Goal: Transaction & Acquisition: Book appointment/travel/reservation

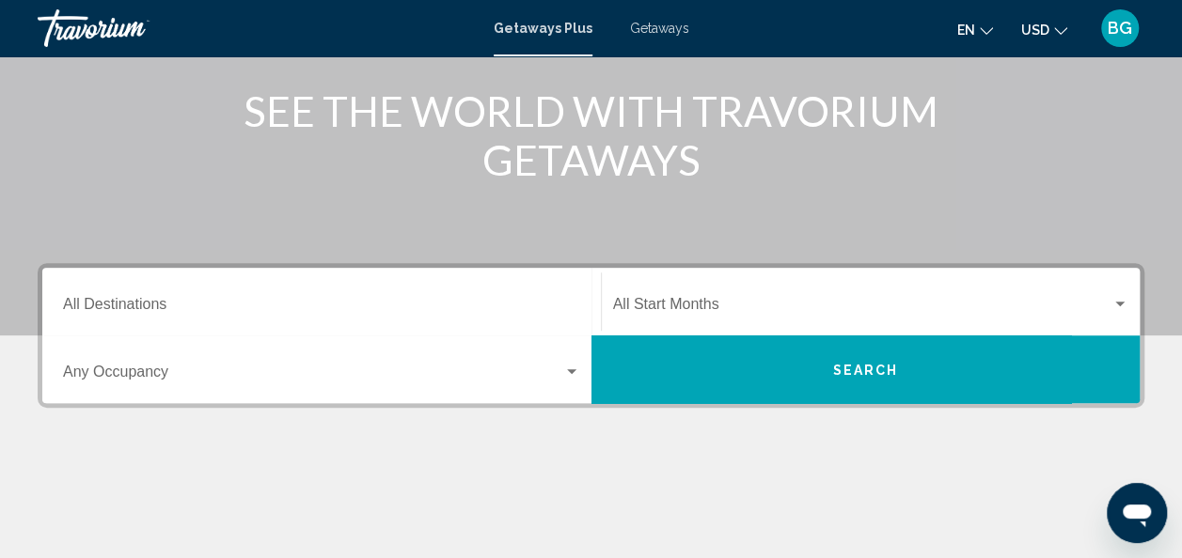
click at [120, 303] on input "Destination All Destinations" at bounding box center [321, 308] width 517 height 17
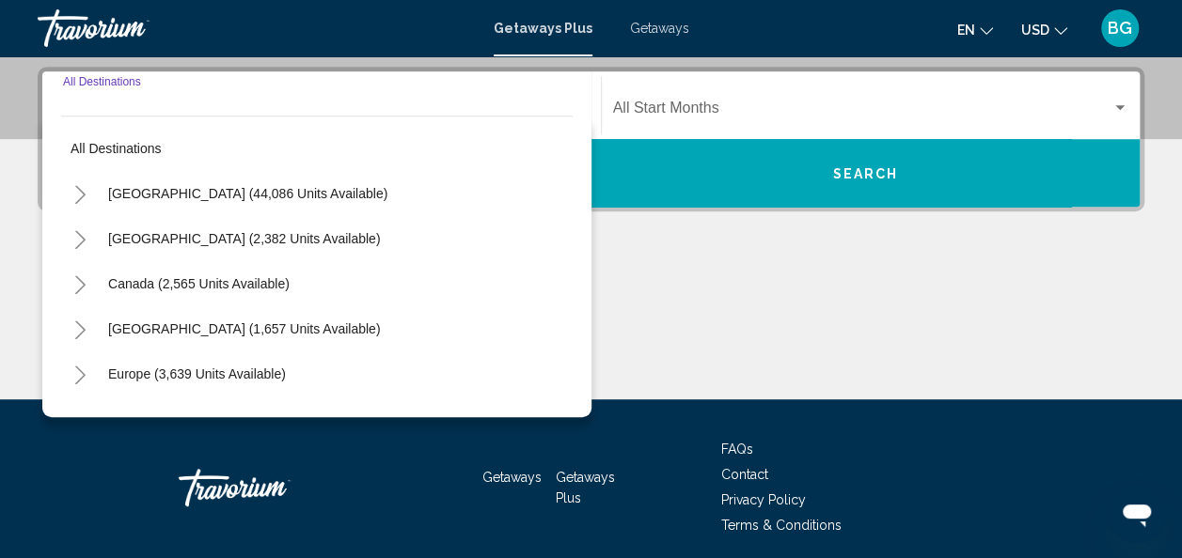
scroll to position [431, 0]
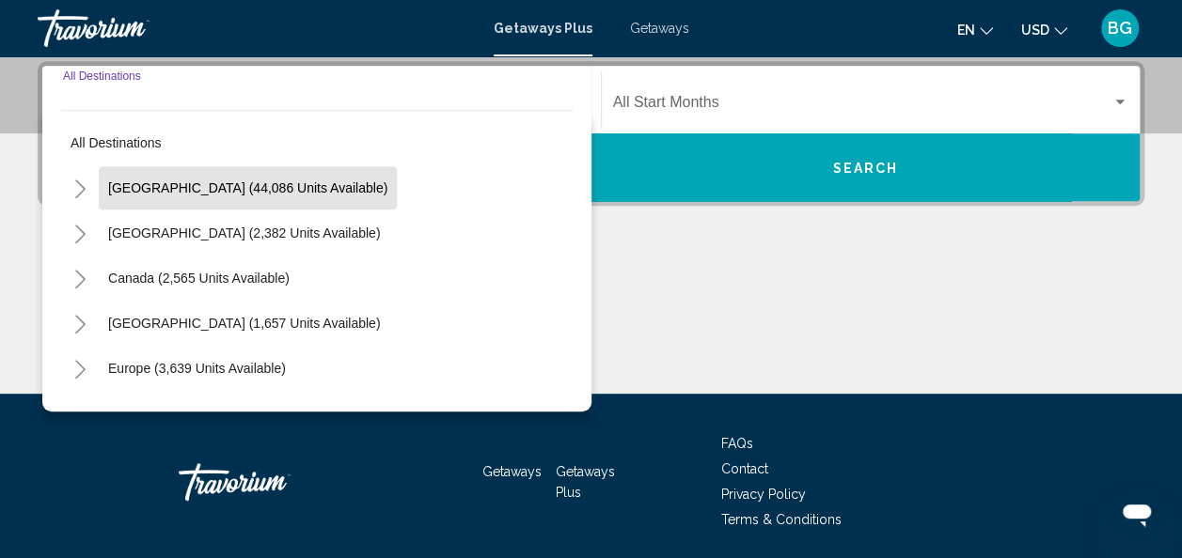
click at [128, 188] on span "[GEOGRAPHIC_DATA] (44,086 units available)" at bounding box center [247, 188] width 279 height 15
type input "**********"
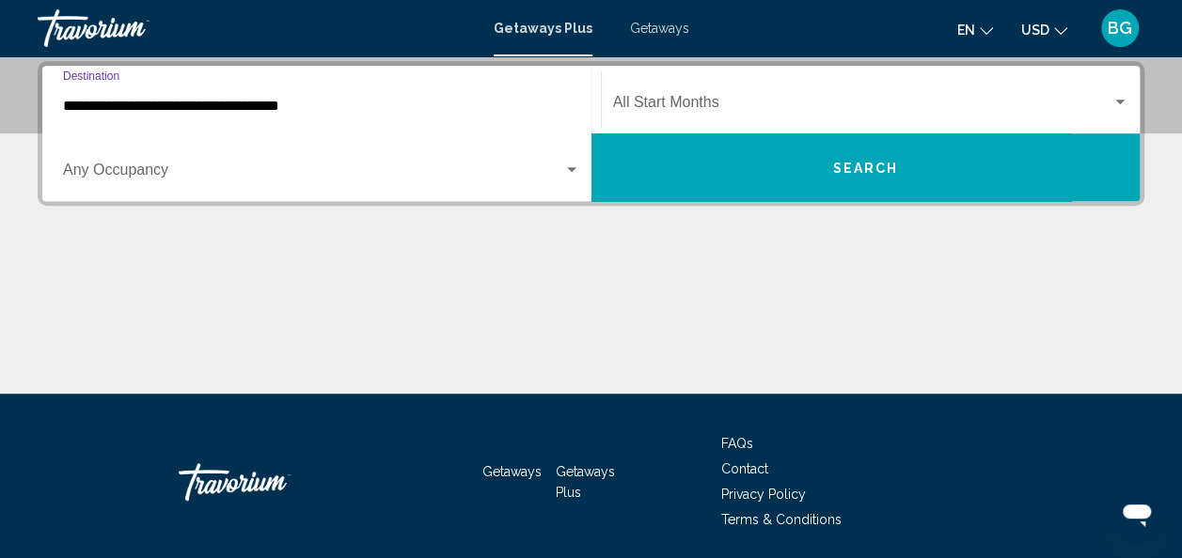
click at [896, 113] on span "Search widget" at bounding box center [862, 106] width 499 height 17
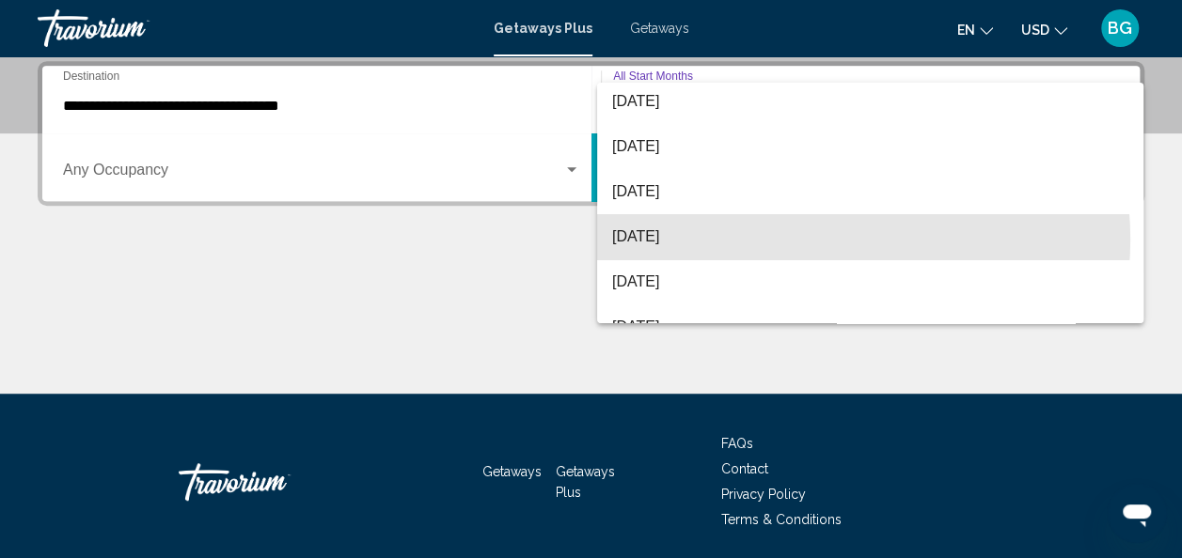
scroll to position [43, 0]
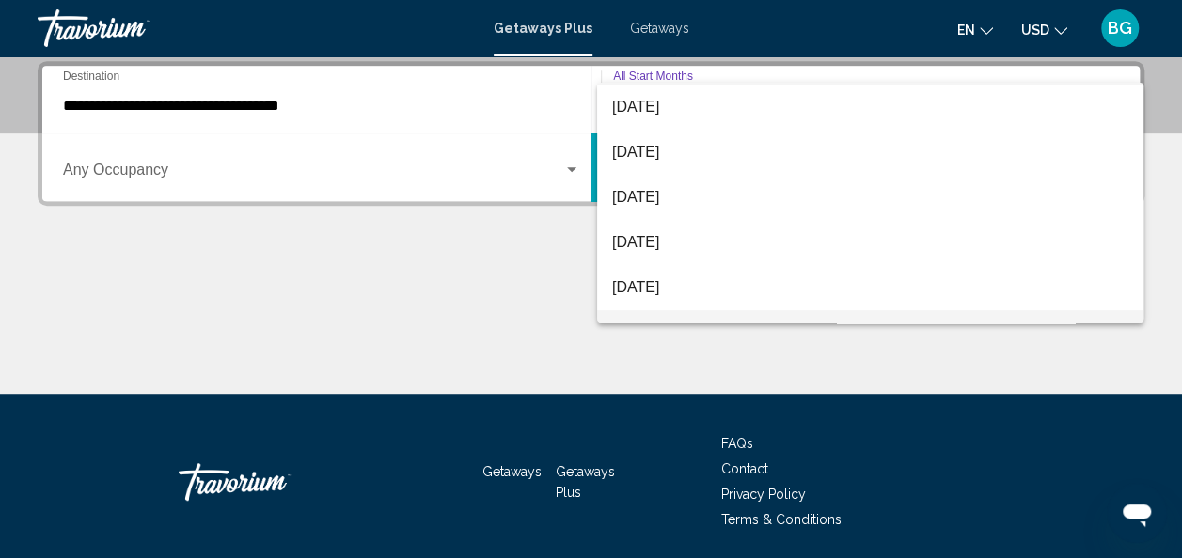
click at [694, 313] on span "[DATE]" at bounding box center [870, 332] width 516 height 45
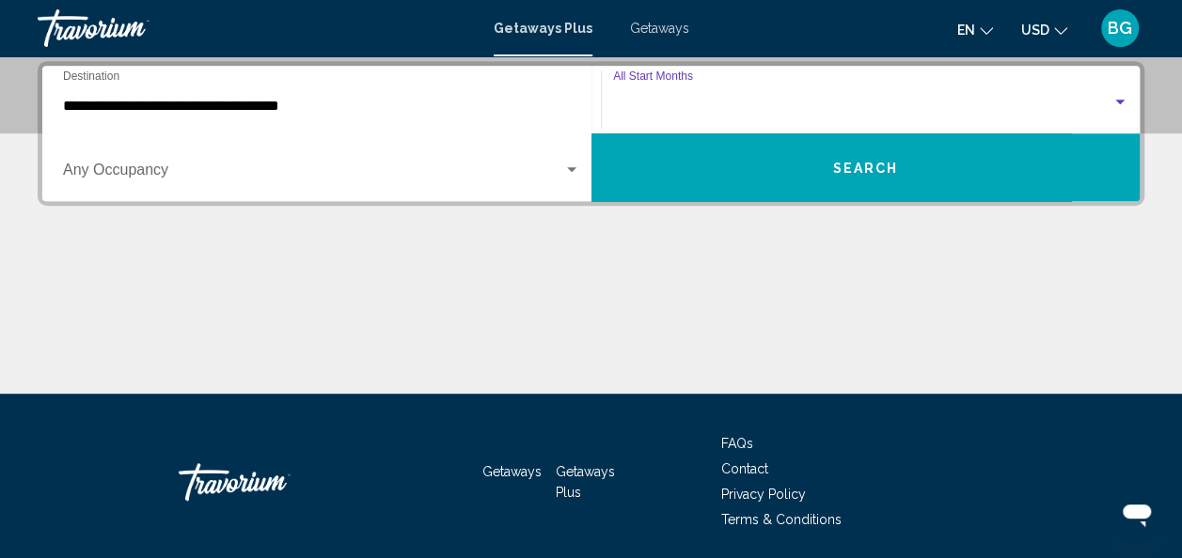
scroll to position [75, 0]
click at [660, 101] on span "[DATE]" at bounding box center [636, 106] width 47 height 16
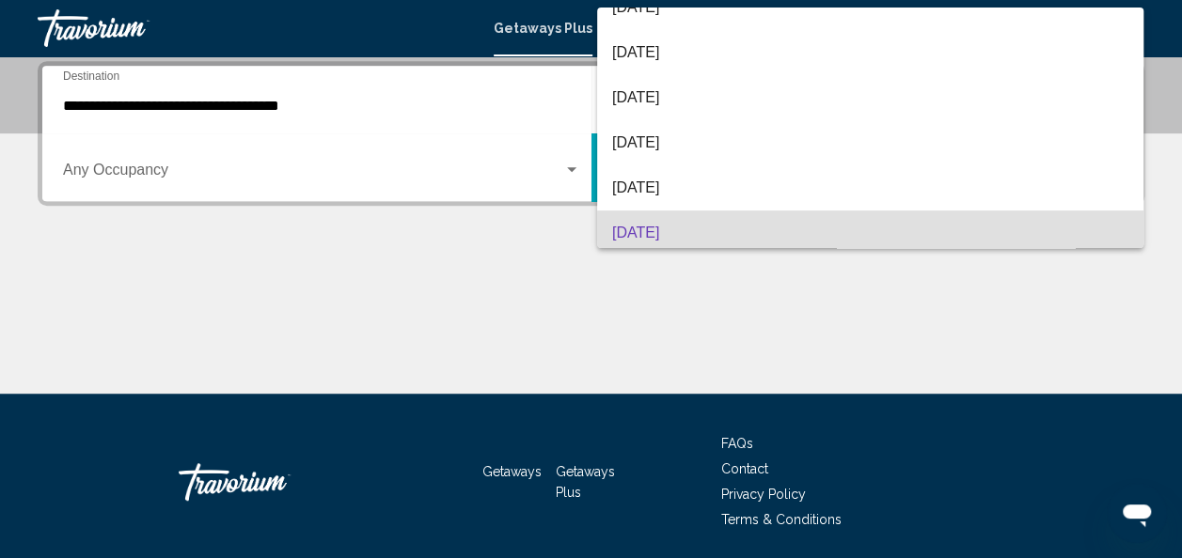
scroll to position [67, 0]
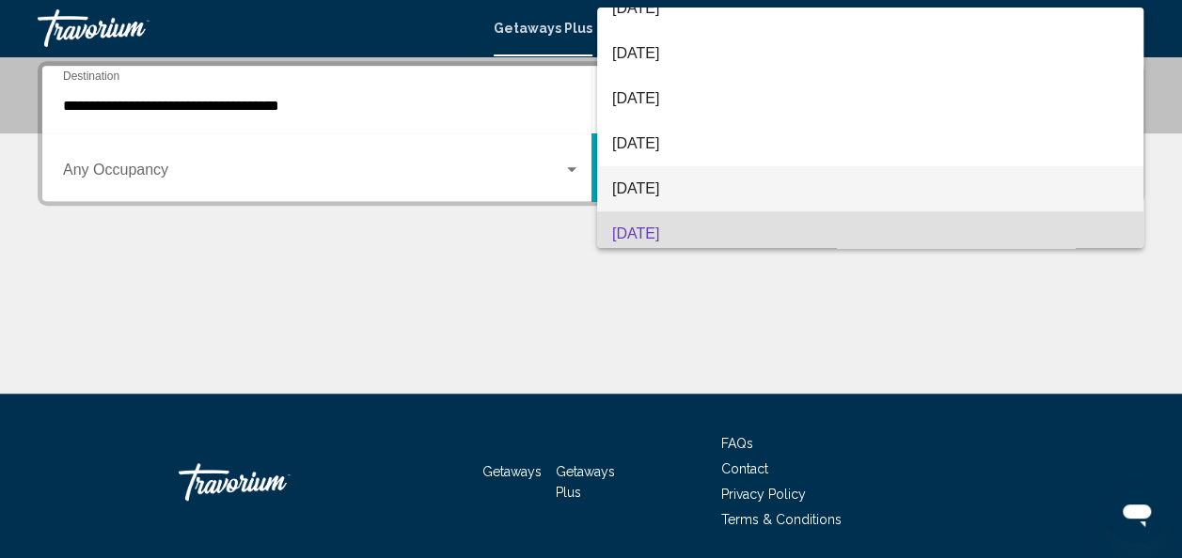
click at [654, 185] on span "[DATE]" at bounding box center [870, 188] width 516 height 45
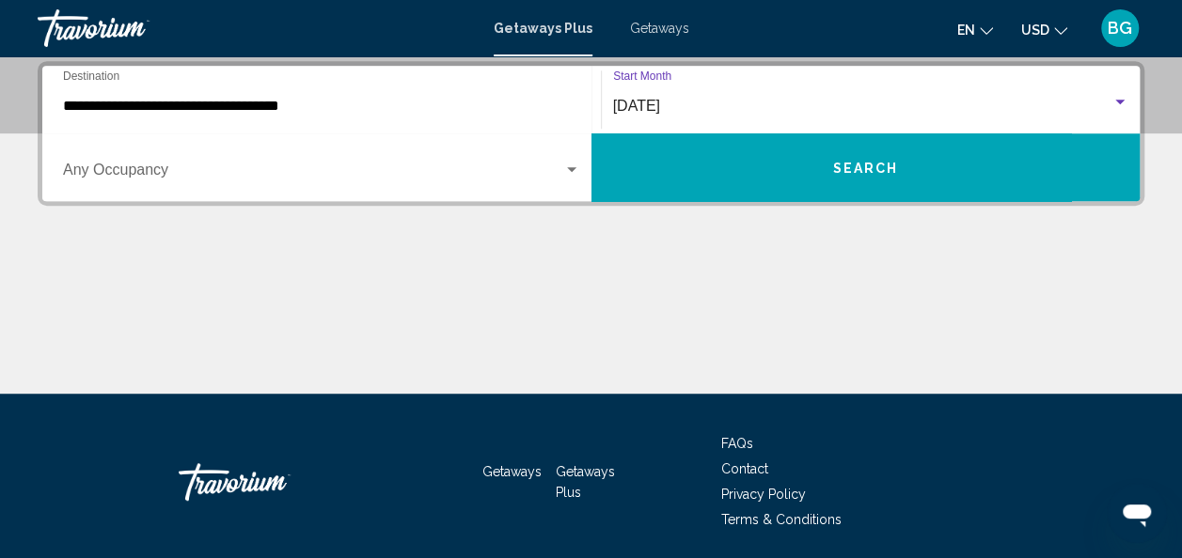
click at [673, 172] on button "Search" at bounding box center [865, 168] width 549 height 68
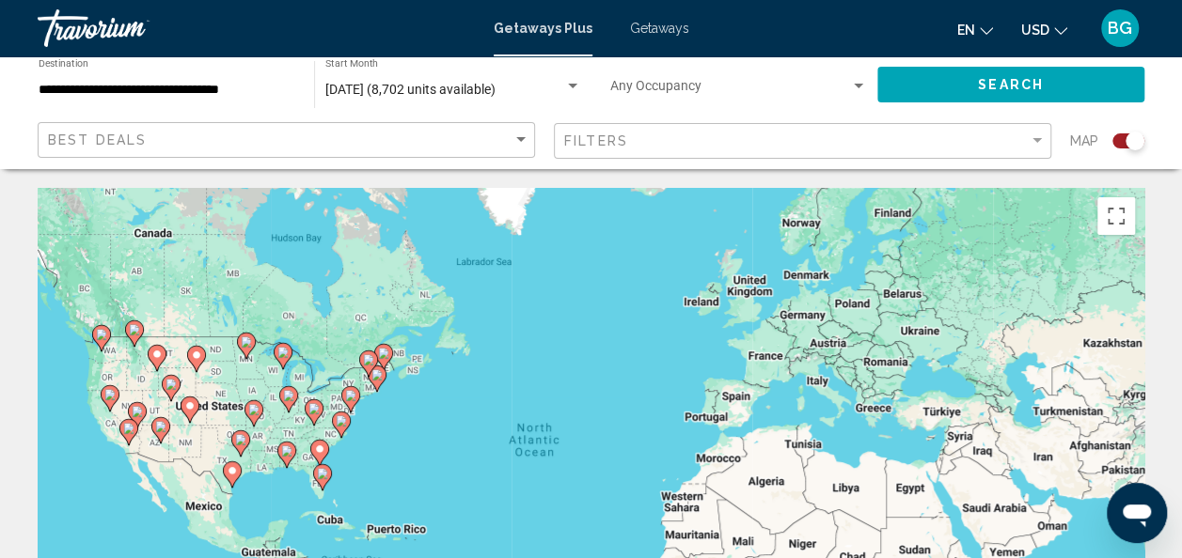
click at [136, 92] on input "**********" at bounding box center [167, 90] width 257 height 15
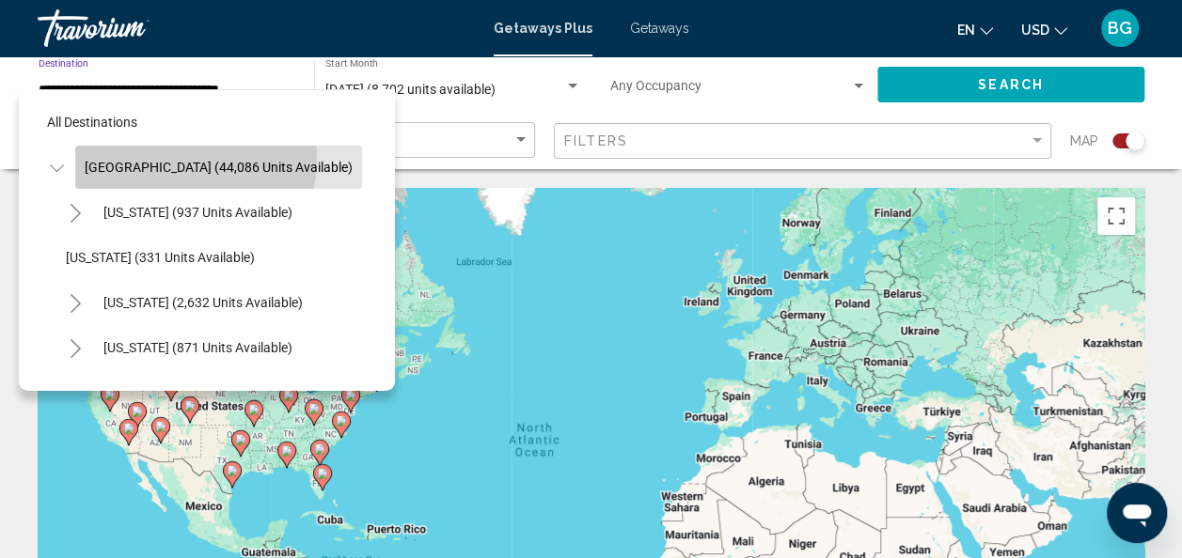
click at [144, 157] on button "[GEOGRAPHIC_DATA] (44,086 units available)" at bounding box center [218, 167] width 287 height 43
click at [144, 154] on div "Best Deals" at bounding box center [288, 140] width 481 height 35
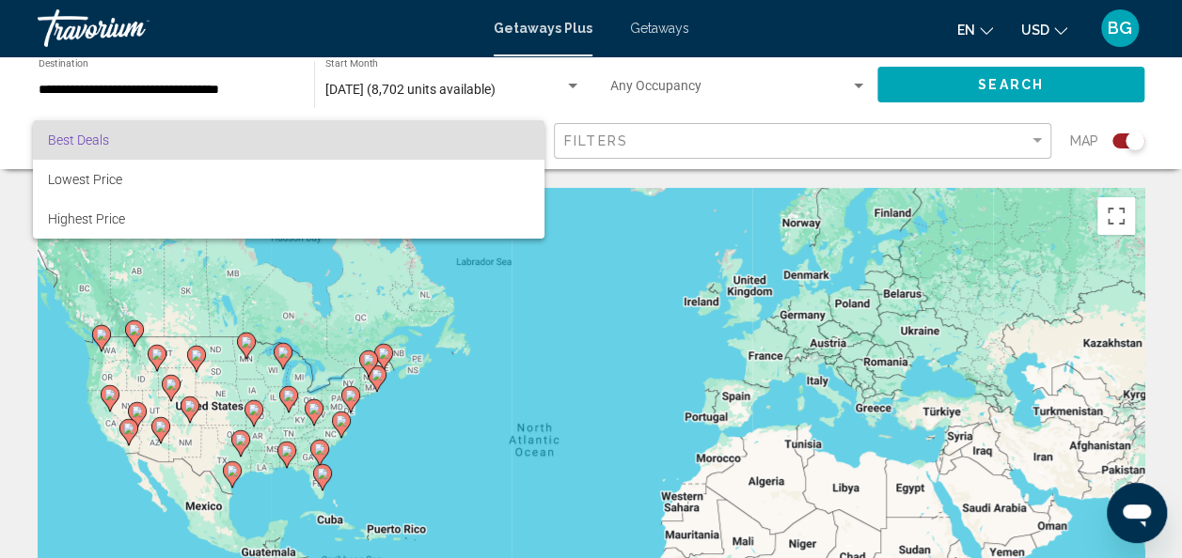
click at [128, 94] on div at bounding box center [591, 279] width 1182 height 558
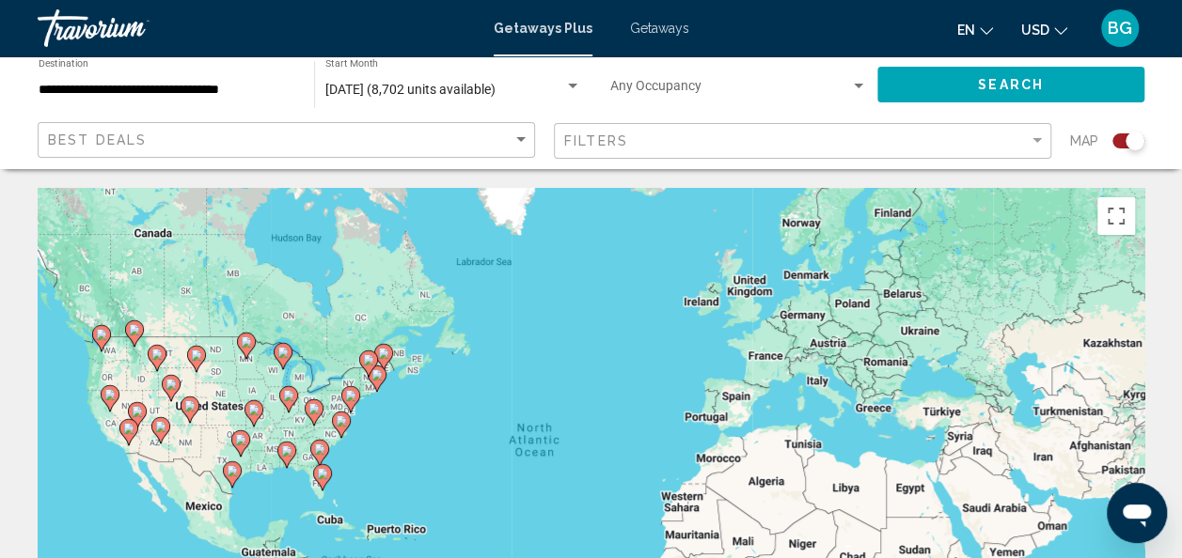
click at [130, 94] on input "**********" at bounding box center [167, 90] width 257 height 15
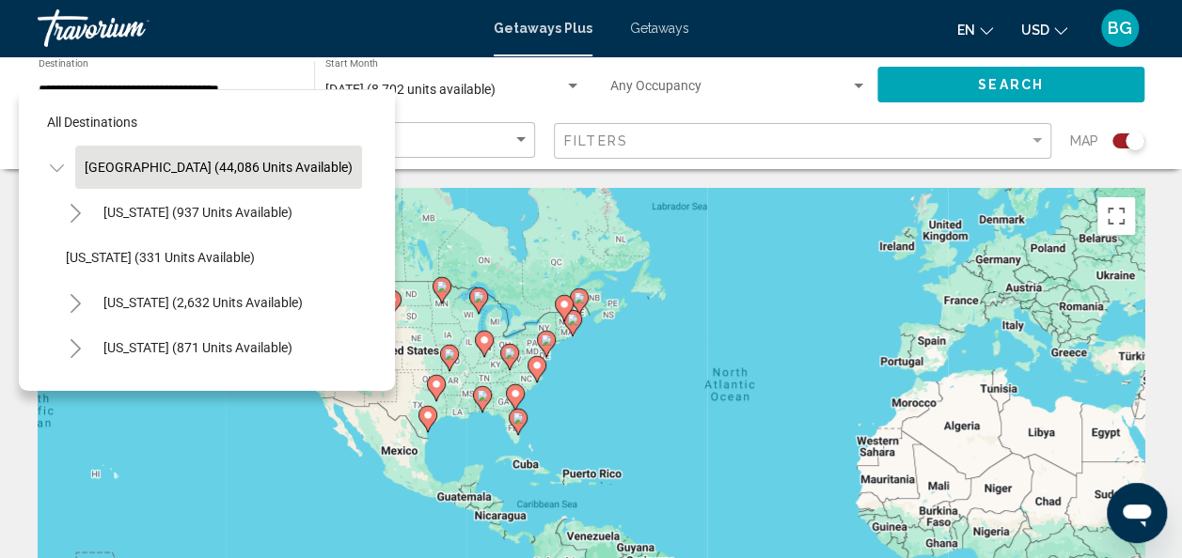
click at [570, 410] on div "To activate drag with keyboard, press Alt + Enter. Once in keyboard drag state,…" at bounding box center [591, 470] width 1107 height 564
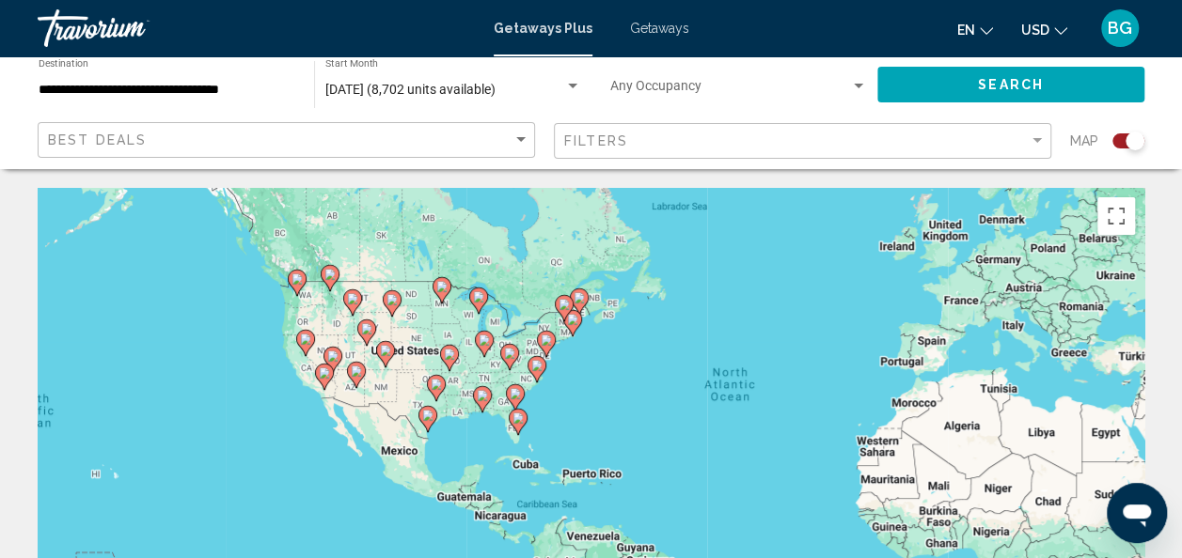
click at [574, 412] on div "To activate drag with keyboard, press Alt + Enter. Once in keyboard drag state,…" at bounding box center [591, 470] width 1107 height 564
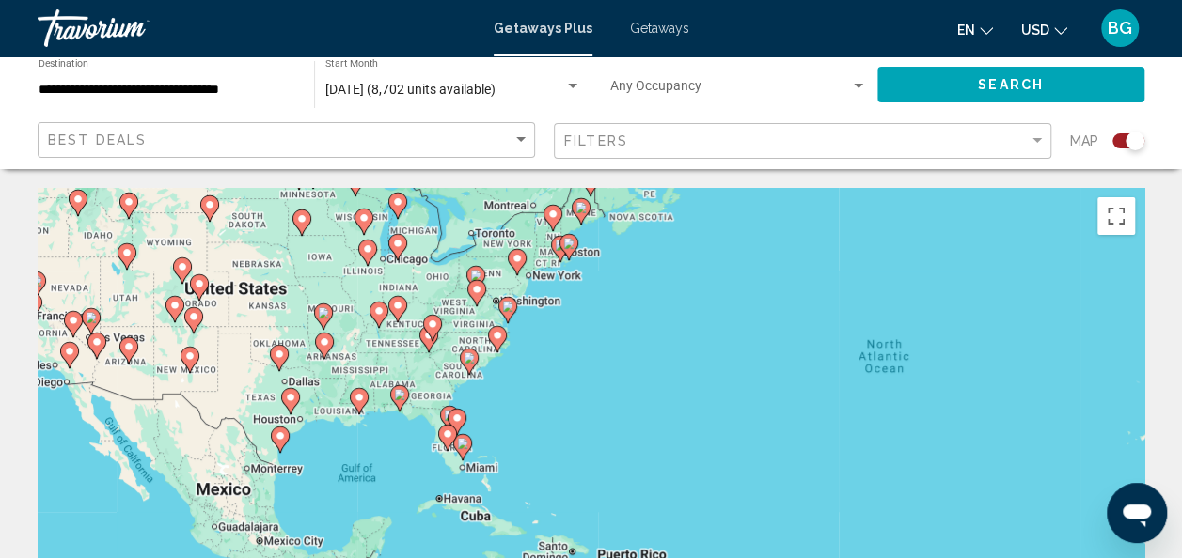
click at [530, 403] on div "To activate drag with keyboard, press Alt + Enter. Once in keyboard drag state,…" at bounding box center [591, 470] width 1107 height 564
click at [527, 405] on div "To activate drag with keyboard, press Alt + Enter. Once in keyboard drag state,…" at bounding box center [591, 470] width 1107 height 564
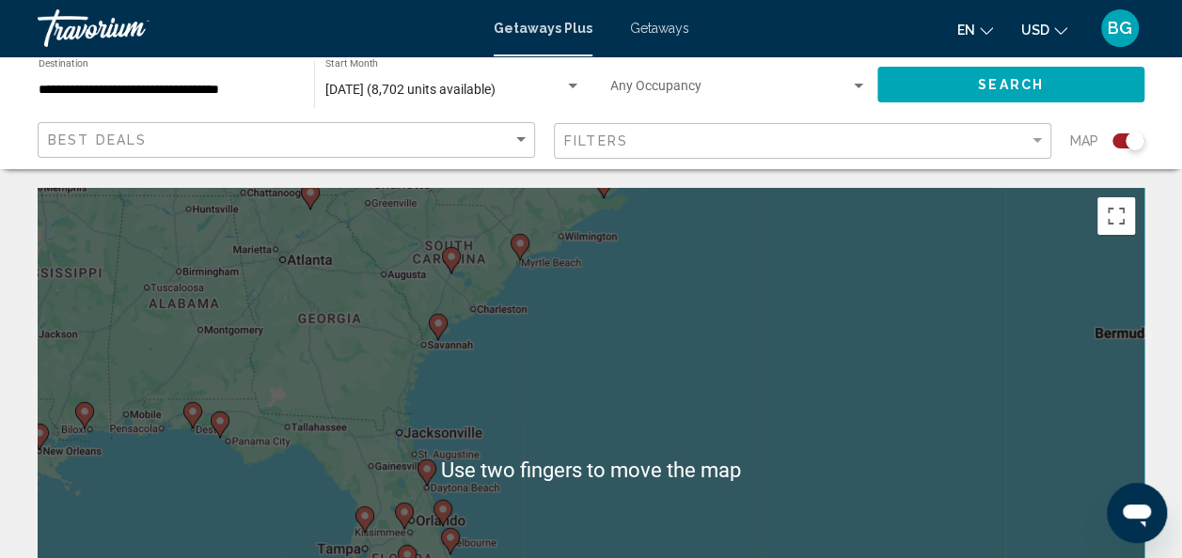
click at [534, 345] on div "To activate drag with keyboard, press Alt + Enter. Once in keyboard drag state,…" at bounding box center [591, 470] width 1107 height 564
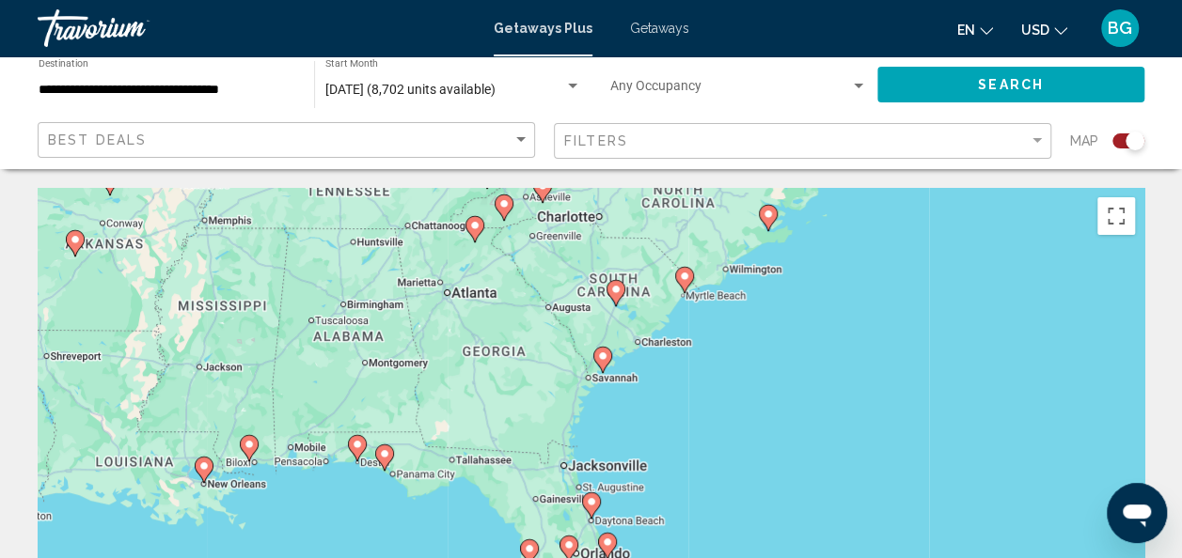
click at [521, 414] on div "To activate drag with keyboard, press Alt + Enter. Once in keyboard drag state,…" at bounding box center [591, 470] width 1107 height 564
click at [515, 412] on div "To activate drag with keyboard, press Alt + Enter. Once in keyboard drag state,…" at bounding box center [591, 470] width 1107 height 564
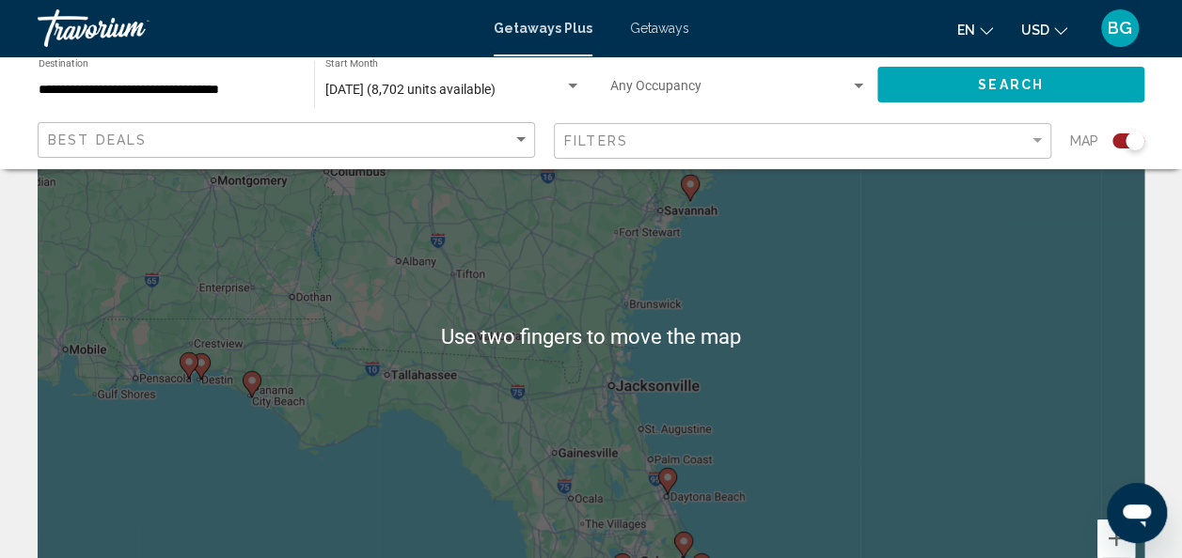
scroll to position [141, 0]
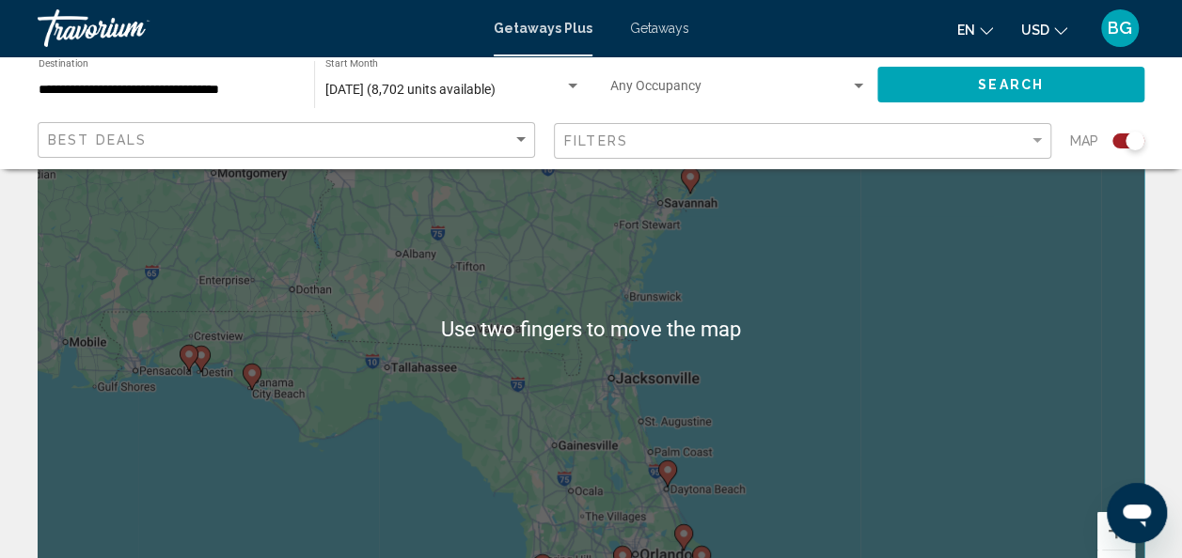
click at [657, 406] on div "To activate drag with keyboard, press Alt + Enter. Once in keyboard drag state,…" at bounding box center [591, 329] width 1107 height 564
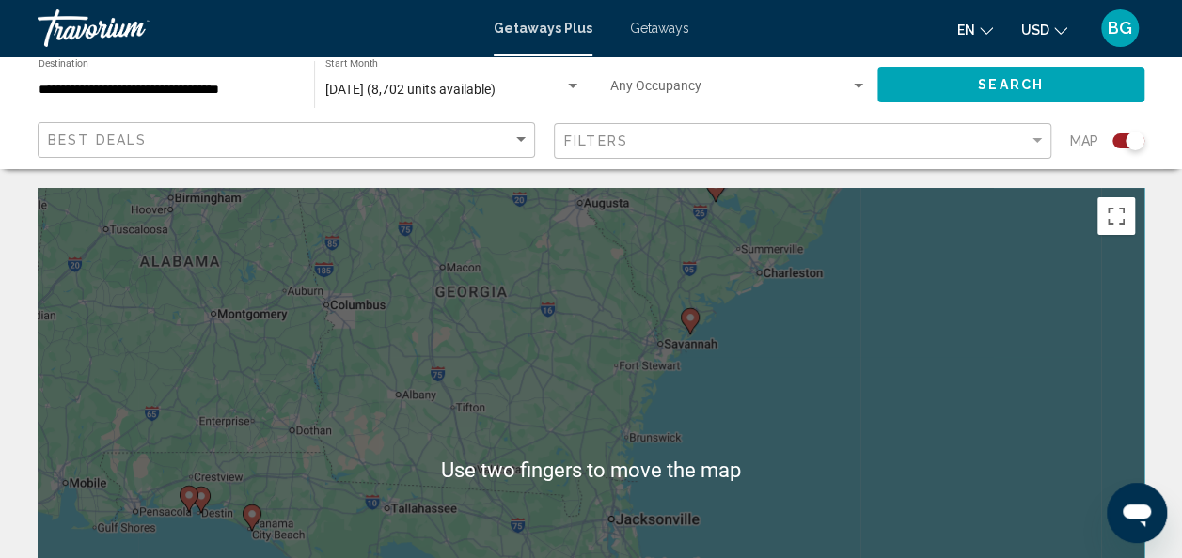
scroll to position [0, 0]
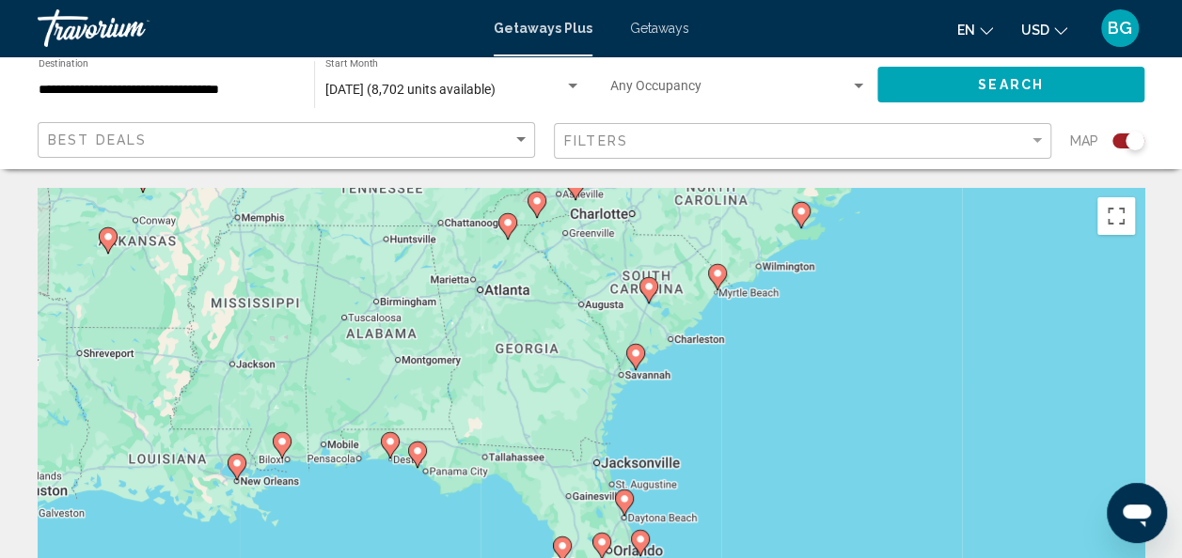
click at [558, 407] on div "To activate drag with keyboard, press Alt + Enter. Once in keyboard drag state,…" at bounding box center [591, 470] width 1107 height 564
click at [563, 401] on div "To activate drag with keyboard, press Alt + Enter. Once in keyboard drag state,…" at bounding box center [591, 470] width 1107 height 564
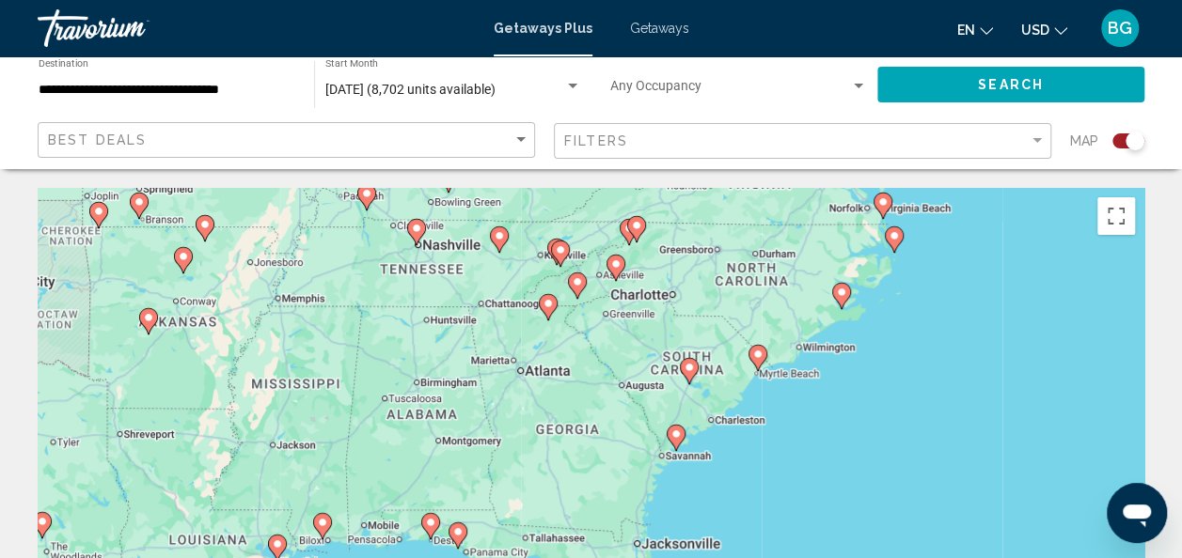
click at [411, 240] on div "To activate drag with keyboard, press Alt + Enter. Once in keyboard drag state,…" at bounding box center [591, 470] width 1107 height 564
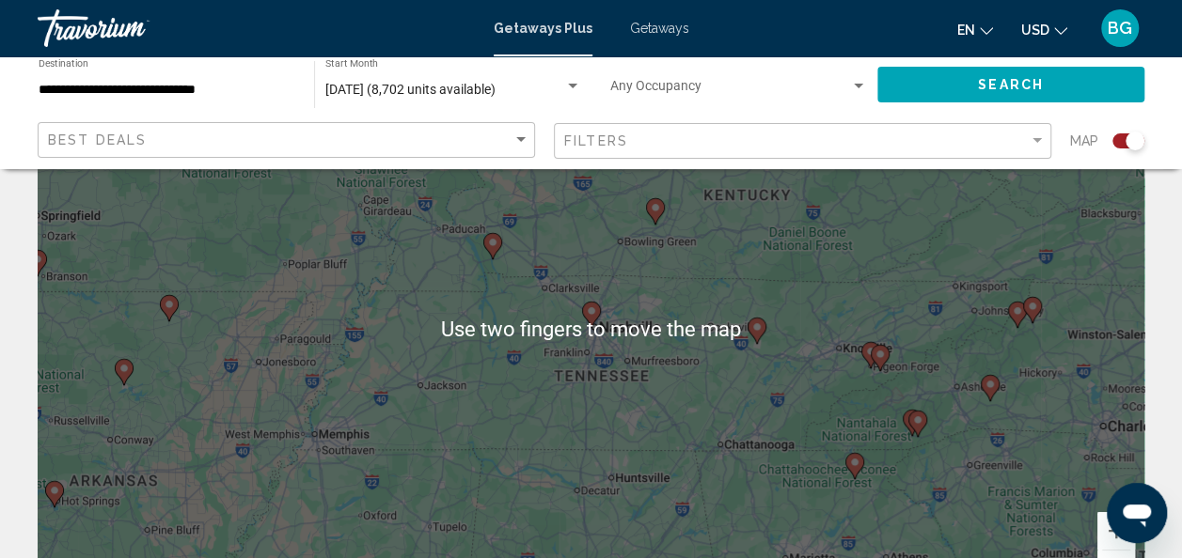
scroll to position [146, 0]
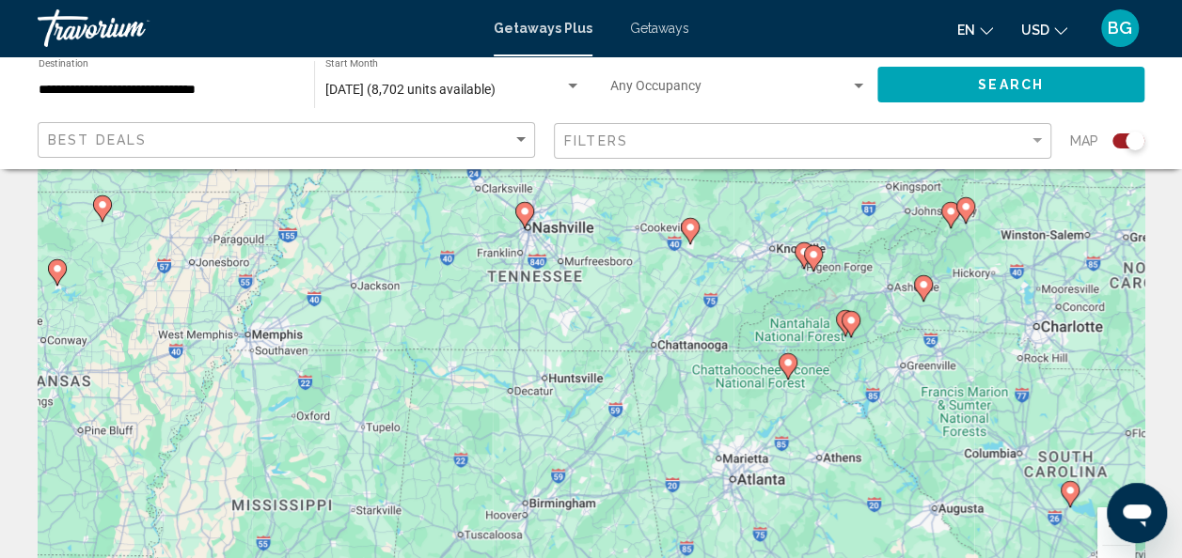
click at [523, 211] on div "To activate drag with keyboard, press Alt + Enter. Once in keyboard drag state,…" at bounding box center [591, 324] width 1107 height 564
type input "**********"
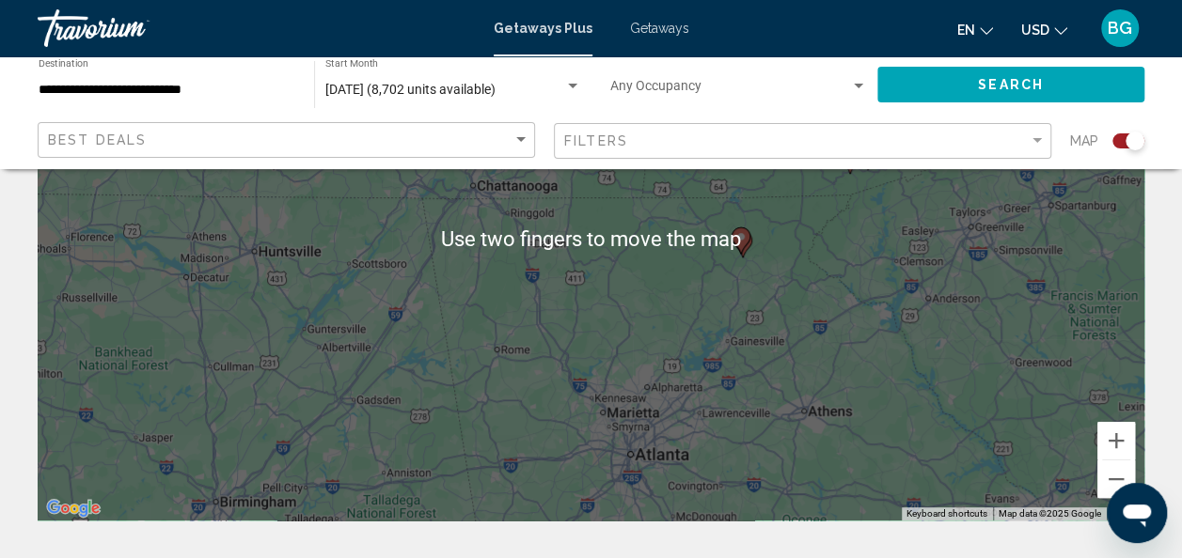
scroll to position [228, 0]
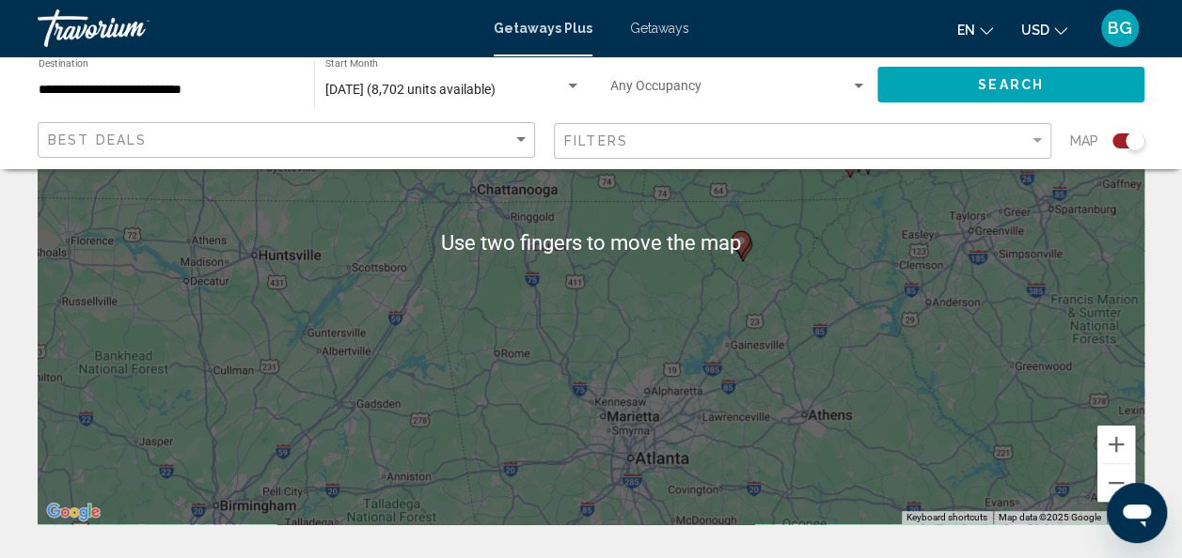
click at [805, 403] on div "To activate drag with keyboard, press Alt + Enter. Once in keyboard drag state,…" at bounding box center [591, 243] width 1107 height 564
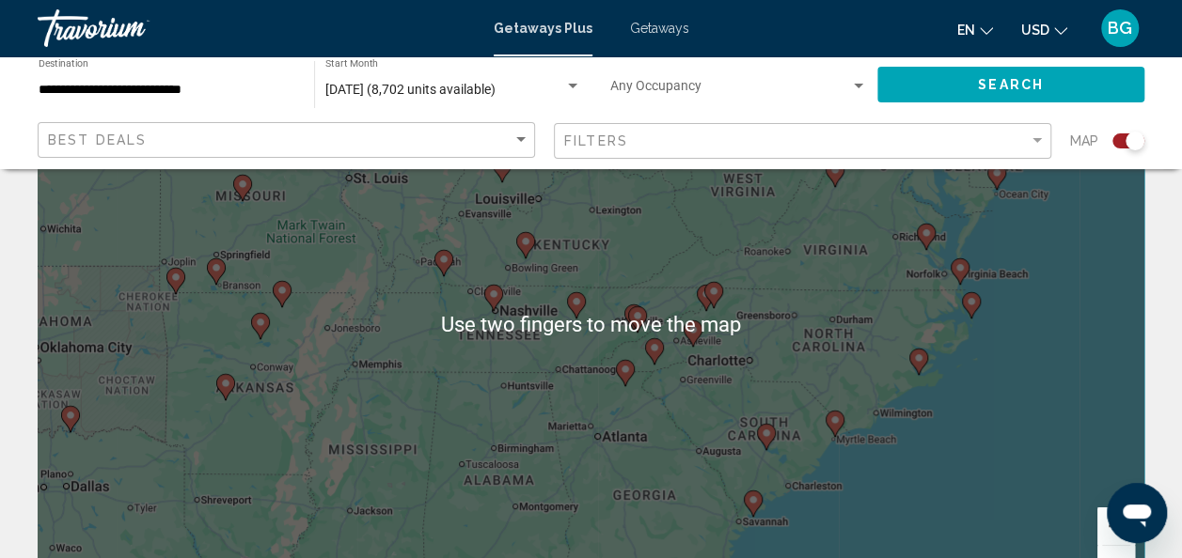
scroll to position [147, 0]
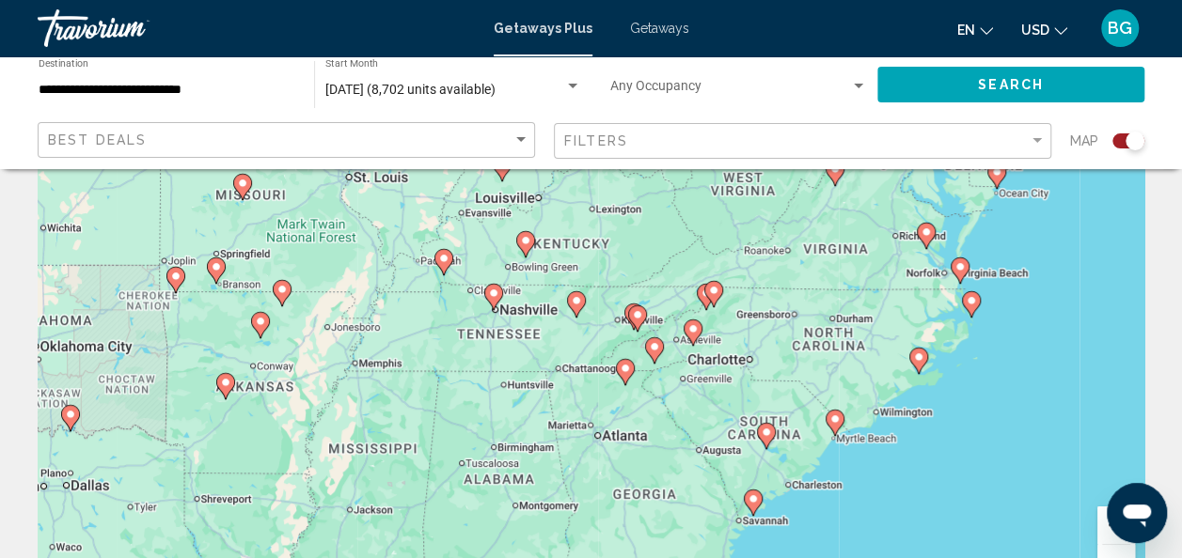
click at [532, 380] on div "To activate drag with keyboard, press Alt + Enter. Once in keyboard drag state,…" at bounding box center [591, 323] width 1107 height 564
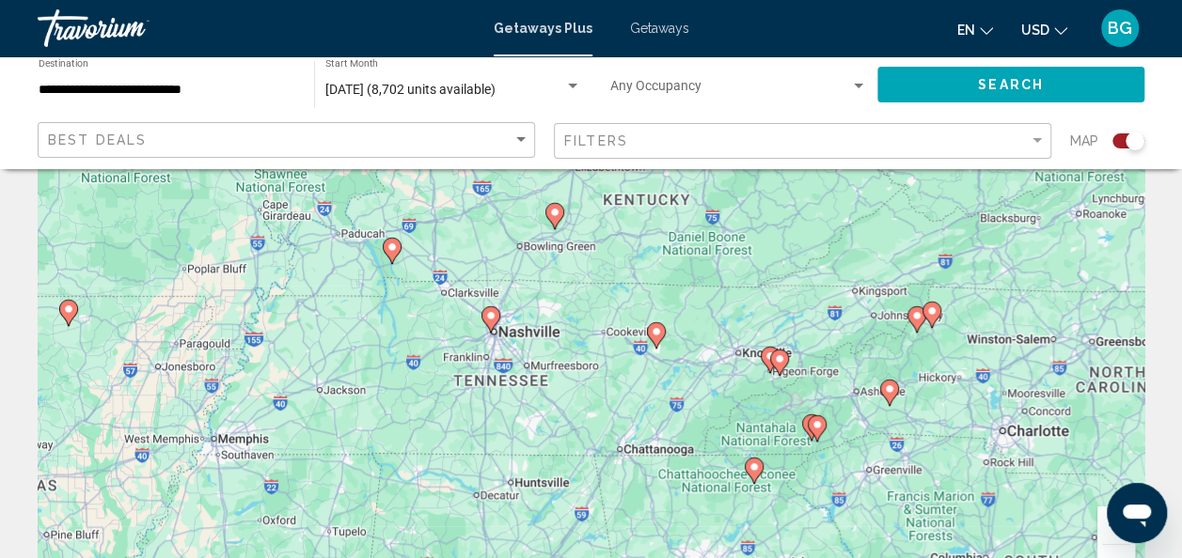
click at [497, 318] on div "To activate drag with keyboard, press Alt + Enter. Once in keyboard drag state,…" at bounding box center [591, 323] width 1107 height 564
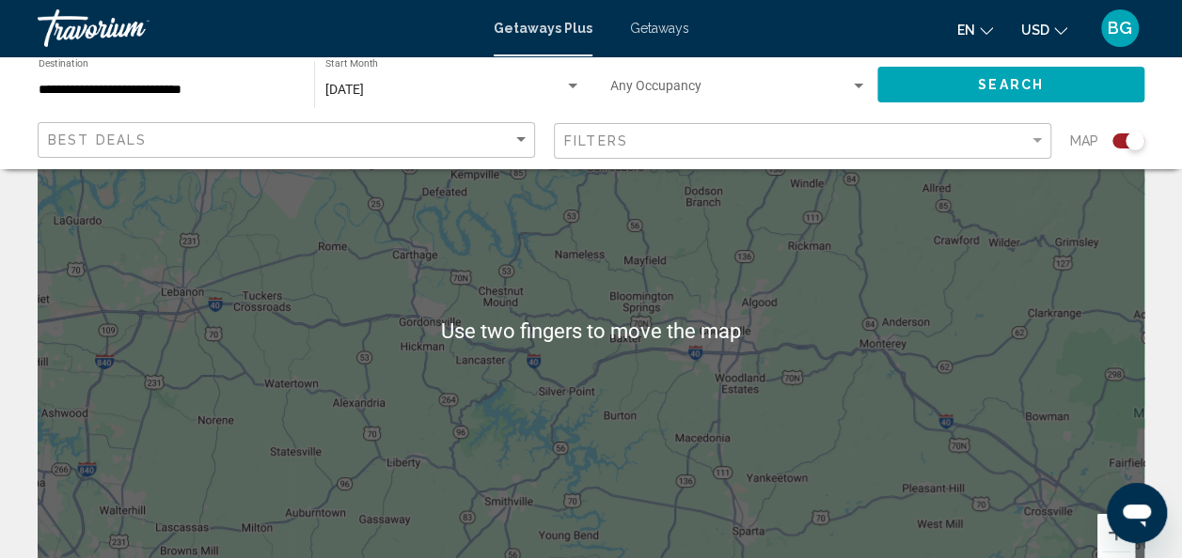
scroll to position [141, 0]
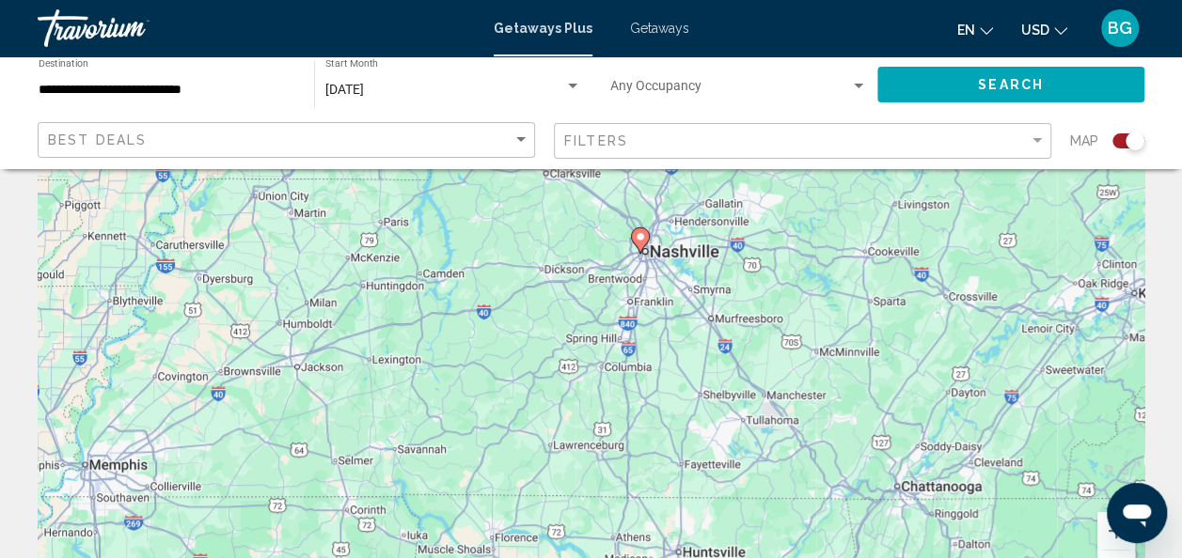
click at [637, 244] on icon "Main content" at bounding box center [639, 240] width 17 height 24
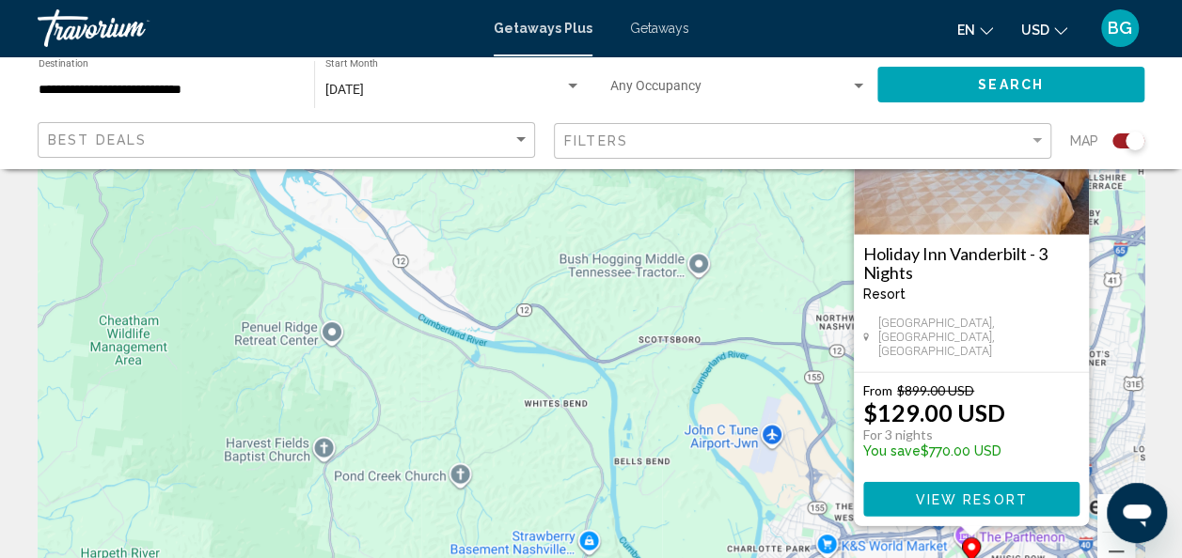
scroll to position [162, 0]
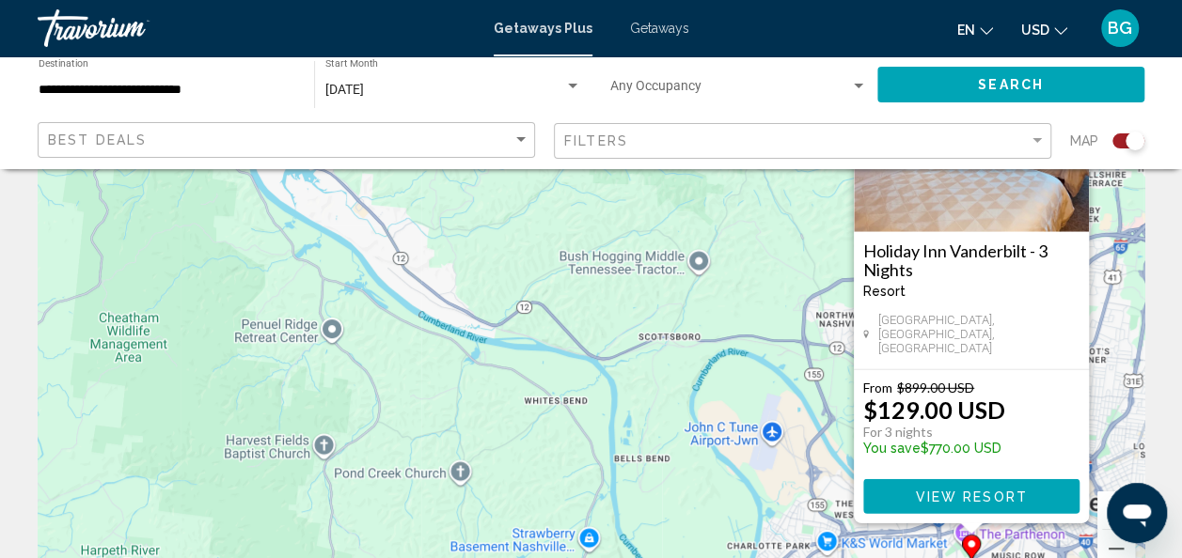
click at [1032, 506] on button "View Resort" at bounding box center [971, 497] width 216 height 35
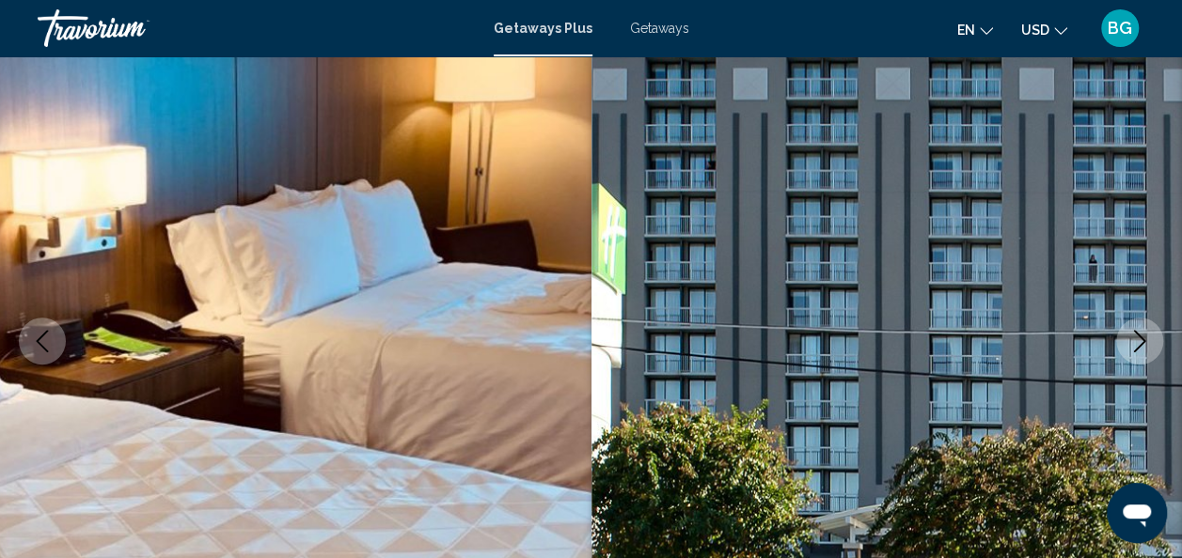
scroll to position [224, 0]
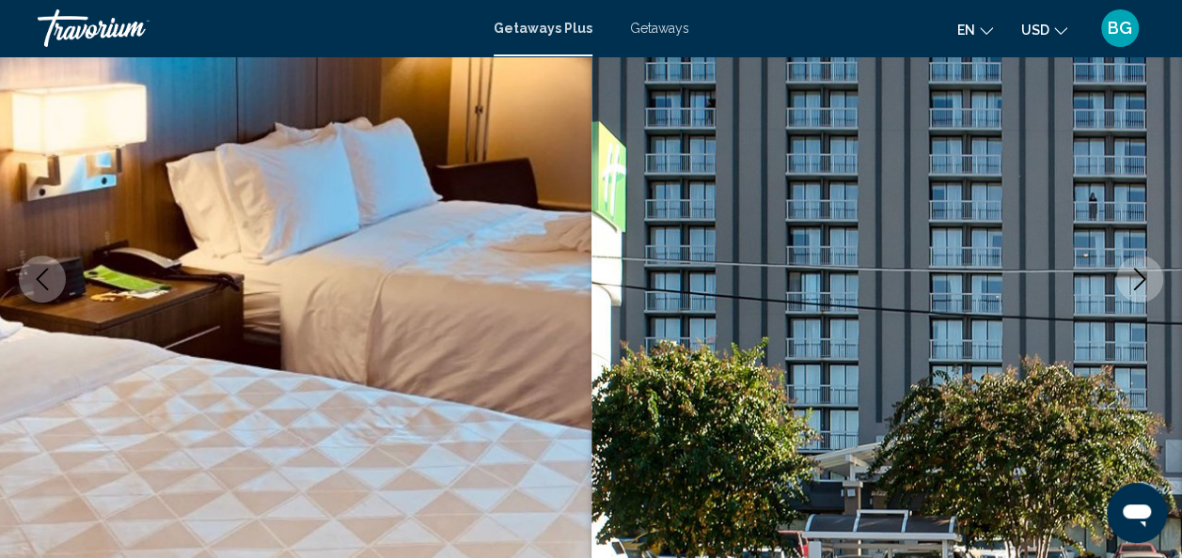
click at [1137, 281] on icon "Next image" at bounding box center [1139, 279] width 23 height 23
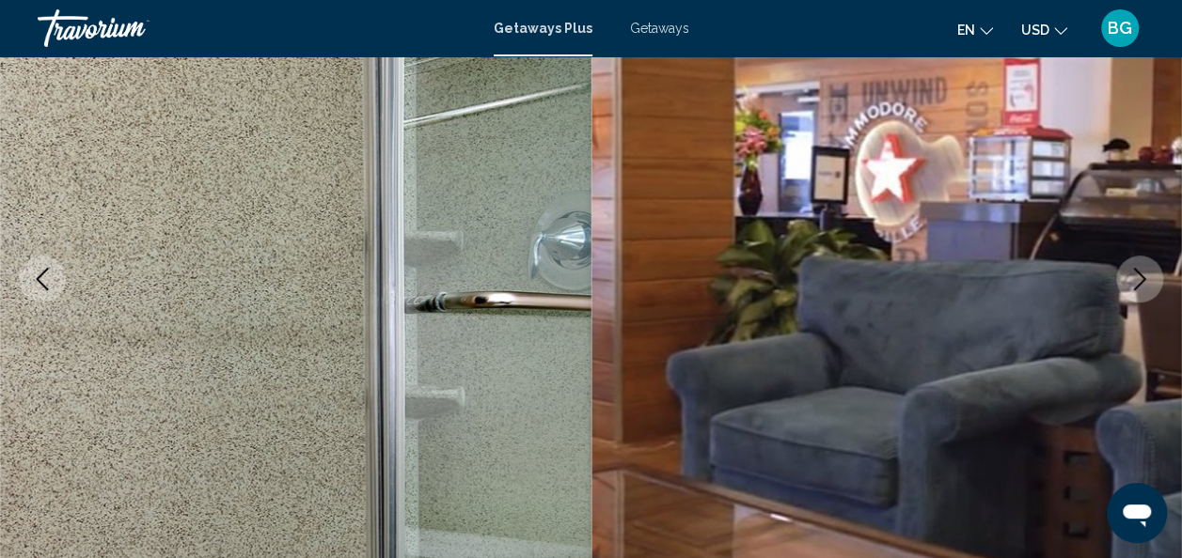
click at [1136, 299] on button "Next image" at bounding box center [1139, 279] width 47 height 47
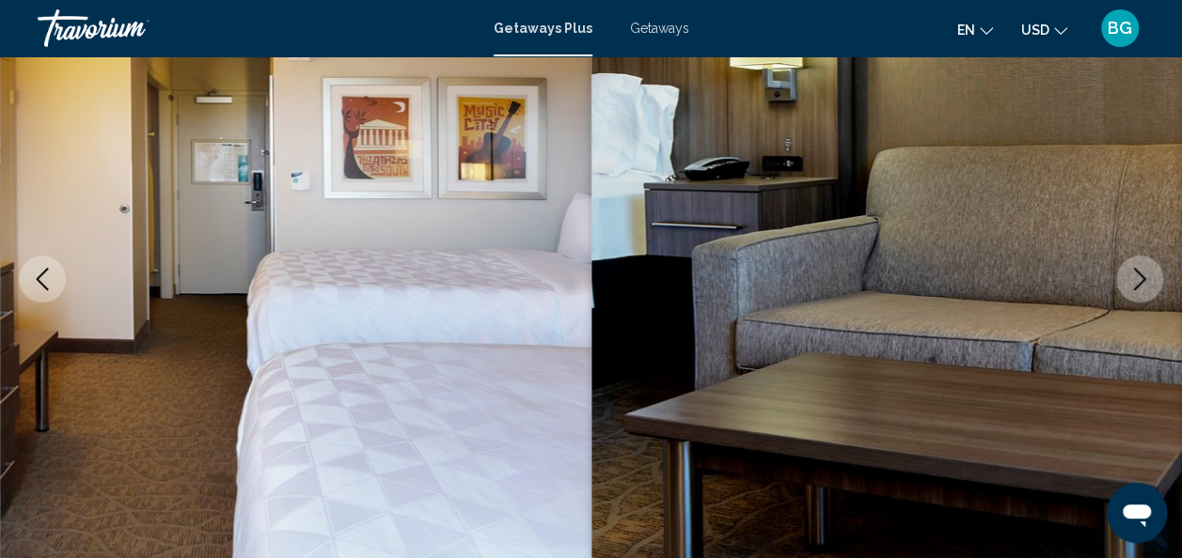
click at [1140, 289] on icon "Next image" at bounding box center [1139, 279] width 23 height 23
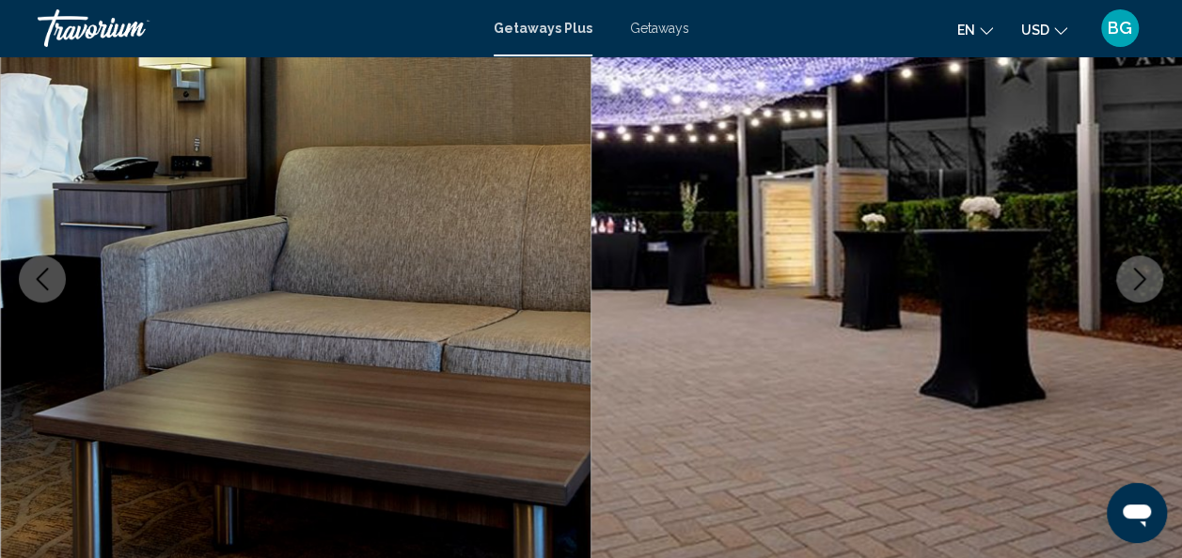
click at [1136, 288] on icon "Next image" at bounding box center [1140, 279] width 12 height 23
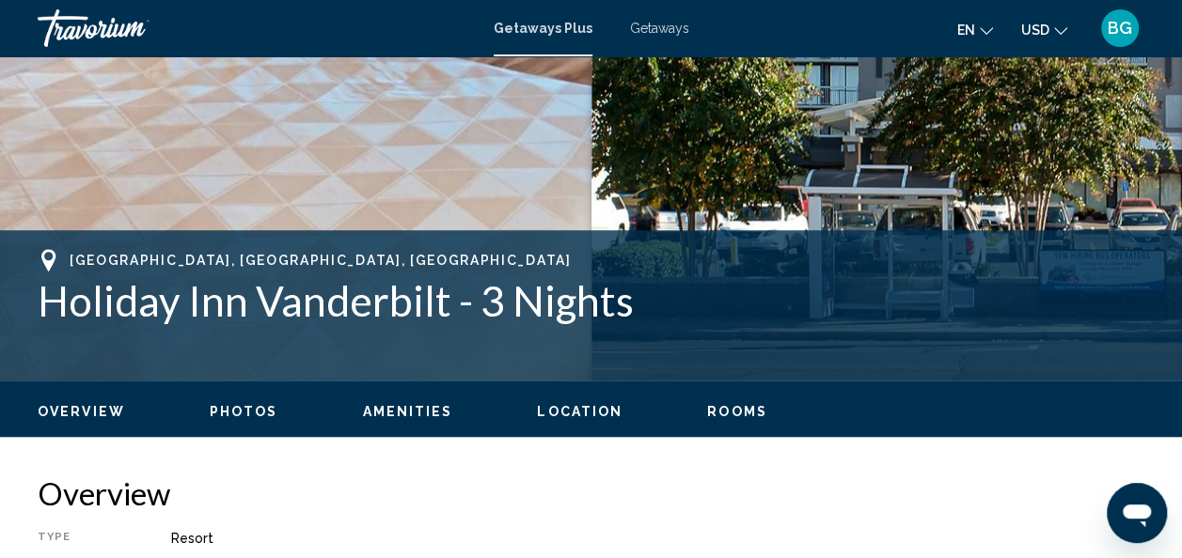
scroll to position [566, 0]
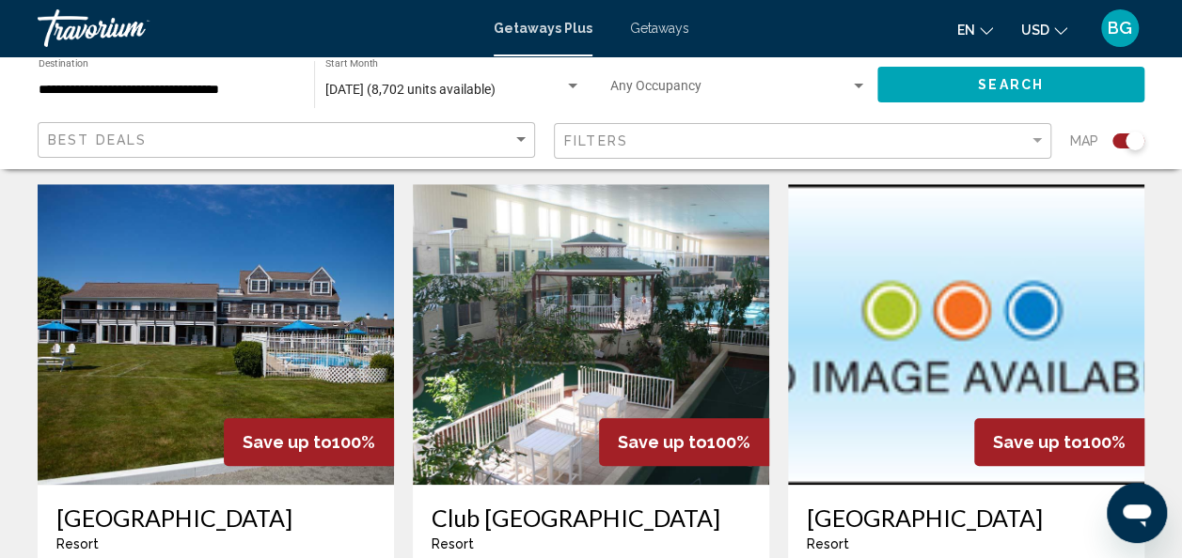
scroll to position [658, 0]
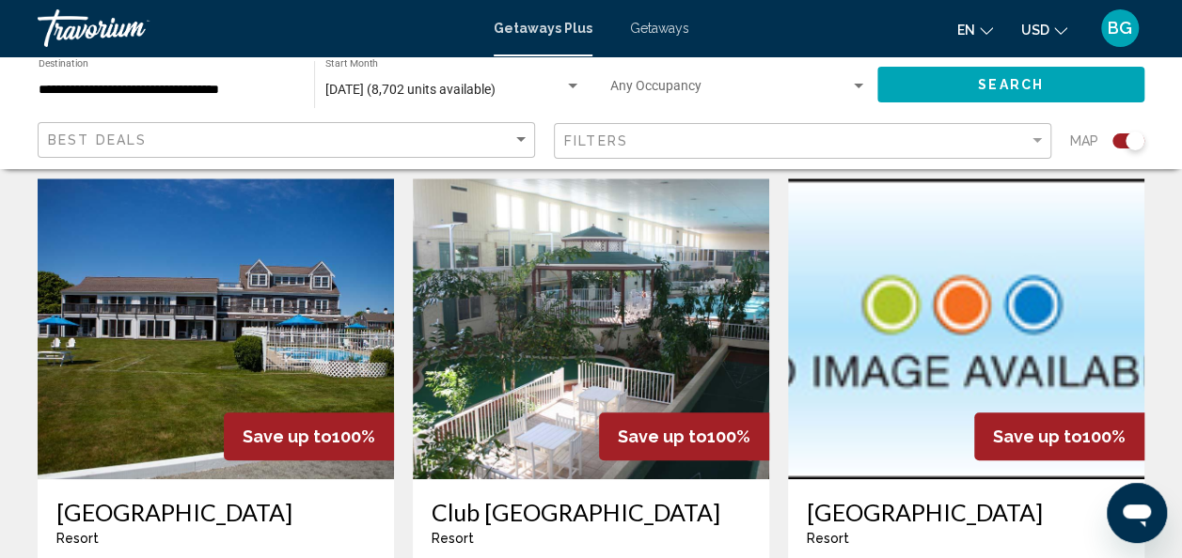
click at [662, 365] on img "Main content" at bounding box center [591, 329] width 356 height 301
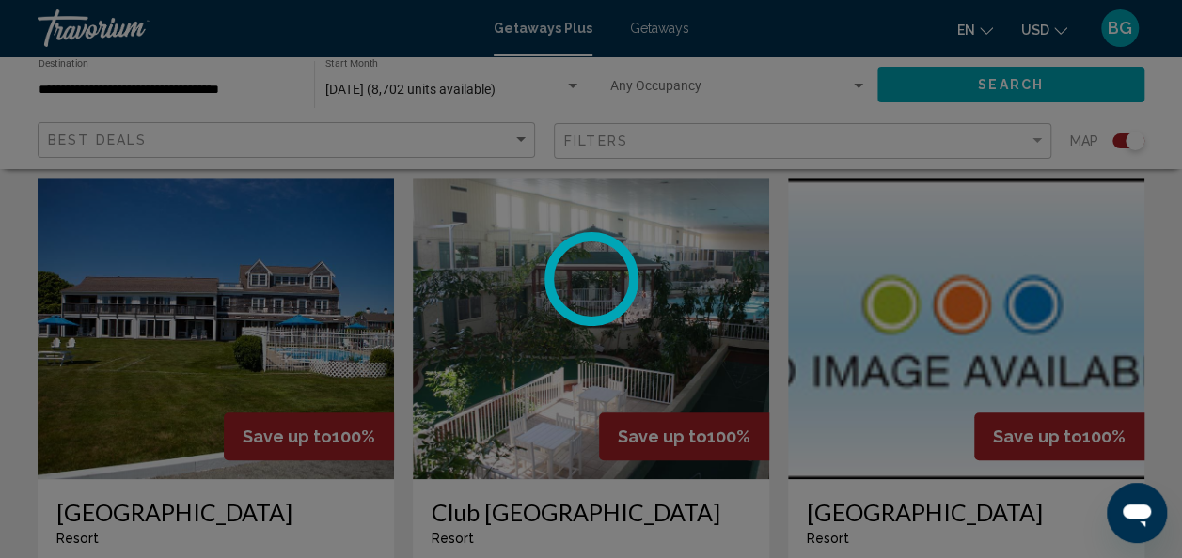
scroll to position [224, 0]
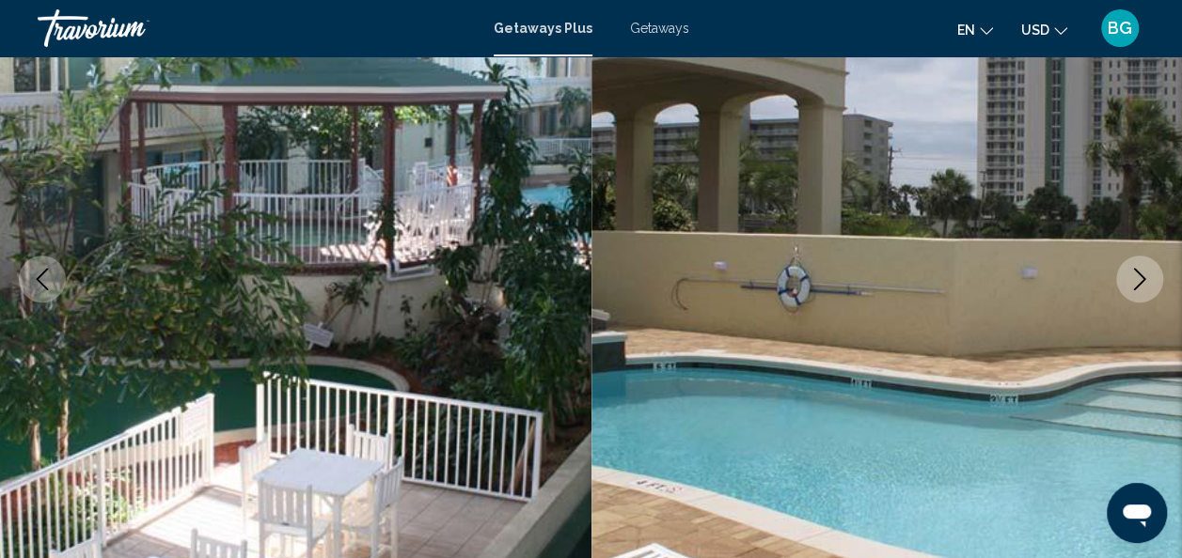
click at [1143, 287] on icon "Next image" at bounding box center [1139, 279] width 23 height 23
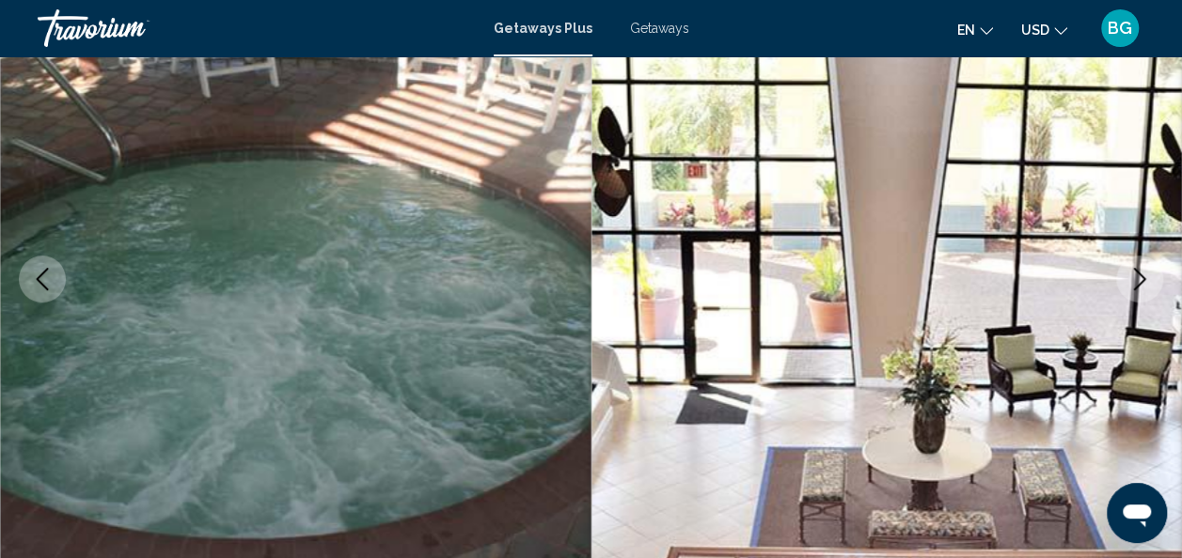
click at [1148, 284] on icon "Next image" at bounding box center [1139, 279] width 23 height 23
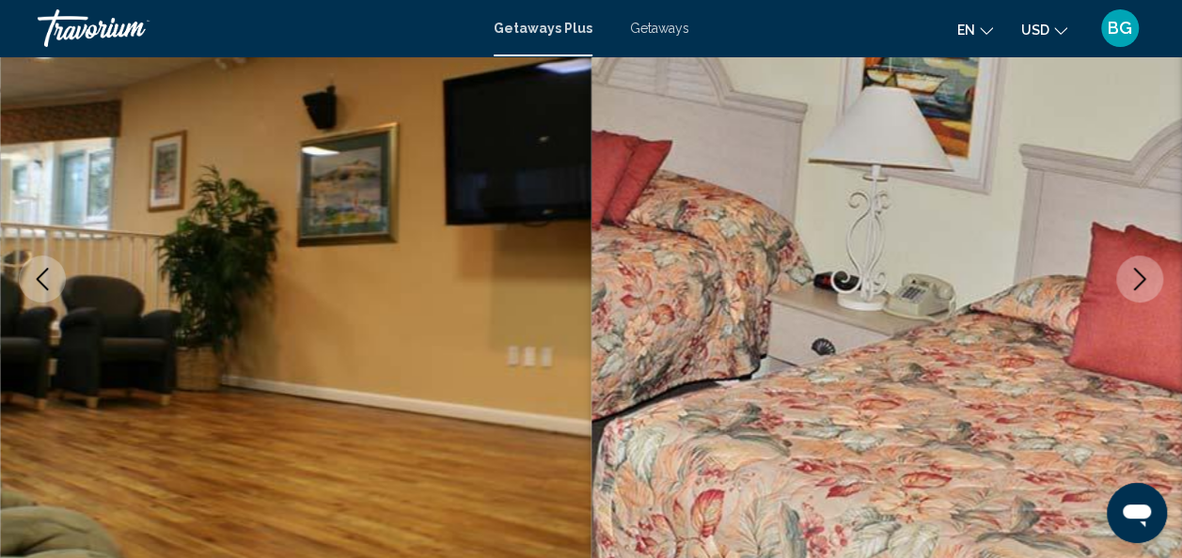
click at [1148, 284] on icon "Next image" at bounding box center [1139, 279] width 23 height 23
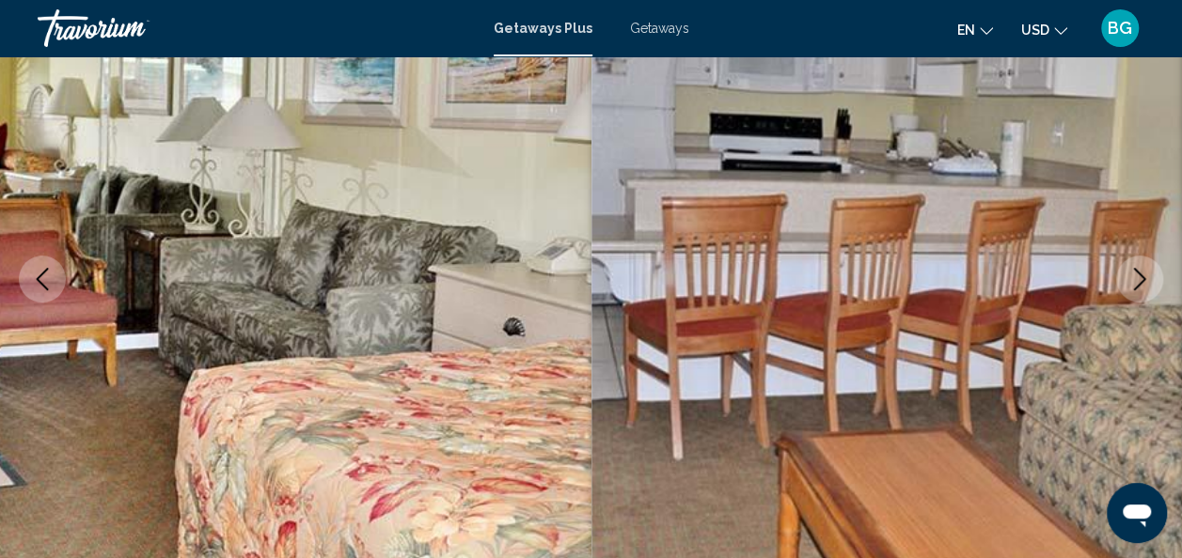
click at [1144, 283] on icon "Next image" at bounding box center [1139, 279] width 23 height 23
click at [1145, 281] on icon "Next image" at bounding box center [1139, 279] width 23 height 23
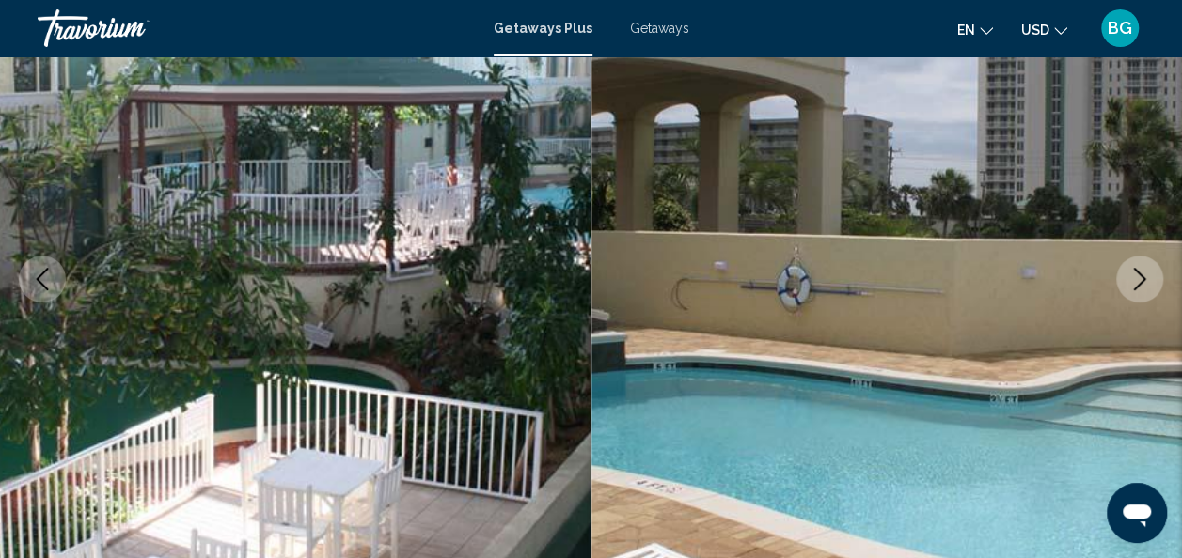
click at [1145, 278] on icon "Next image" at bounding box center [1139, 279] width 23 height 23
click at [1141, 280] on icon "Next image" at bounding box center [1139, 279] width 23 height 23
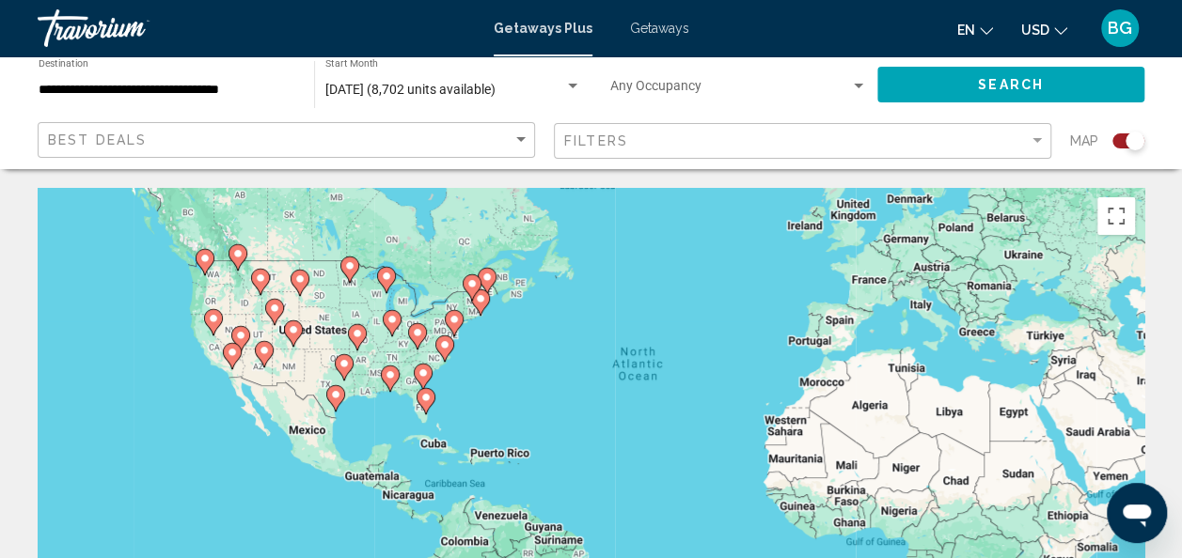
click at [476, 416] on div "To activate drag with keyboard, press Alt + Enter. Once in keyboard drag state,…" at bounding box center [591, 470] width 1107 height 564
click at [480, 423] on div "To activate drag with keyboard, press Alt + Enter. Once in keyboard drag state,…" at bounding box center [591, 470] width 1107 height 564
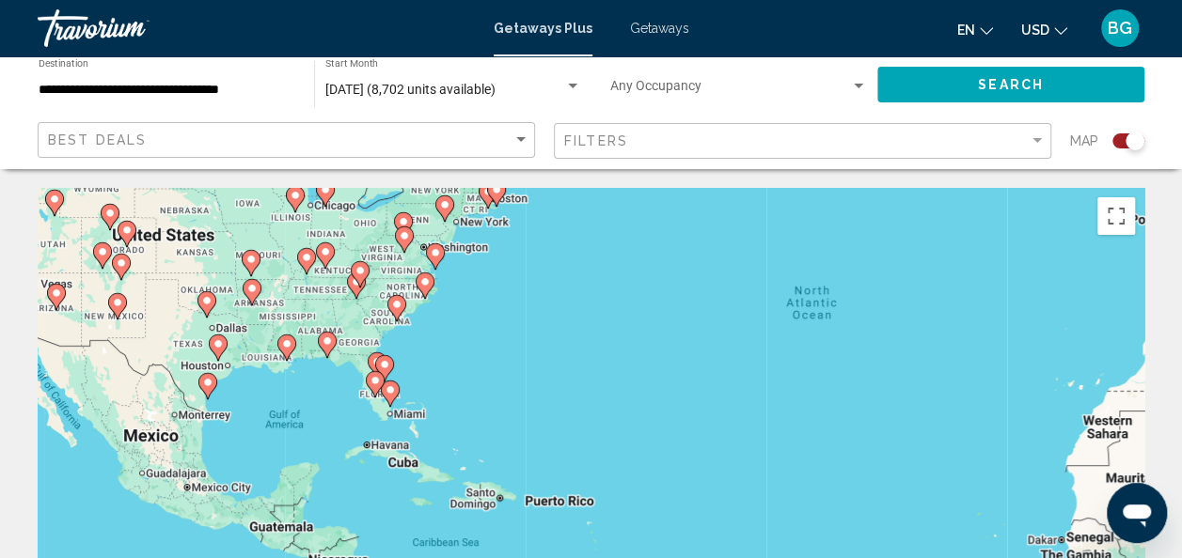
click at [322, 406] on div "To activate drag with keyboard, press Alt + Enter. Once in keyboard drag state,…" at bounding box center [591, 470] width 1107 height 564
click at [317, 409] on div "To activate drag with keyboard, press Alt + Enter. Once in keyboard drag state,…" at bounding box center [591, 470] width 1107 height 564
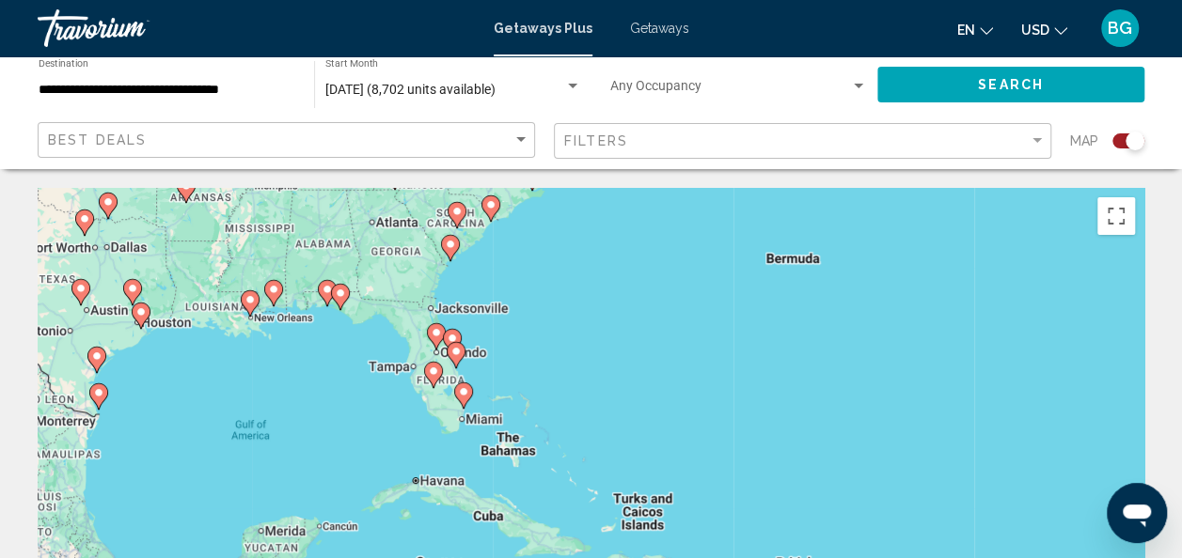
click at [350, 385] on div "To activate drag with keyboard, press Alt + Enter. Once in keyboard drag state,…" at bounding box center [591, 470] width 1107 height 564
click at [354, 380] on div "To activate drag with keyboard, press Alt + Enter. Once in keyboard drag state,…" at bounding box center [591, 470] width 1107 height 564
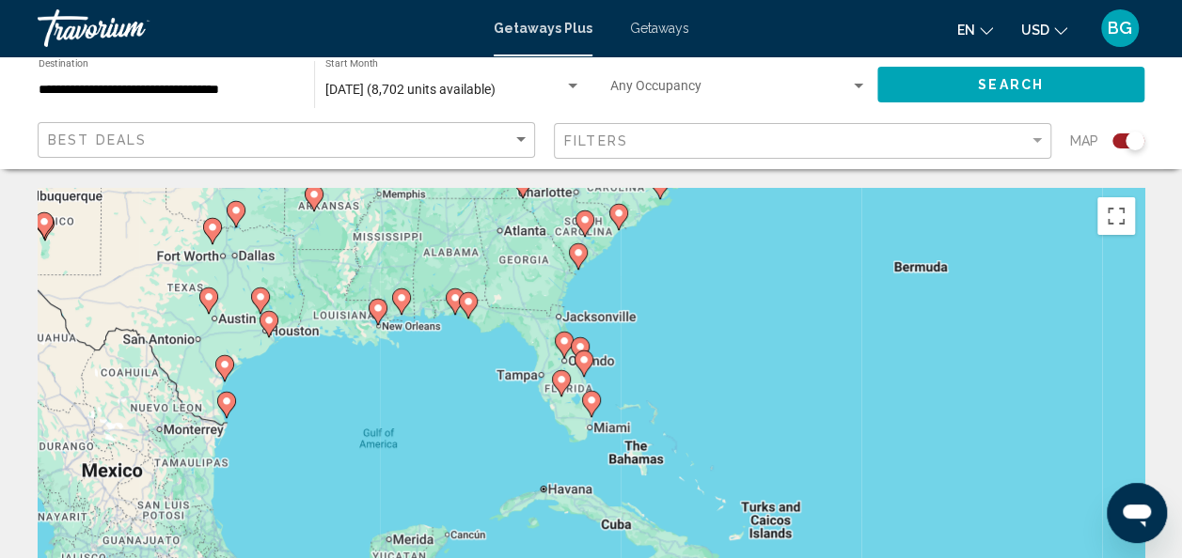
click at [525, 278] on div "To activate drag with keyboard, press Alt + Enter. Once in keyboard drag state,…" at bounding box center [591, 470] width 1107 height 564
click at [510, 247] on div "To activate drag with keyboard, press Alt + Enter. Once in keyboard drag state,…" at bounding box center [591, 470] width 1107 height 564
click at [513, 243] on div "To activate drag with keyboard, press Alt + Enter. Once in keyboard drag state,…" at bounding box center [591, 470] width 1107 height 564
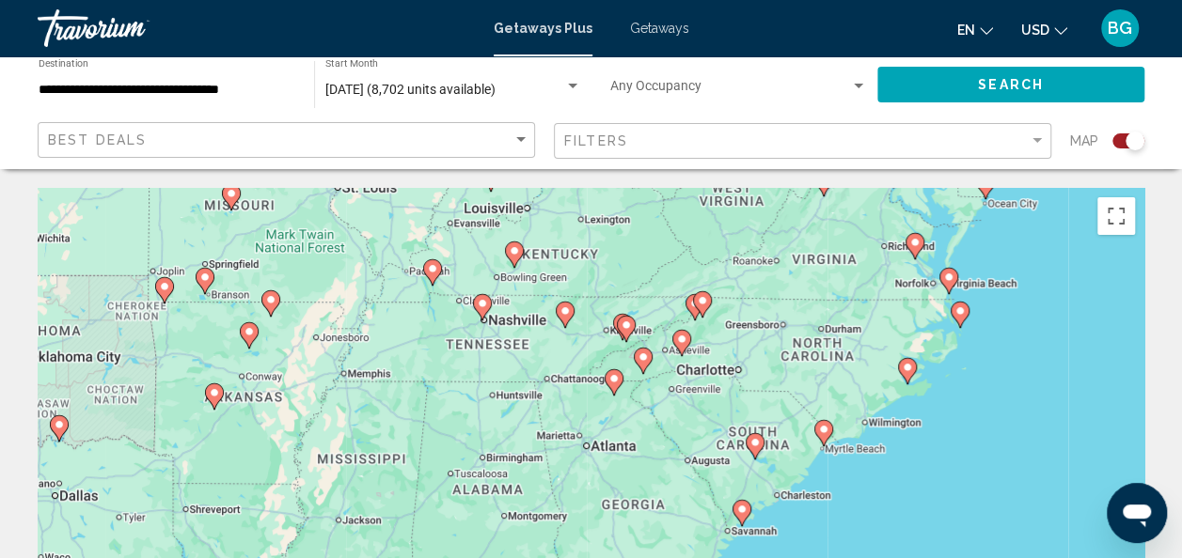
click at [458, 92] on span "[DATE] (8,702 units available)" at bounding box center [410, 89] width 170 height 15
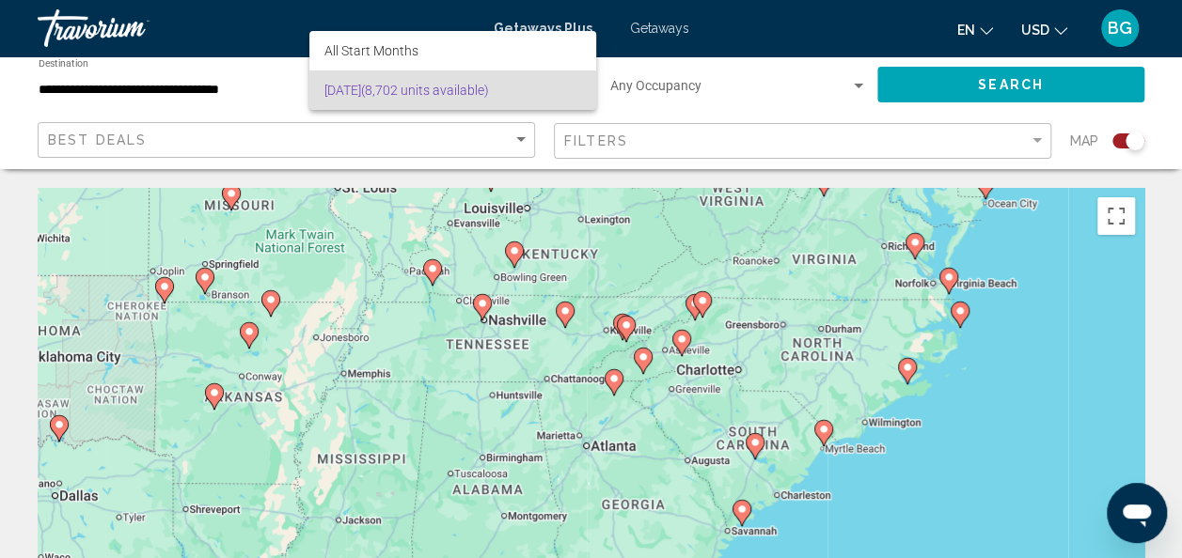
click at [544, 92] on span "[DATE] (8,702 units available)" at bounding box center [452, 90] width 257 height 39
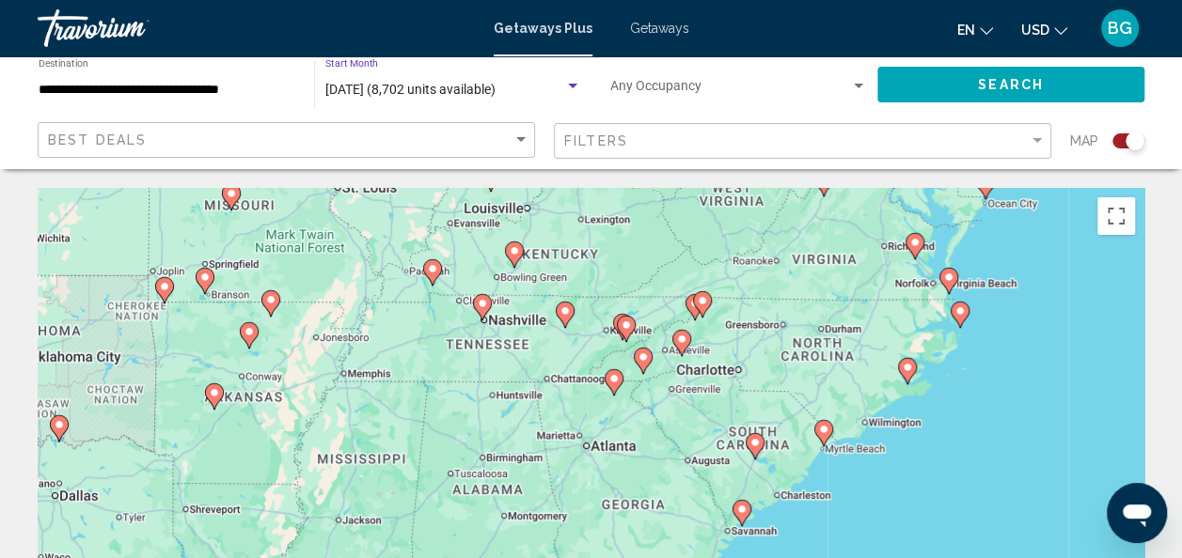
click at [495, 85] on span "[DATE] (8,702 units available)" at bounding box center [410, 89] width 170 height 15
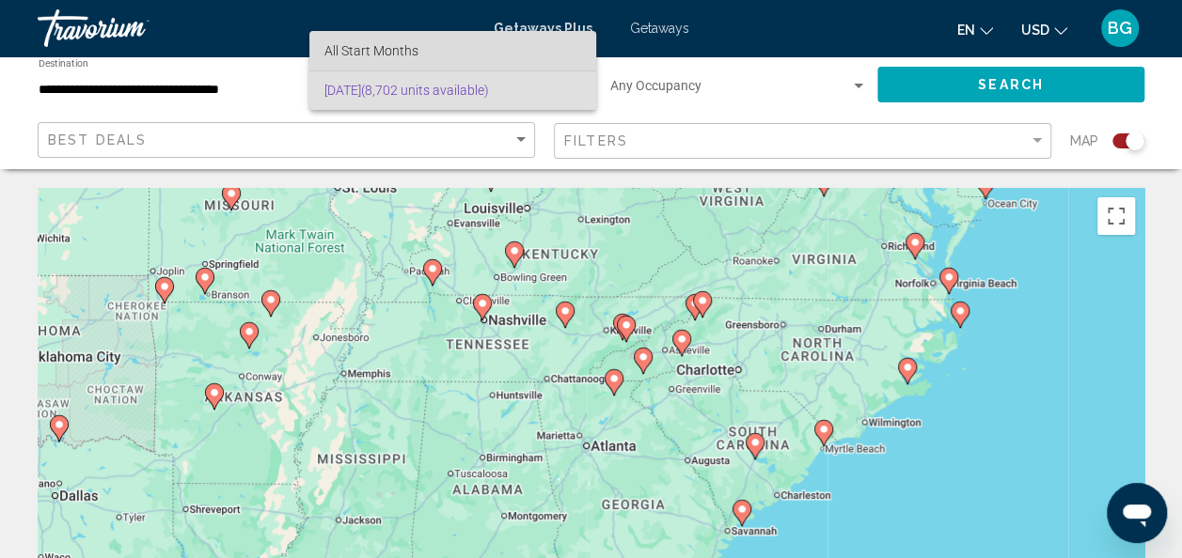
click at [542, 52] on span "All Start Months" at bounding box center [452, 50] width 257 height 39
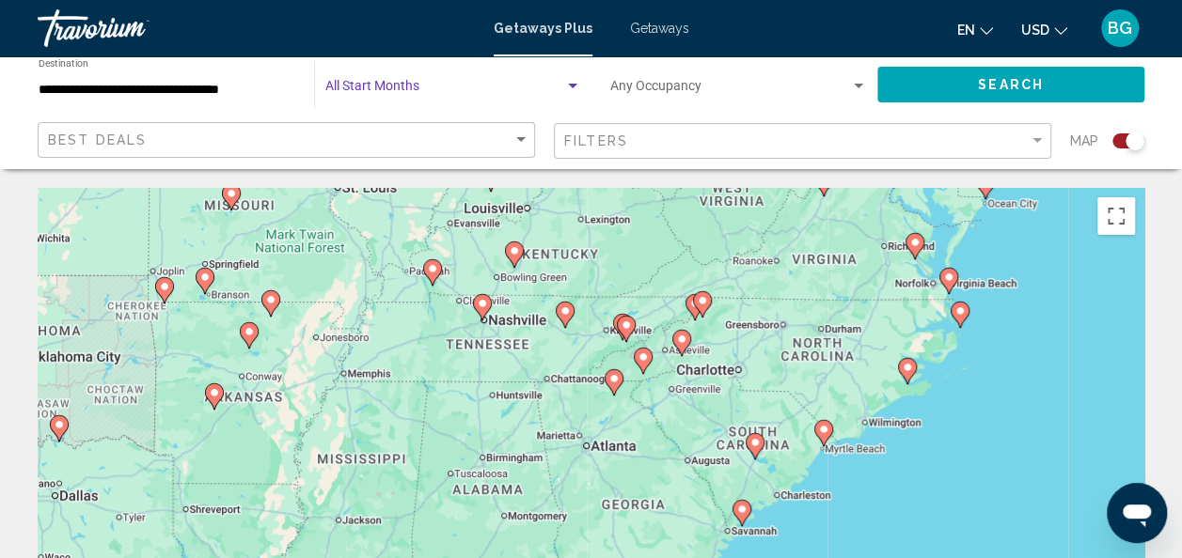
click at [455, 85] on span "Search widget" at bounding box center [444, 90] width 239 height 15
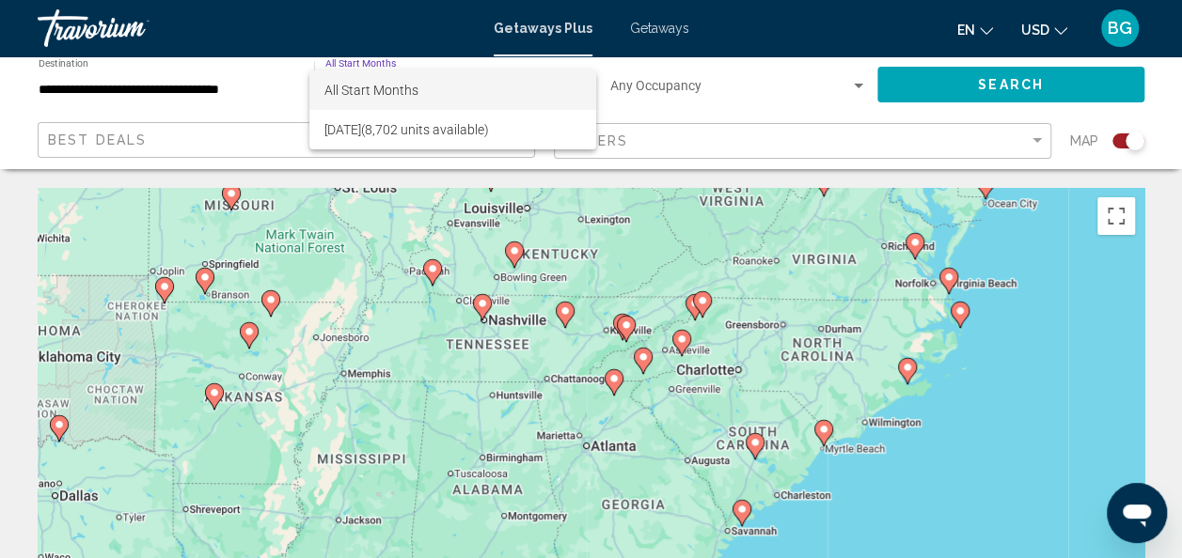
click at [372, 78] on span "All Start Months" at bounding box center [452, 90] width 257 height 39
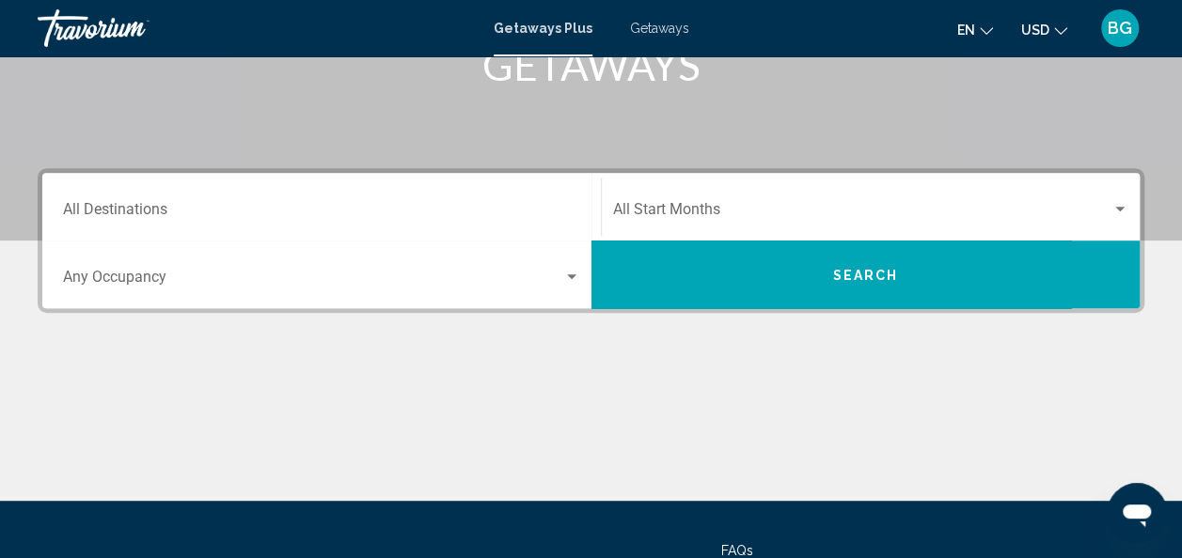
click at [431, 211] on input "Destination All Destinations" at bounding box center [321, 213] width 517 height 17
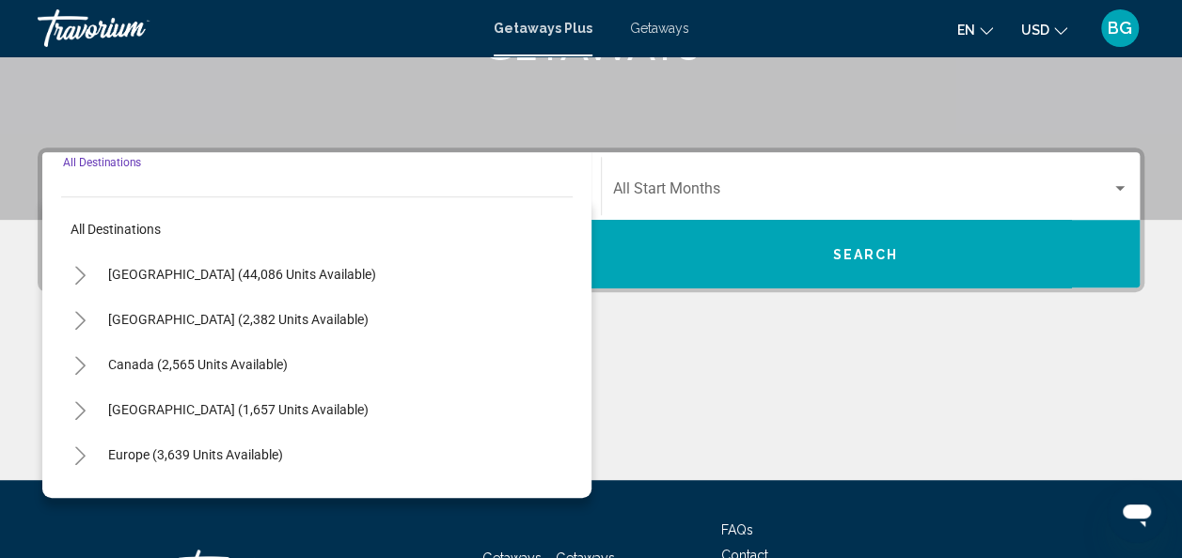
scroll to position [431, 0]
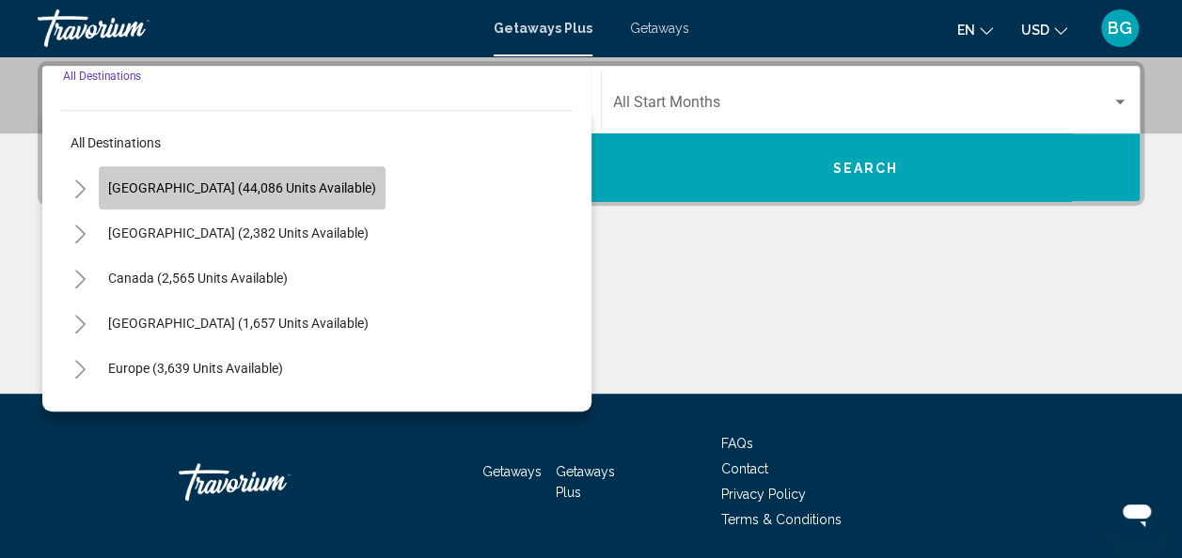
click at [330, 192] on button "[GEOGRAPHIC_DATA] (44,086 units available)" at bounding box center [242, 187] width 287 height 43
type input "**********"
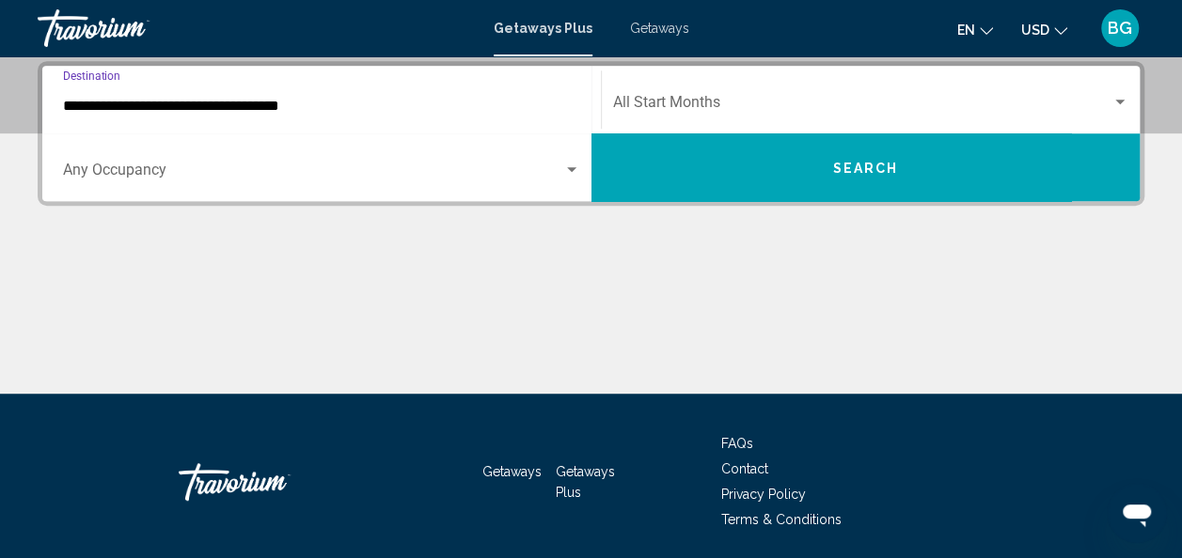
click at [730, 105] on span "Search widget" at bounding box center [862, 106] width 499 height 17
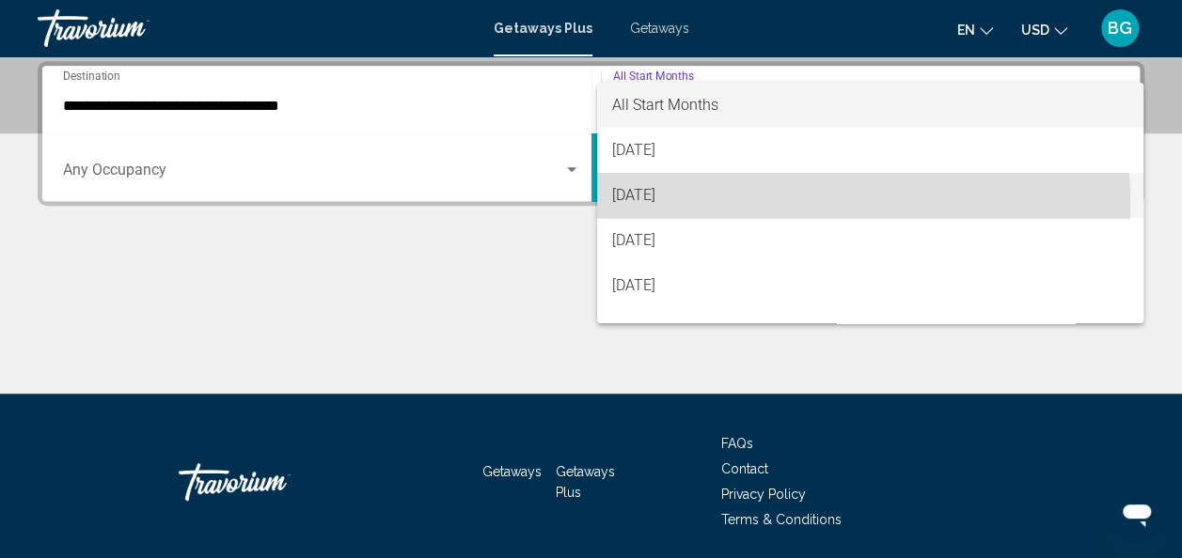
click at [771, 203] on span "[DATE]" at bounding box center [870, 195] width 516 height 45
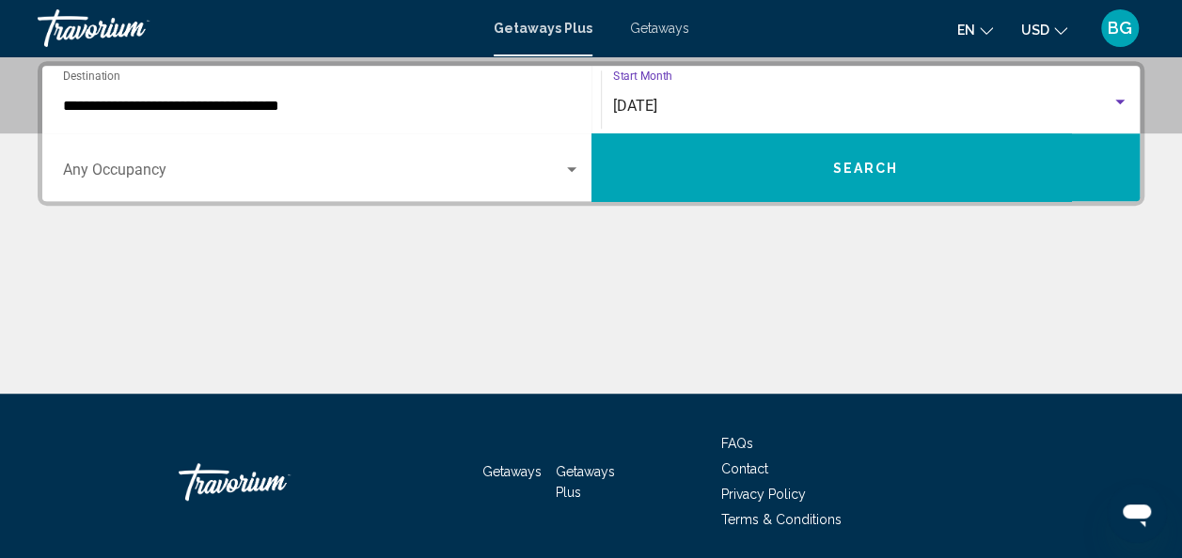
click at [744, 113] on div "[DATE]" at bounding box center [862, 106] width 499 height 17
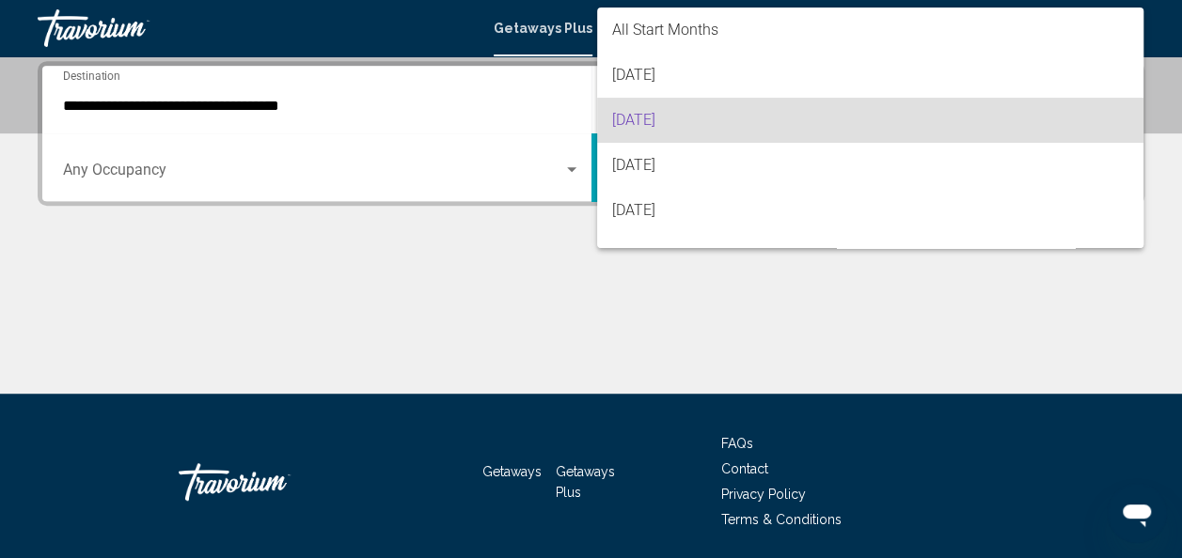
scroll to position [15, 0]
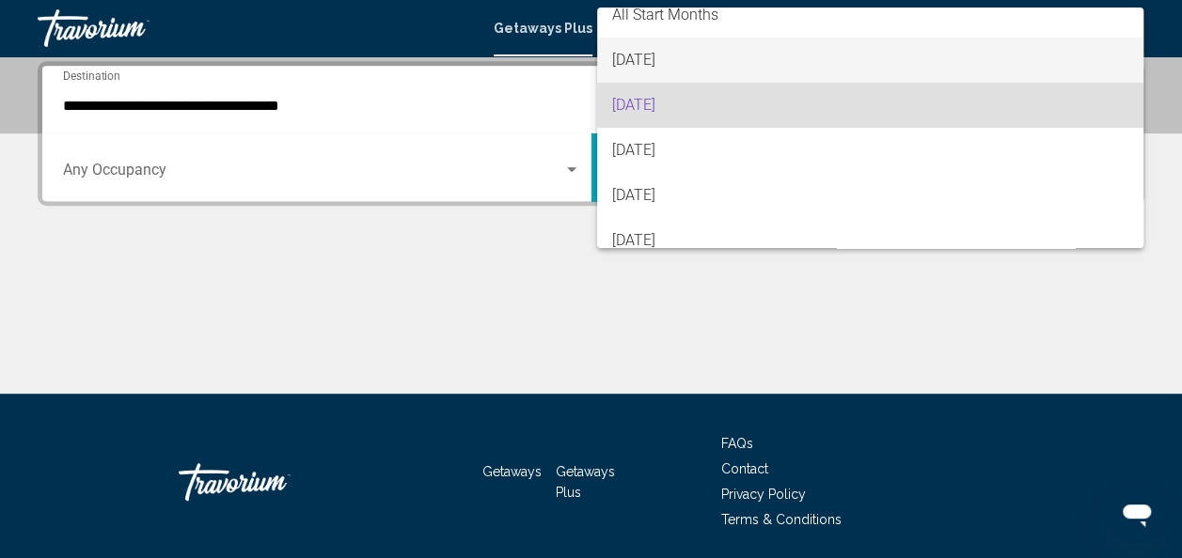
click at [768, 75] on span "[DATE]" at bounding box center [870, 60] width 516 height 45
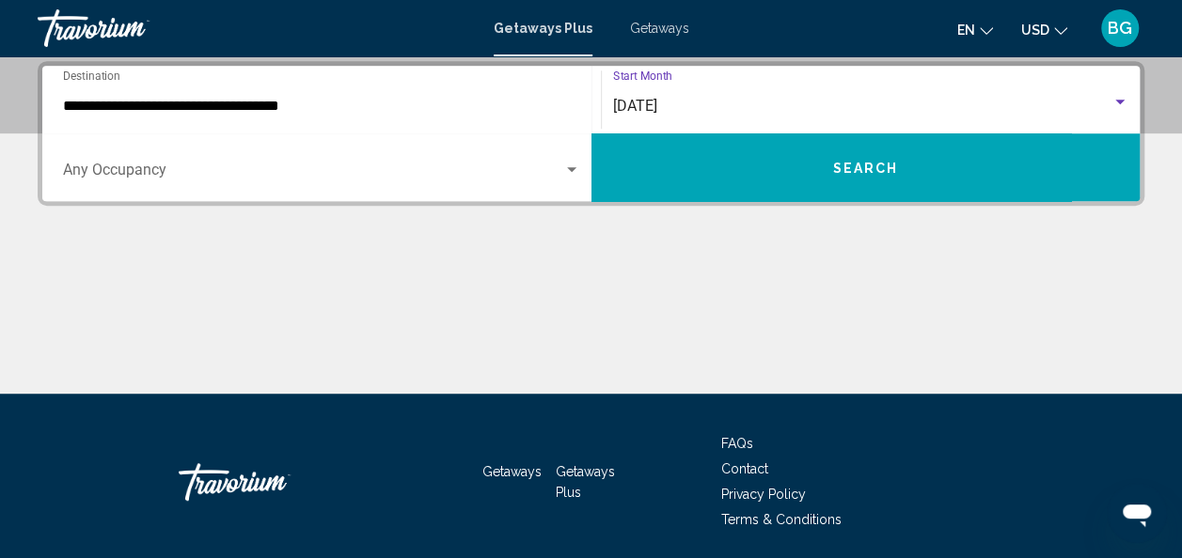
click at [745, 161] on button "Search" at bounding box center [865, 168] width 549 height 68
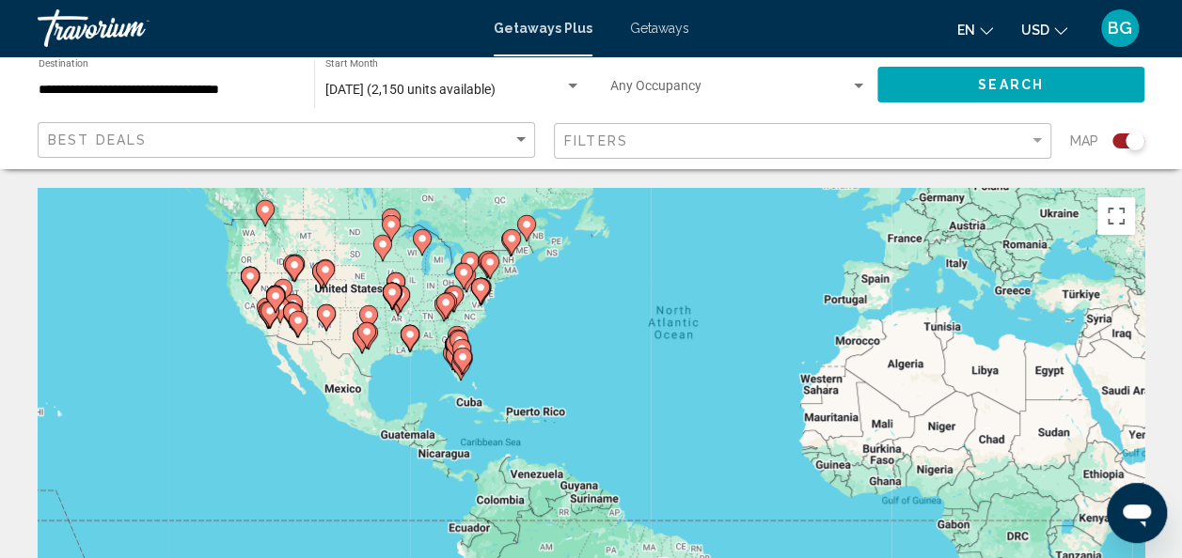
click at [466, 363] on icon "Main content" at bounding box center [461, 361] width 17 height 24
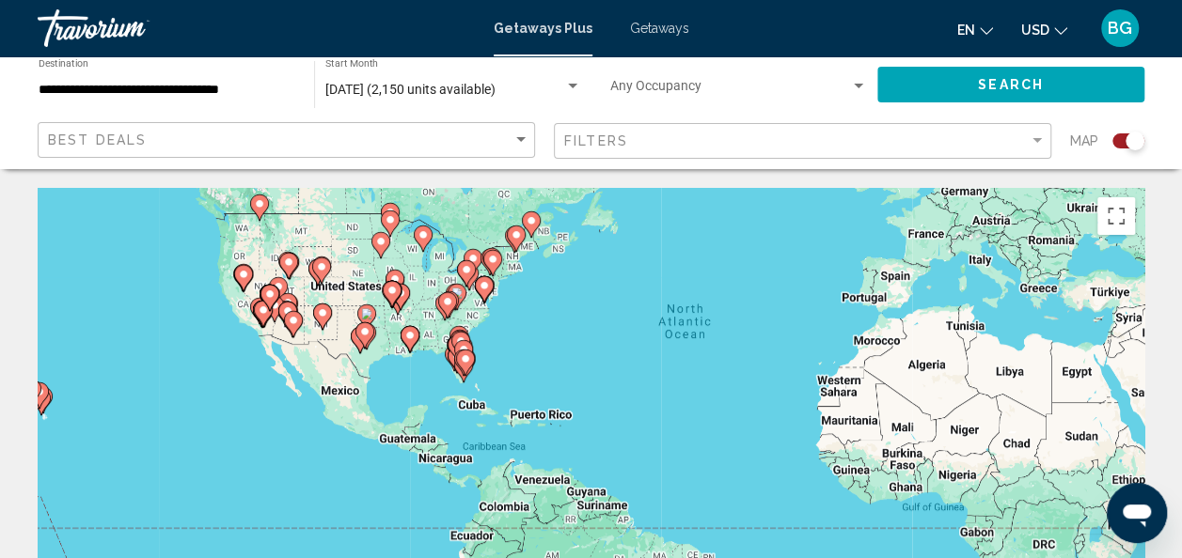
click at [474, 355] on icon "Main content" at bounding box center [465, 363] width 19 height 26
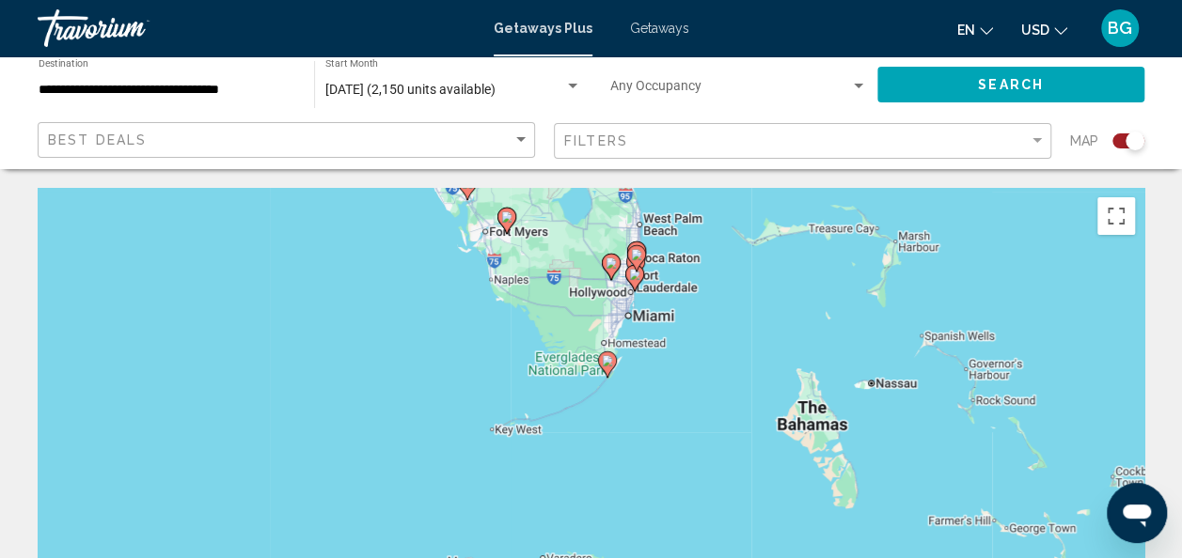
click at [643, 361] on div "To activate drag with keyboard, press Alt + Enter. Once in keyboard drag state,…" at bounding box center [591, 470] width 1107 height 564
click at [651, 357] on div "To activate drag with keyboard, press Alt + Enter. Once in keyboard drag state,…" at bounding box center [591, 470] width 1107 height 564
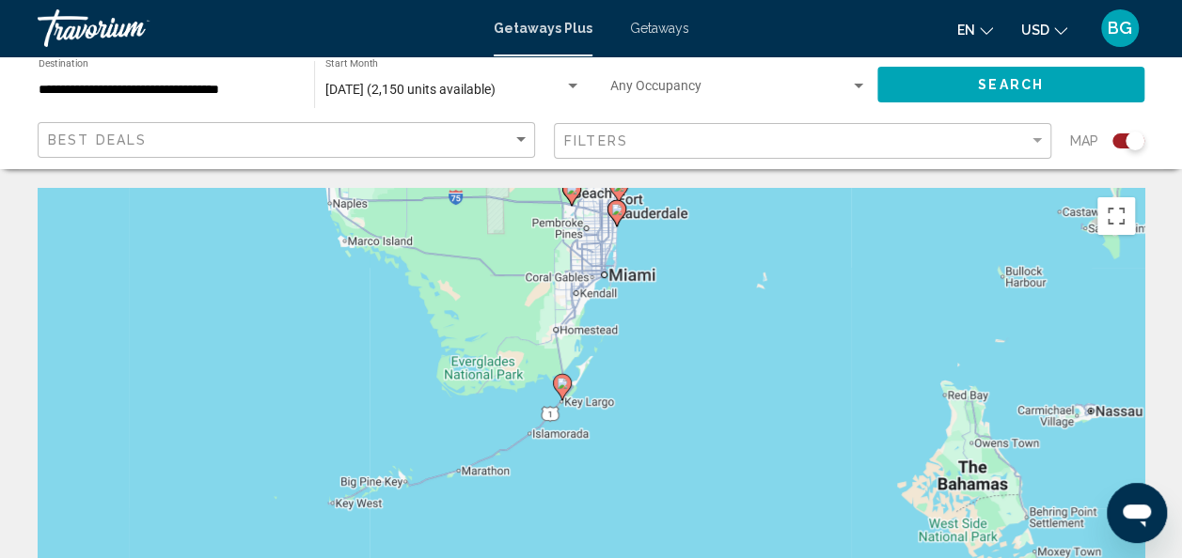
click at [563, 384] on image "Main content" at bounding box center [562, 383] width 11 height 11
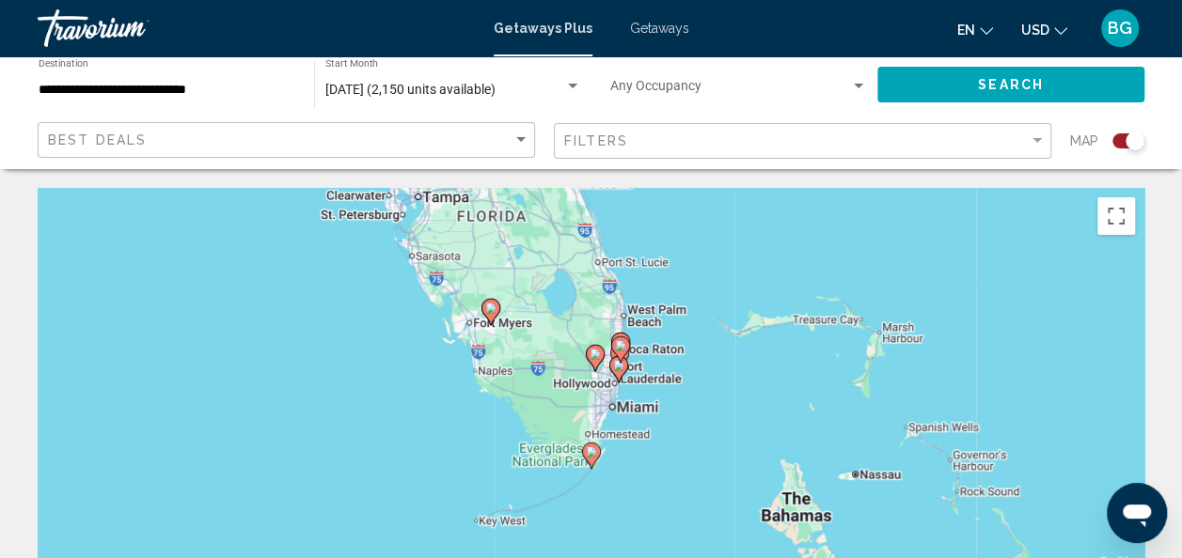
click at [589, 516] on div "To navigate, press the arrow keys. To activate drag with keyboard, press Alt + …" at bounding box center [591, 470] width 1107 height 564
click at [598, 505] on div "To navigate, press the arrow keys. To activate drag with keyboard, press Alt + …" at bounding box center [591, 470] width 1107 height 564
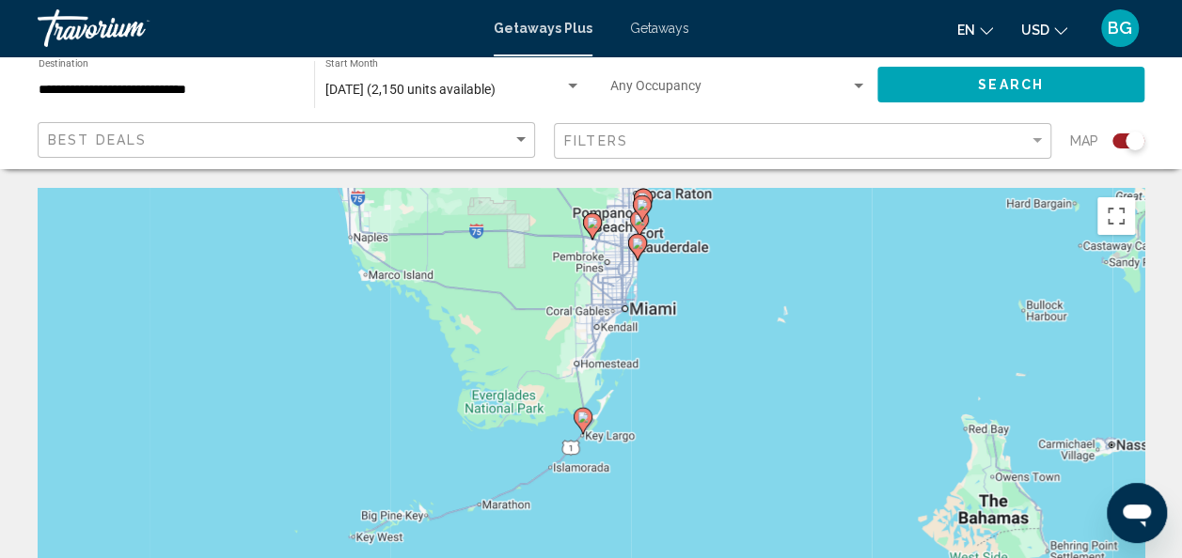
click at [575, 425] on gmp-advanced-marker "Main content" at bounding box center [583, 421] width 19 height 28
type input "**********"
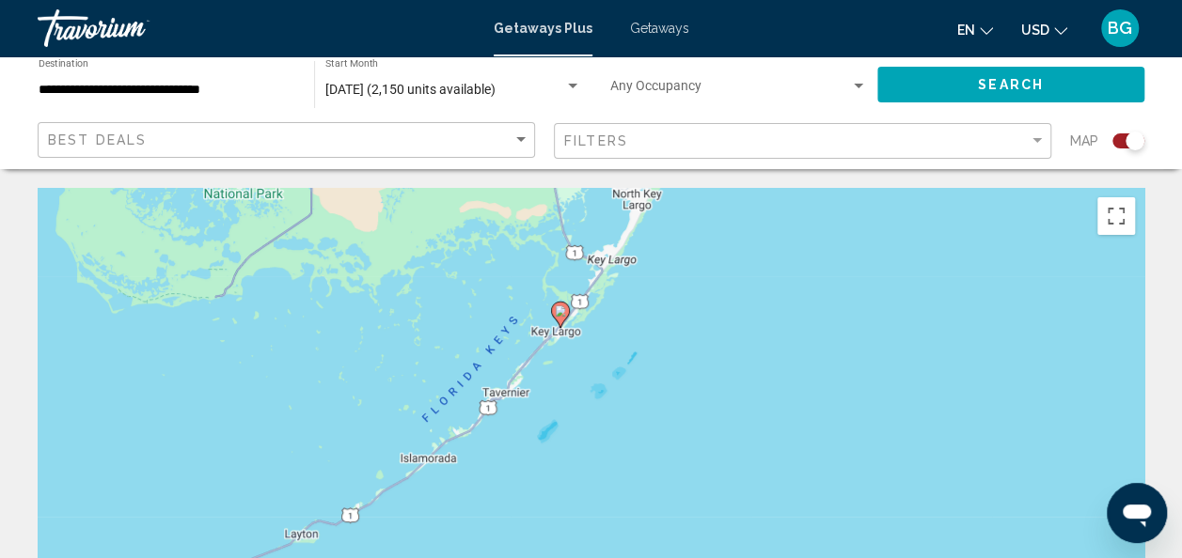
click at [553, 318] on gmp-advanced-marker "Main content" at bounding box center [560, 315] width 19 height 28
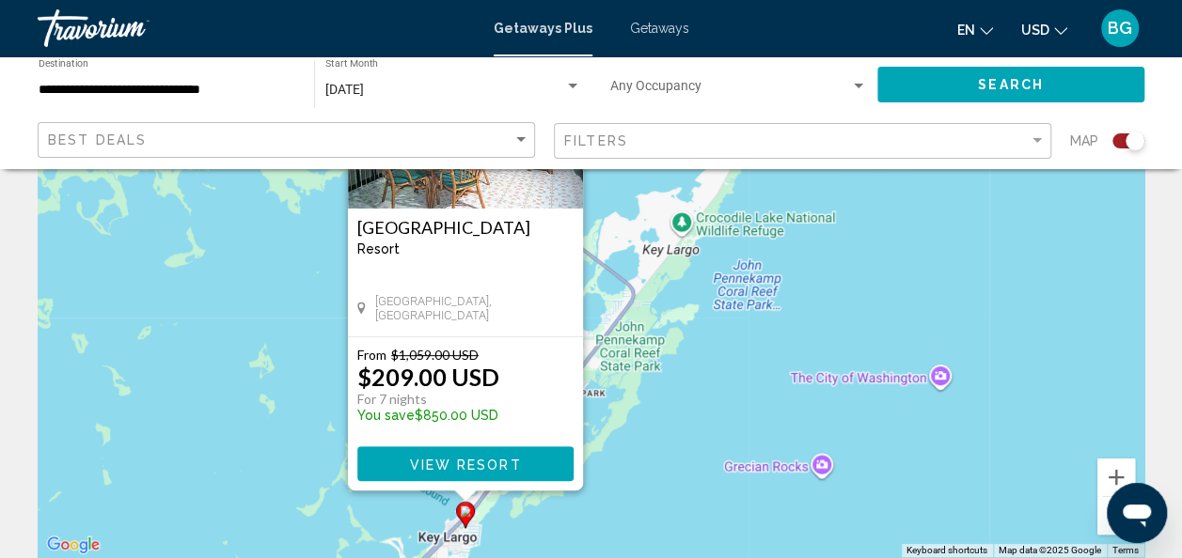
scroll to position [197, 0]
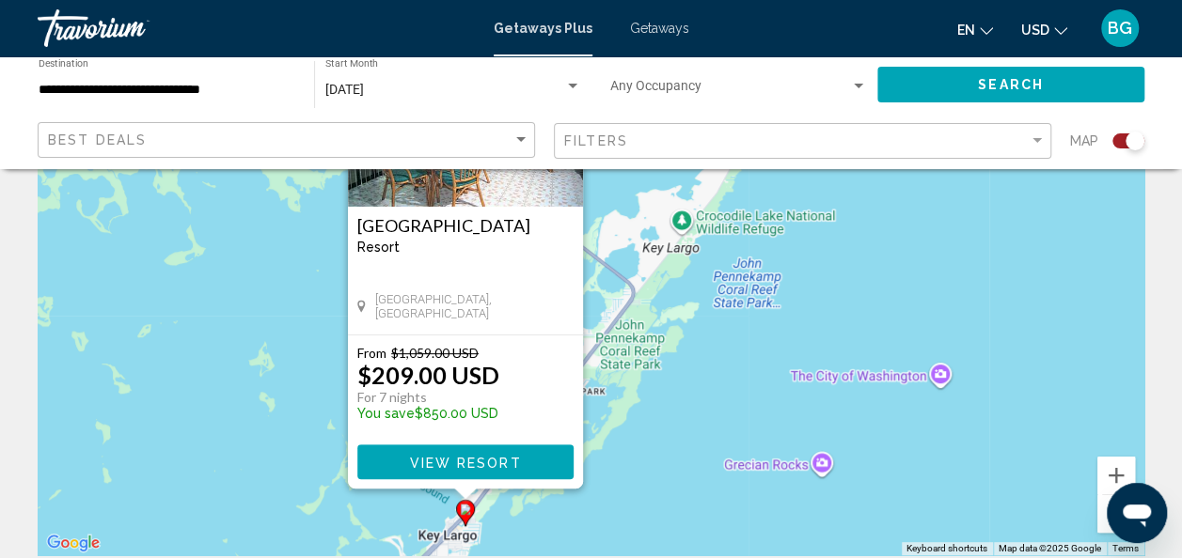
click at [506, 459] on span "View Resort" at bounding box center [465, 462] width 112 height 15
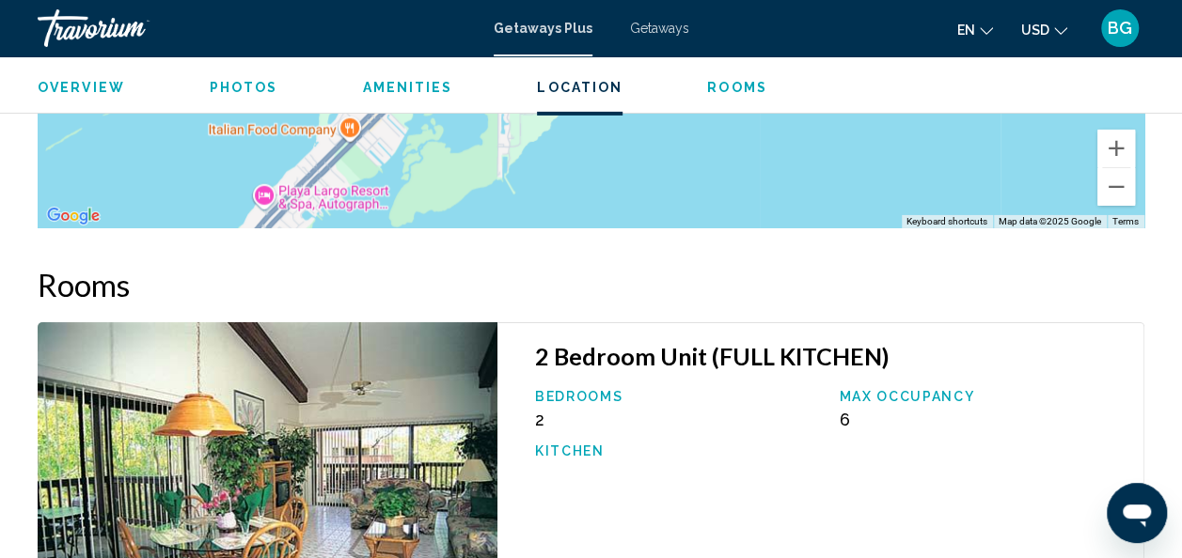
scroll to position [3028, 0]
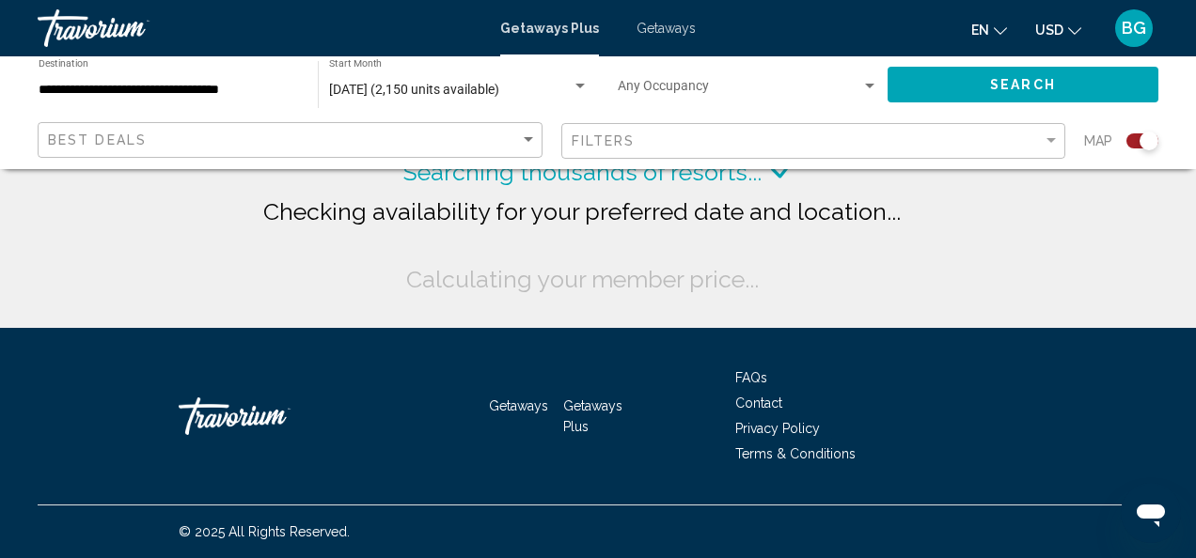
click at [579, 85] on div "Search widget" at bounding box center [579, 86] width 9 height 5
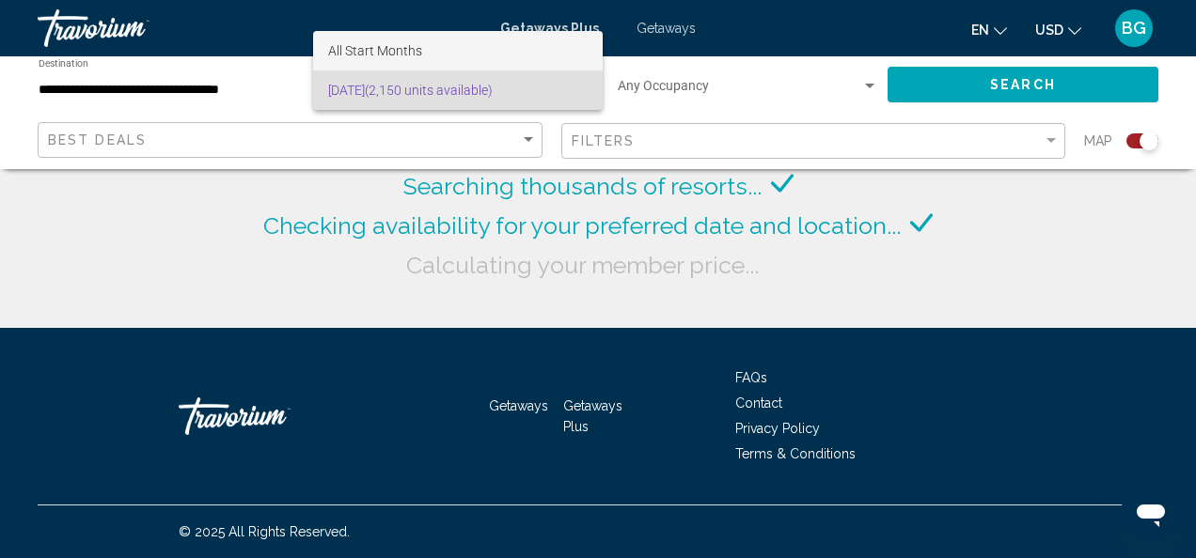
click at [528, 49] on span "All Start Months" at bounding box center [458, 50] width 260 height 39
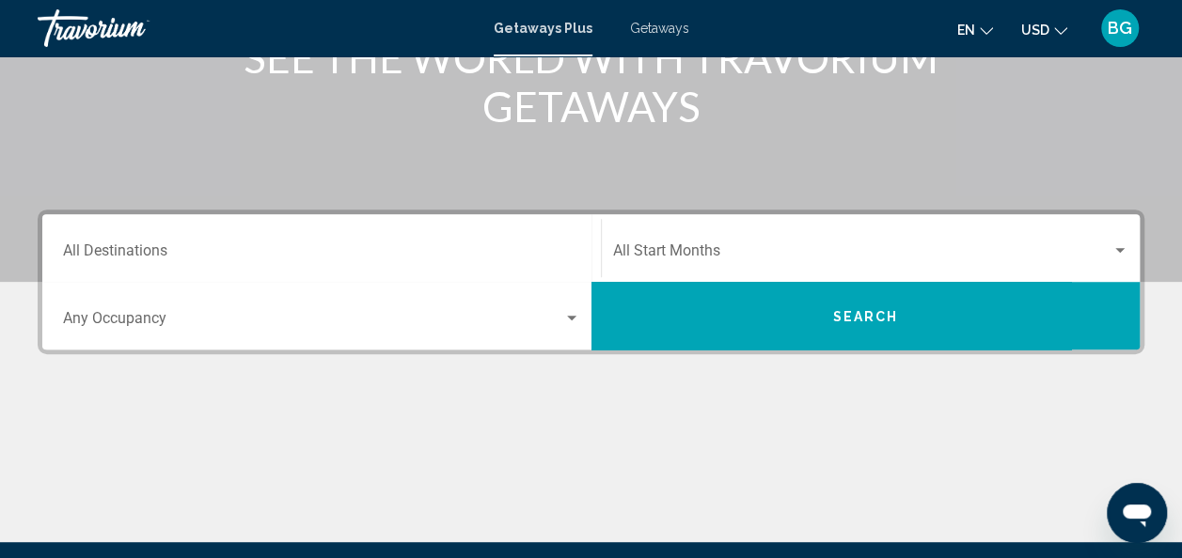
click at [506, 248] on input "Destination All Destinations" at bounding box center [321, 254] width 517 height 17
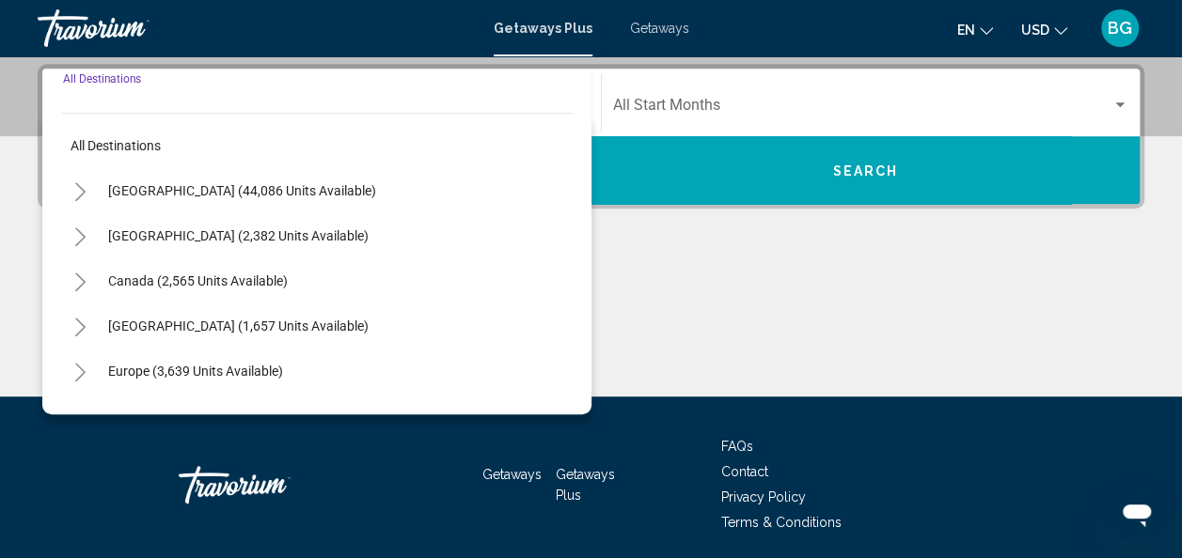
scroll to position [431, 0]
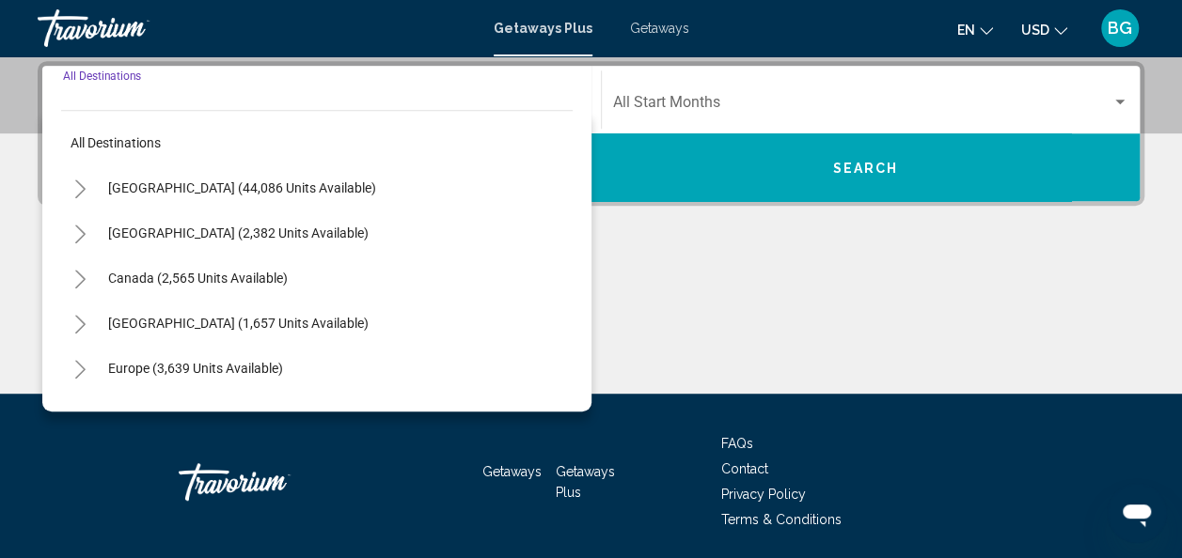
click at [427, 176] on div "[GEOGRAPHIC_DATA] (44,086 units available)" at bounding box center [316, 187] width 511 height 45
click at [782, 87] on div "Start Month All Start Months" at bounding box center [871, 100] width 516 height 59
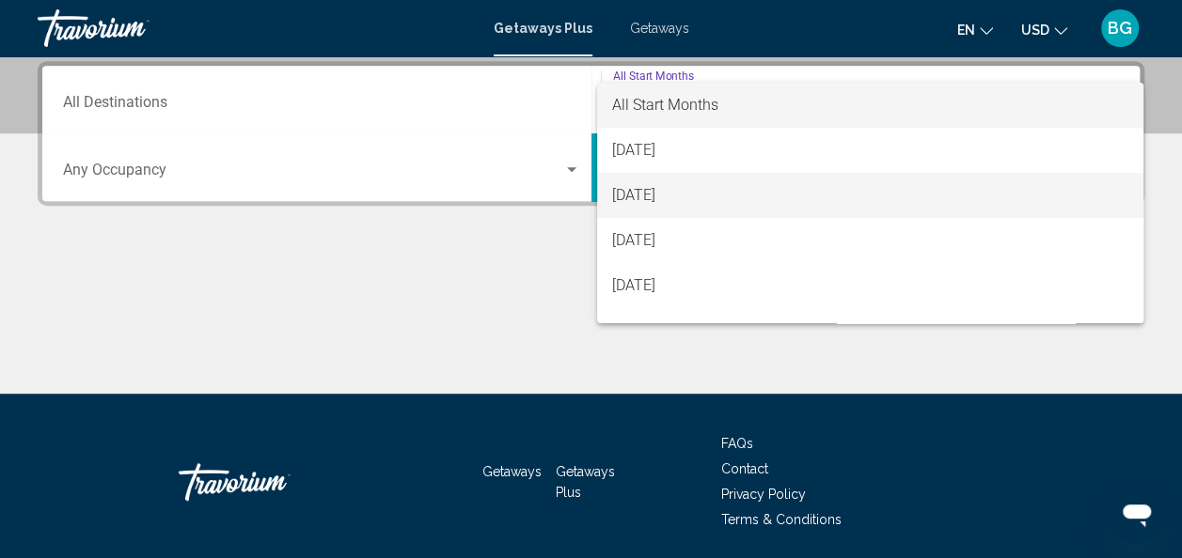
click at [759, 194] on span "[DATE]" at bounding box center [870, 195] width 516 height 45
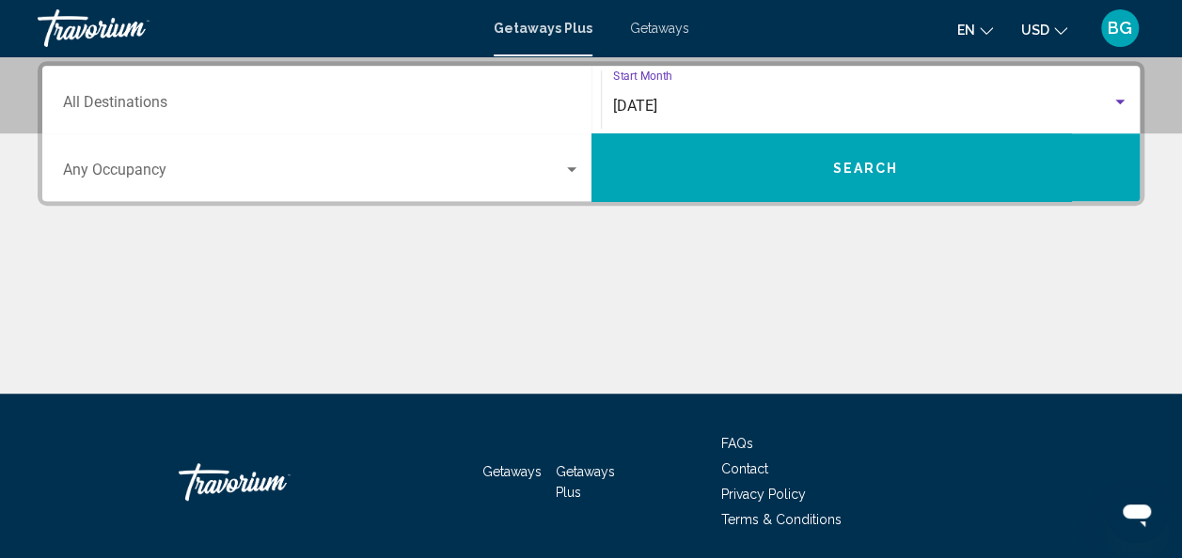
click at [844, 161] on span "Search" at bounding box center [865, 168] width 66 height 15
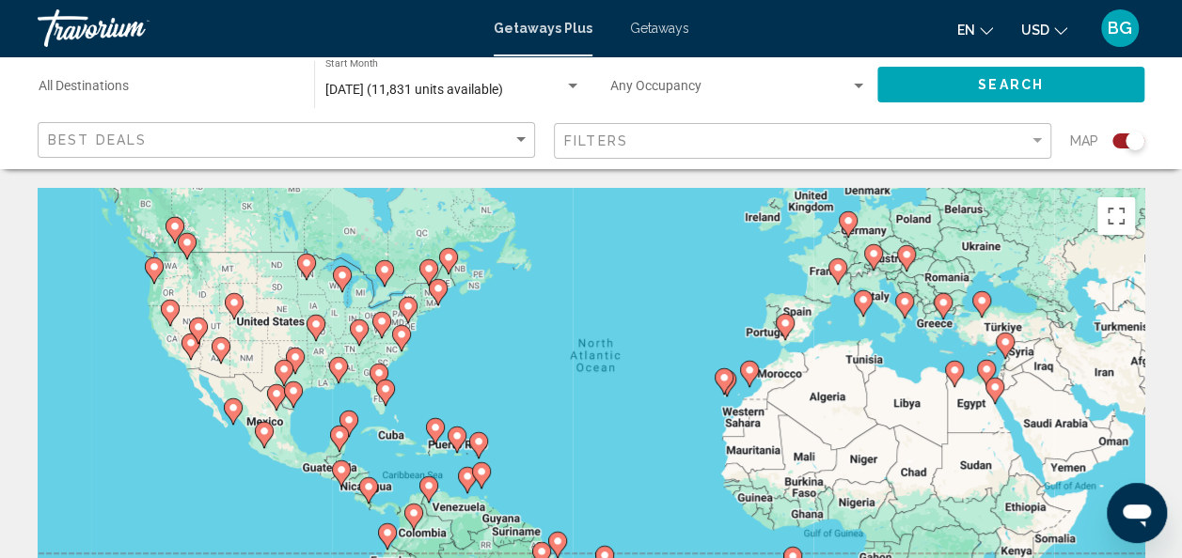
click at [402, 407] on div "To activate drag with keyboard, press Alt + Enter. Once in keyboard drag state,…" at bounding box center [591, 470] width 1107 height 564
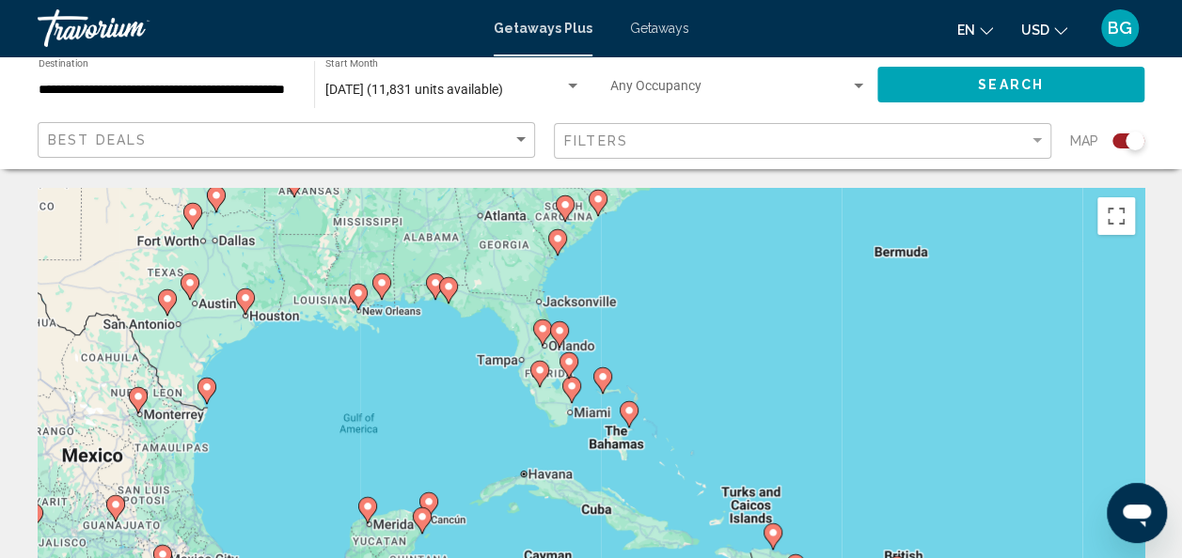
click at [653, 453] on div "To activate drag with keyboard, press Alt + Enter. Once in keyboard drag state,…" at bounding box center [591, 470] width 1107 height 564
click at [653, 468] on div "To activate drag with keyboard, press Alt + Enter. Once in keyboard drag state,…" at bounding box center [591, 470] width 1107 height 564
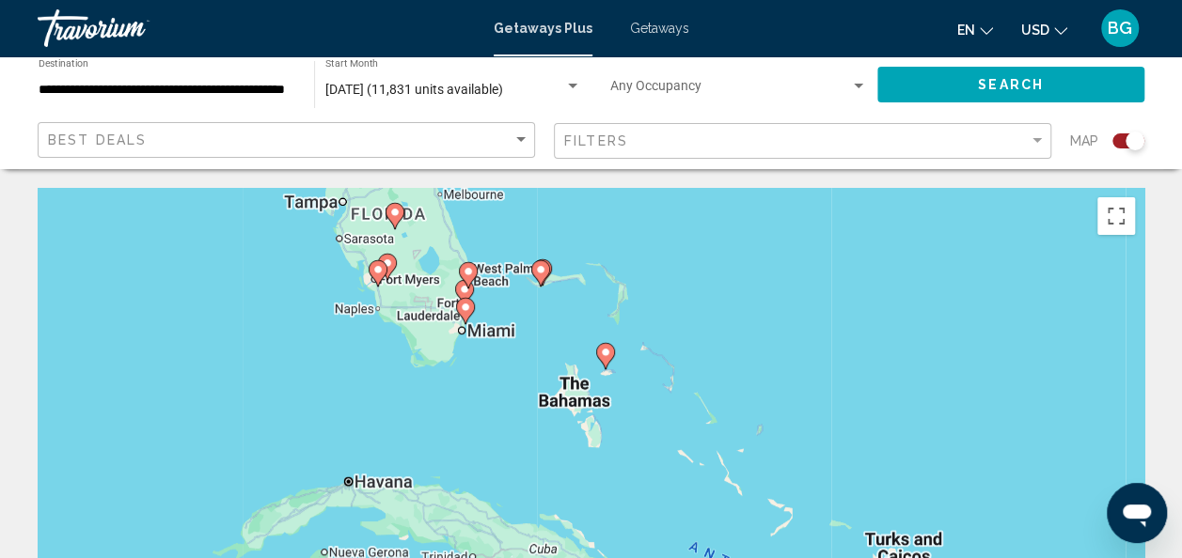
type input "**********"
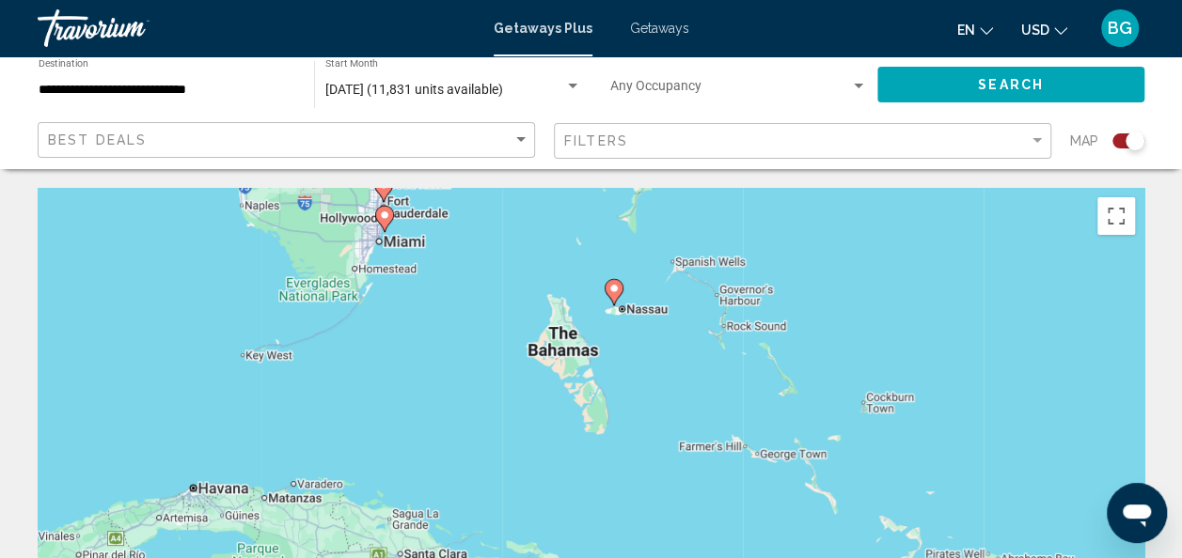
click at [618, 297] on div "To activate drag with keyboard, press Alt + Enter. Once in keyboard drag state,…" at bounding box center [591, 470] width 1107 height 564
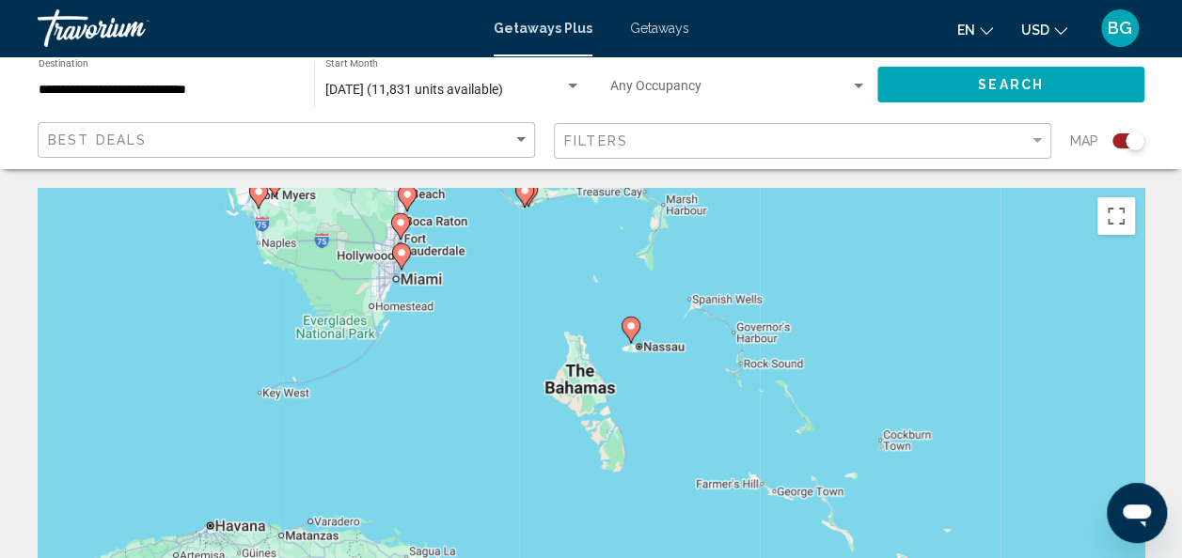
click at [632, 322] on div "To activate drag with keyboard, press Alt + Enter. Once in keyboard drag state,…" at bounding box center [591, 470] width 1107 height 564
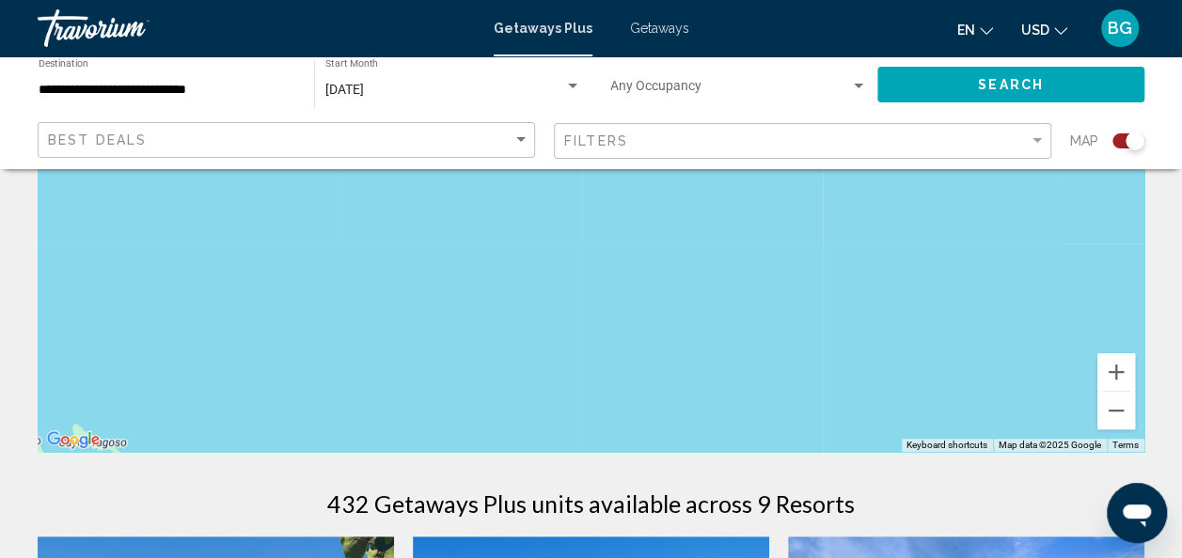
scroll to position [304, 0]
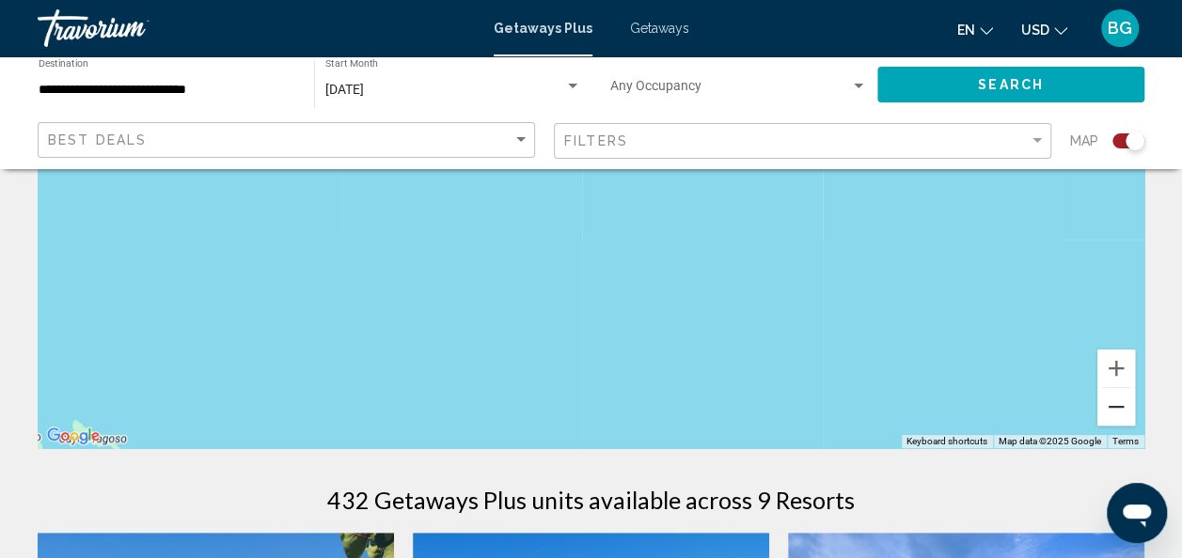
click at [1118, 414] on button "Zoom out" at bounding box center [1116, 407] width 38 height 38
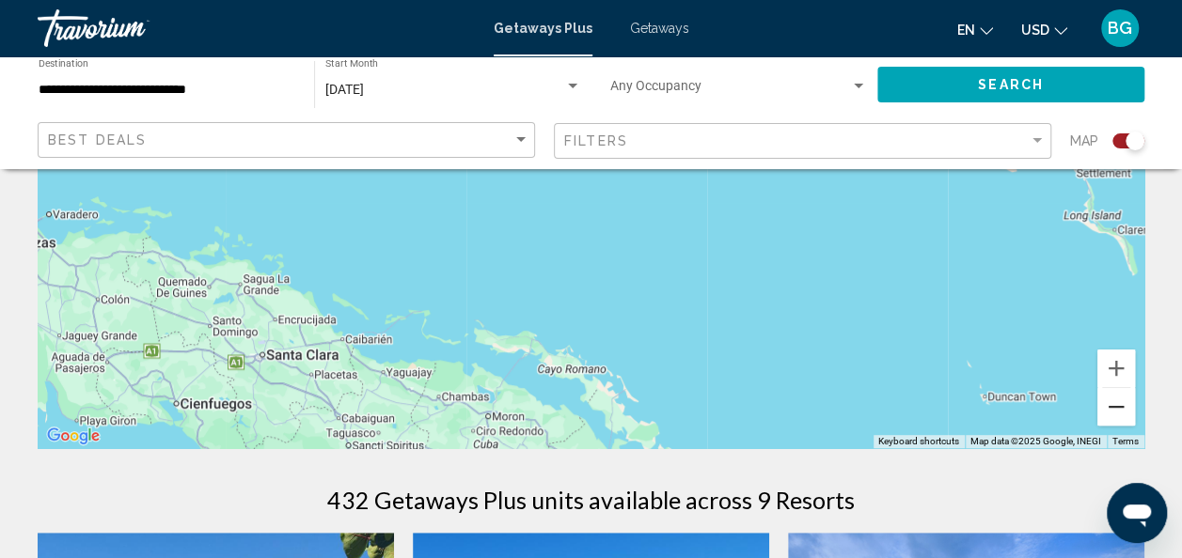
click at [1118, 425] on button "Zoom out" at bounding box center [1116, 407] width 38 height 38
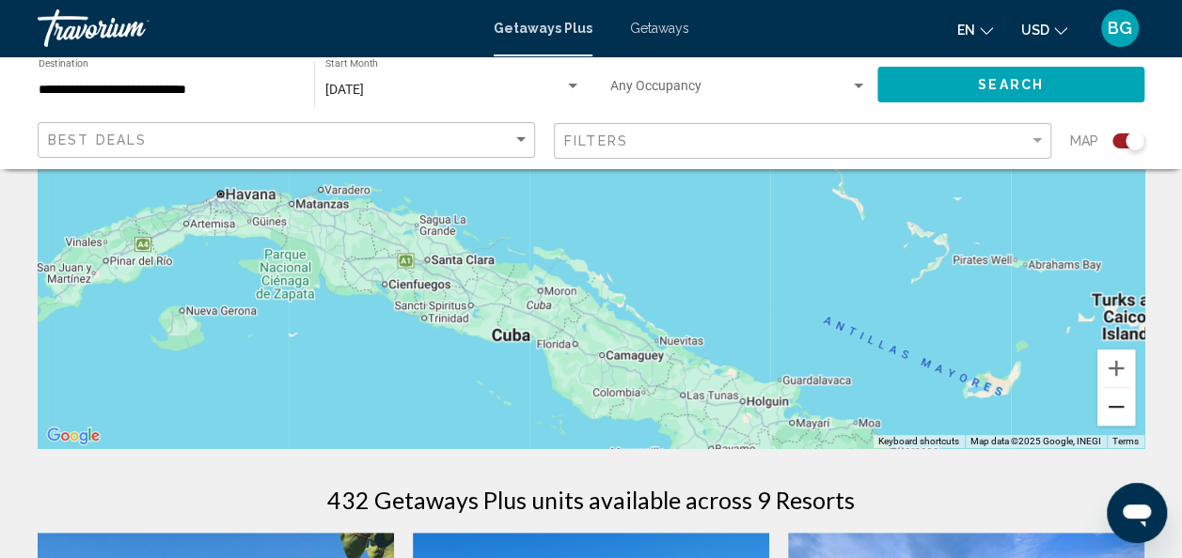
click at [1115, 423] on button "Zoom out" at bounding box center [1116, 407] width 38 height 38
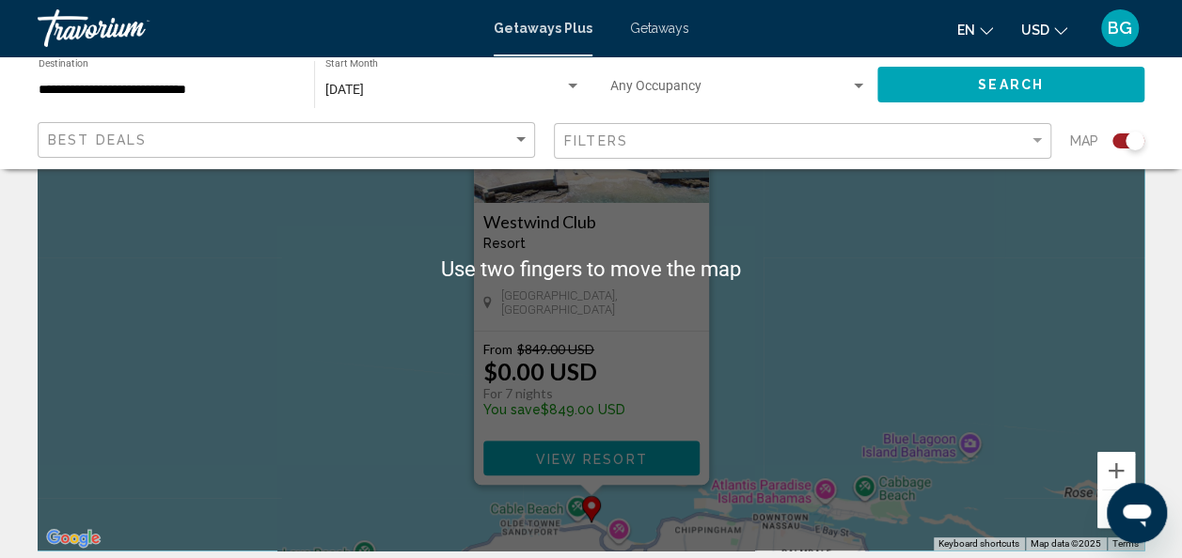
scroll to position [203, 0]
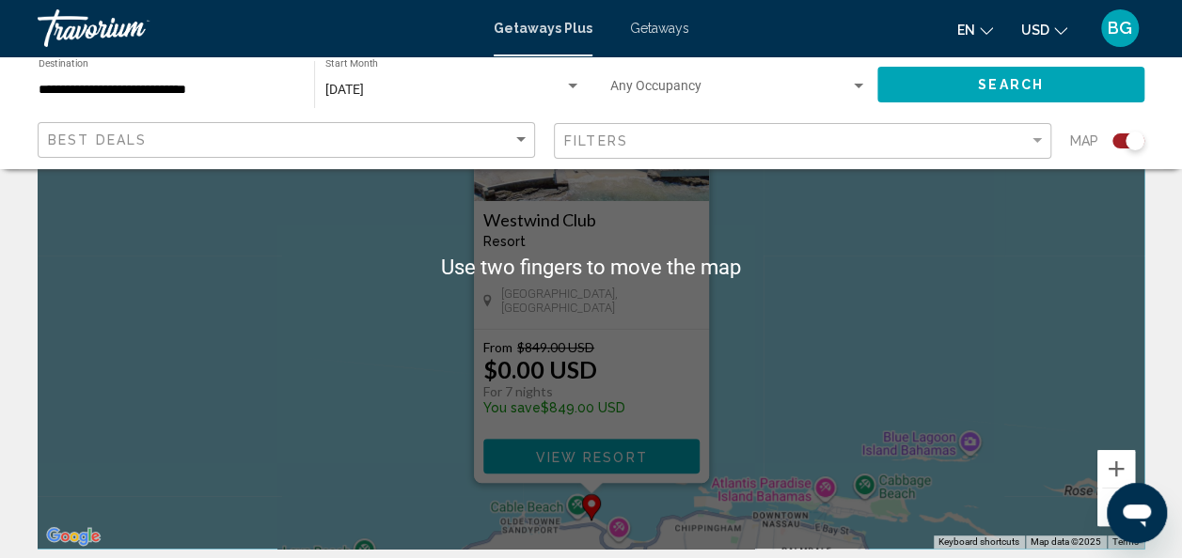
click at [653, 472] on button "View Resort" at bounding box center [591, 456] width 216 height 35
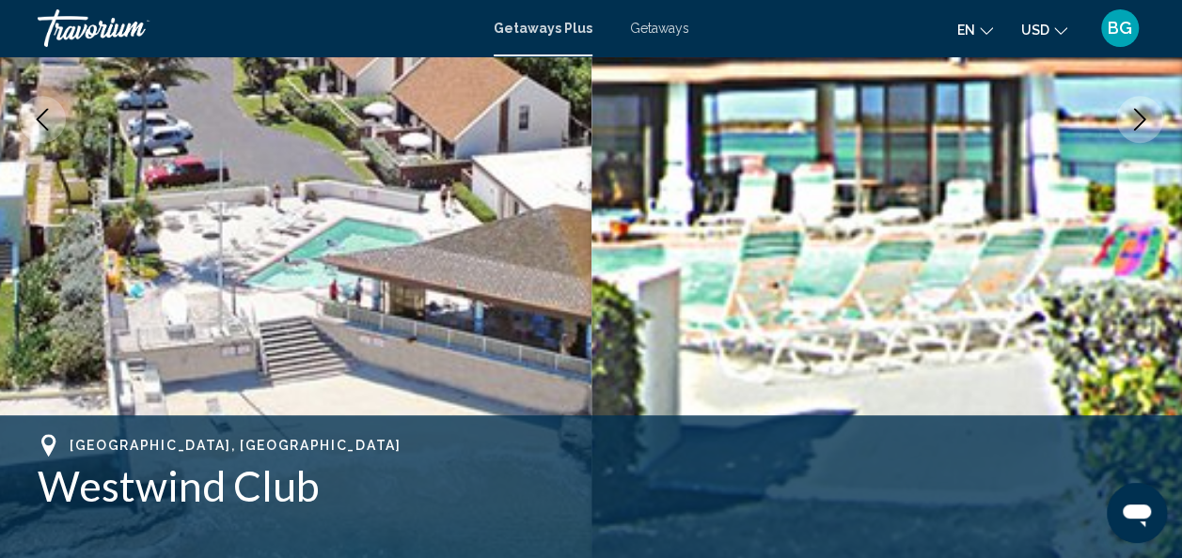
scroll to position [389, 0]
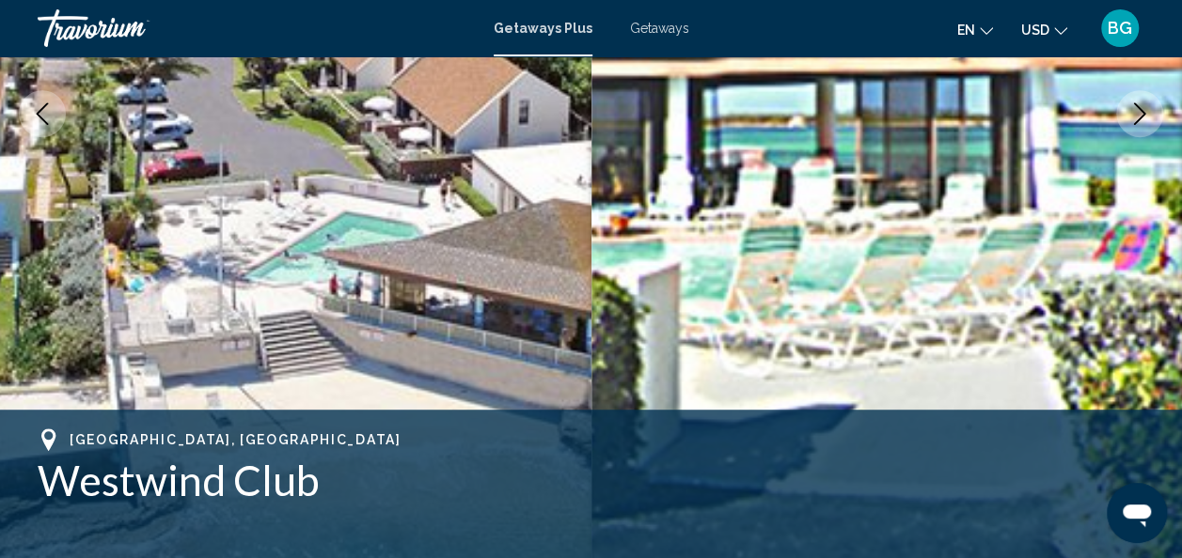
click at [1142, 113] on icon "Next image" at bounding box center [1139, 113] width 23 height 23
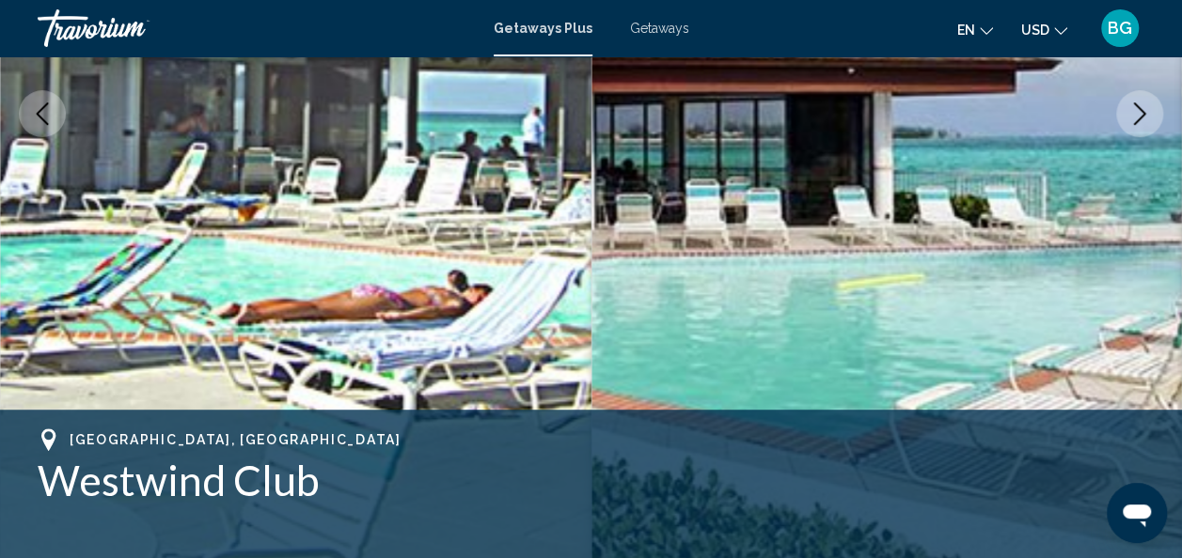
click at [1137, 101] on button "Next image" at bounding box center [1139, 113] width 47 height 47
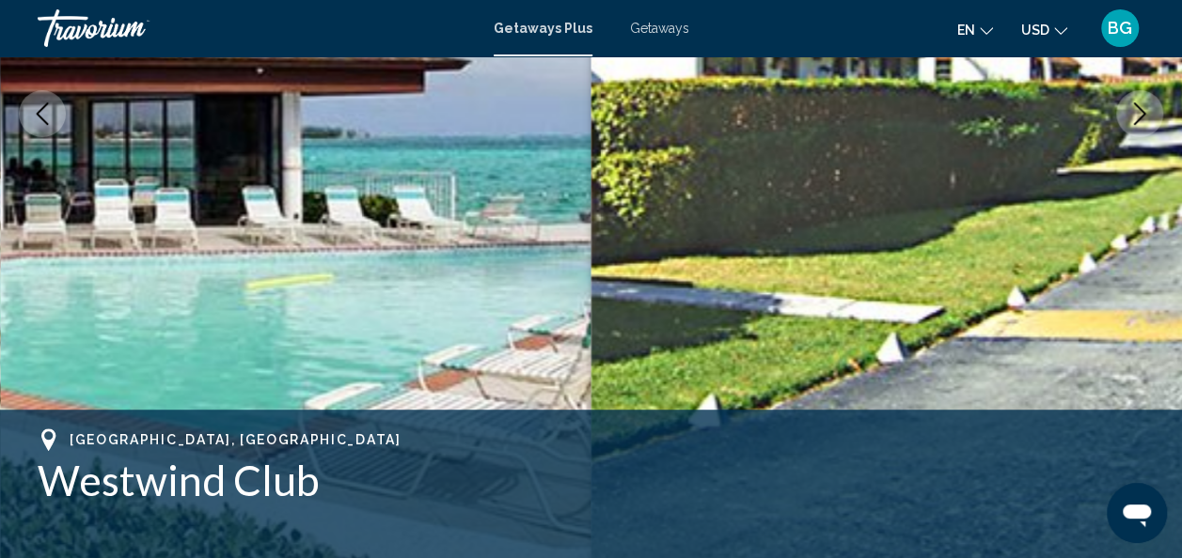
click at [1142, 110] on icon "Next image" at bounding box center [1139, 113] width 23 height 23
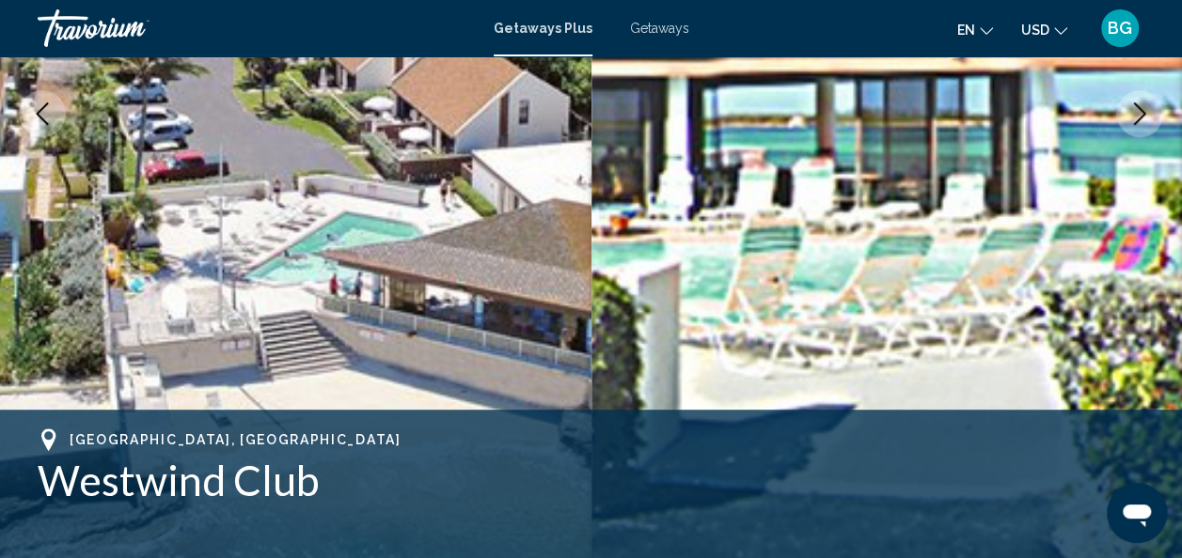
click at [1138, 115] on icon "Next image" at bounding box center [1139, 113] width 23 height 23
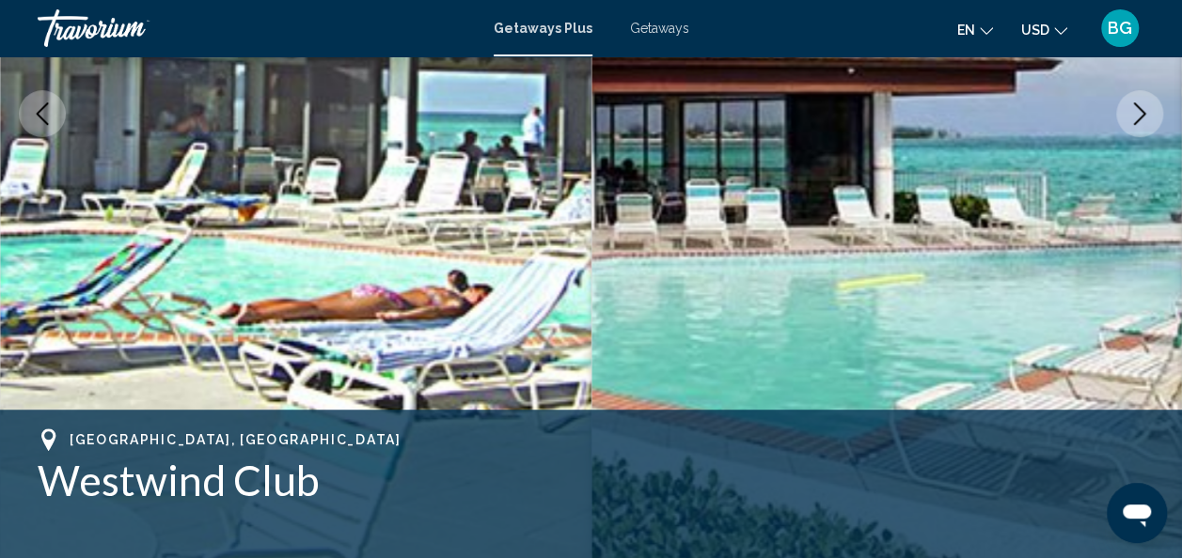
click at [1135, 118] on icon "Next image" at bounding box center [1139, 113] width 23 height 23
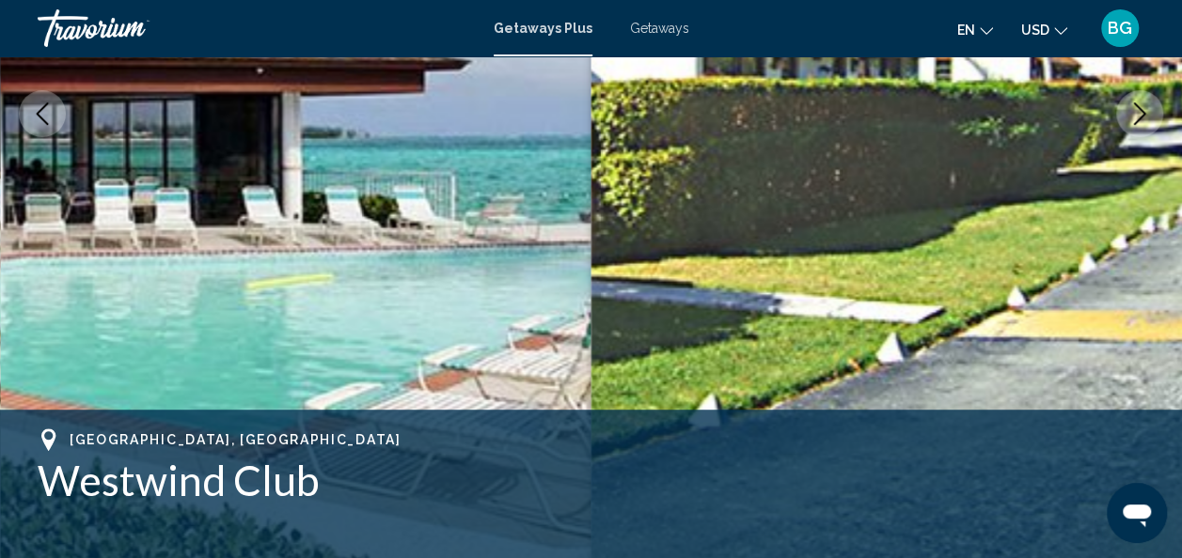
click at [1131, 113] on icon "Next image" at bounding box center [1139, 113] width 23 height 23
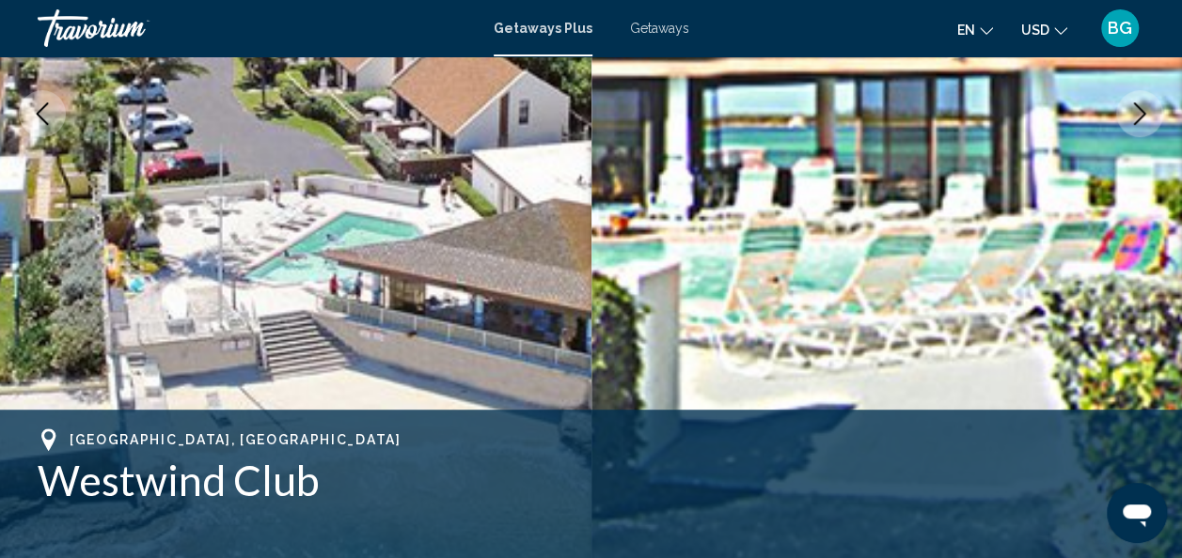
click at [1143, 114] on icon "Next image" at bounding box center [1140, 113] width 12 height 23
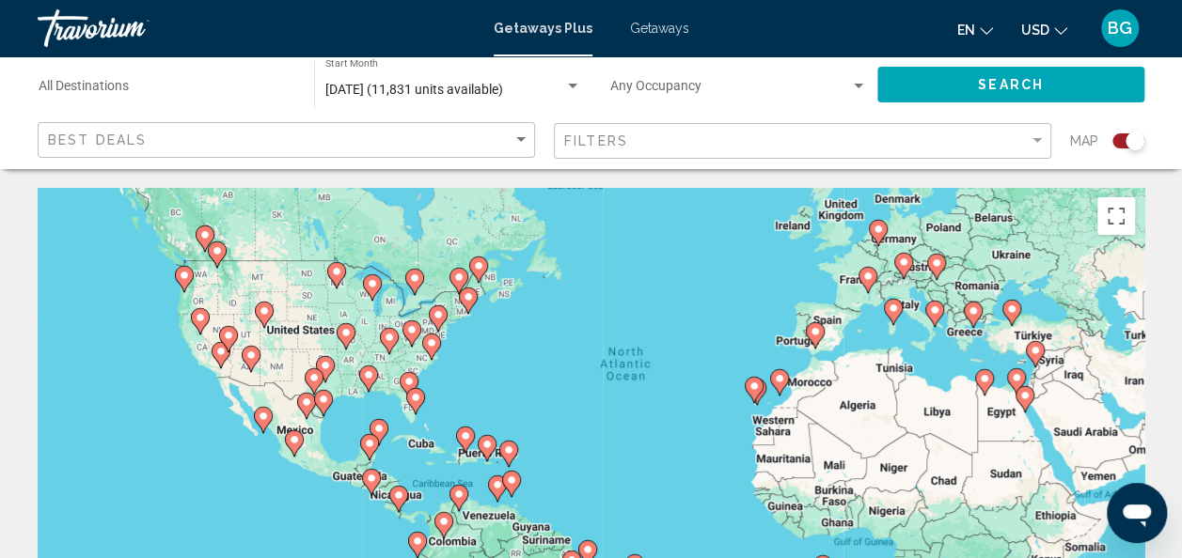
click at [452, 406] on div "To activate drag with keyboard, press Alt + Enter. Once in keyboard drag state,…" at bounding box center [591, 470] width 1107 height 564
click at [451, 399] on div "To activate drag with keyboard, press Alt + Enter. Once in keyboard drag state,…" at bounding box center [591, 470] width 1107 height 564
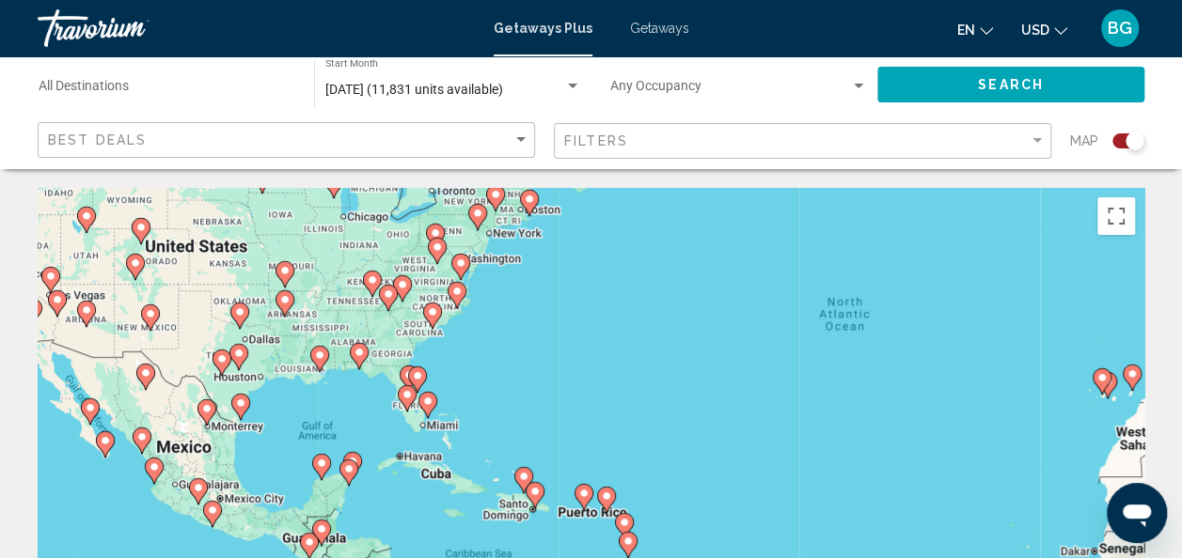
click at [457, 394] on div "To activate drag with keyboard, press Alt + Enter. Once in keyboard drag state,…" at bounding box center [591, 470] width 1107 height 564
click at [455, 391] on div "To activate drag with keyboard, press Alt + Enter. Once in keyboard drag state,…" at bounding box center [591, 470] width 1107 height 564
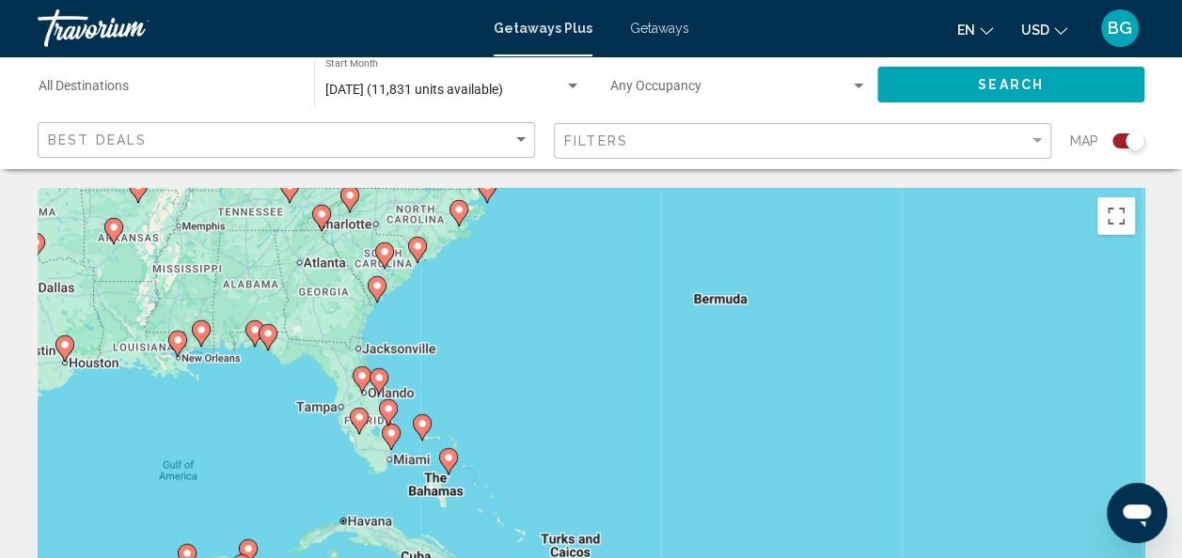
click at [447, 395] on div "To activate drag with keyboard, press Alt + Enter. Once in keyboard drag state,…" at bounding box center [591, 470] width 1107 height 564
click at [416, 389] on div "To activate drag with keyboard, press Alt + Enter. Once in keyboard drag state,…" at bounding box center [591, 470] width 1107 height 564
click at [416, 385] on div "To activate drag with keyboard, press Alt + Enter. Once in keyboard drag state,…" at bounding box center [591, 470] width 1107 height 564
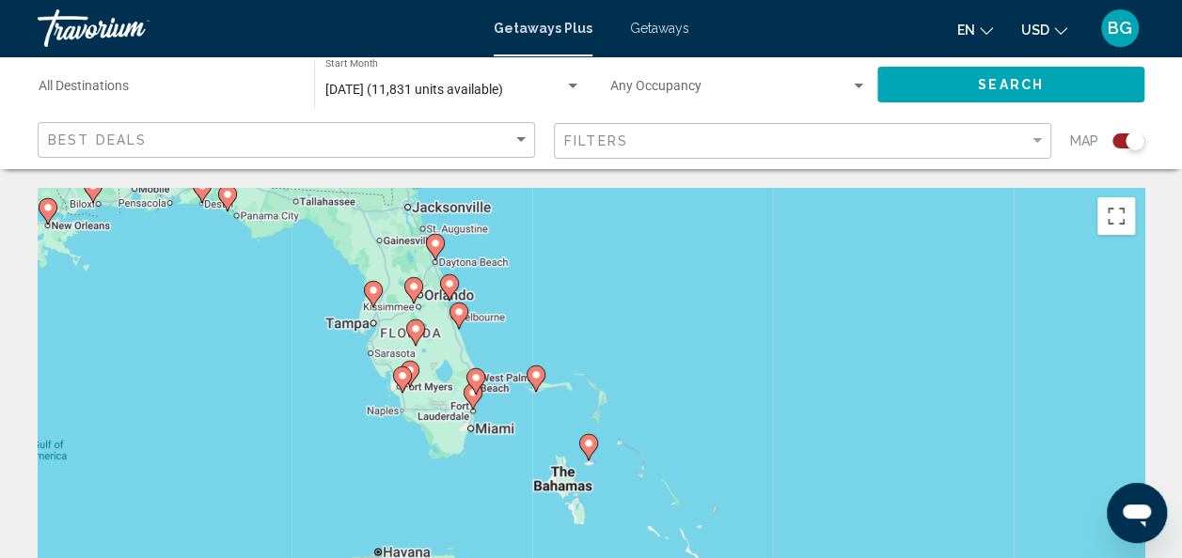
click at [583, 344] on div "To activate drag with keyboard, press Alt + Enter. Once in keyboard drag state,…" at bounding box center [591, 470] width 1107 height 564
click at [570, 339] on div "To activate drag with keyboard, press Alt + Enter. Once in keyboard drag state,…" at bounding box center [591, 470] width 1107 height 564
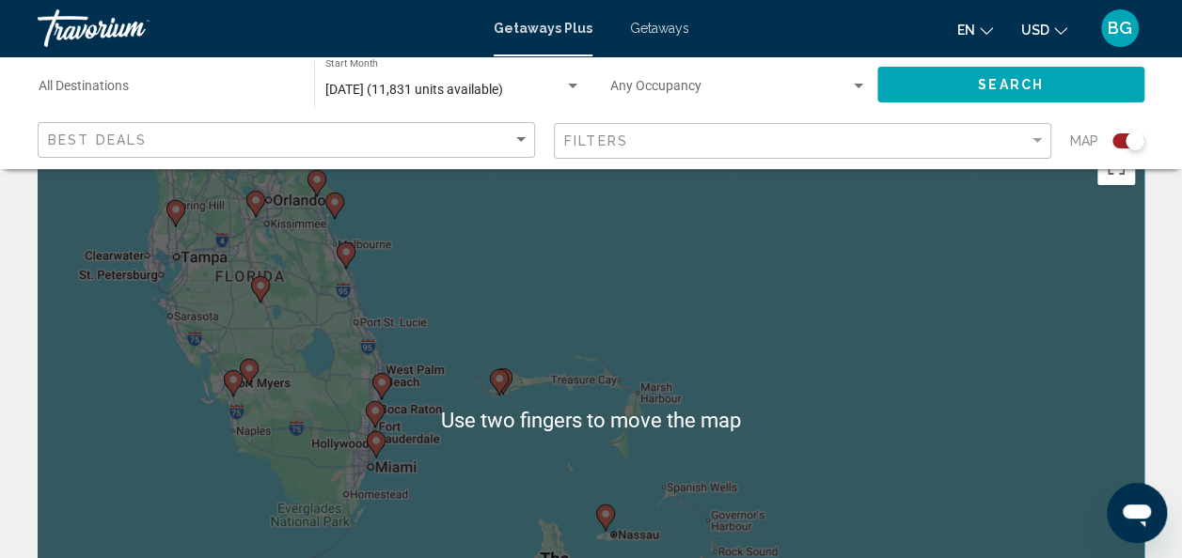
scroll to position [66, 0]
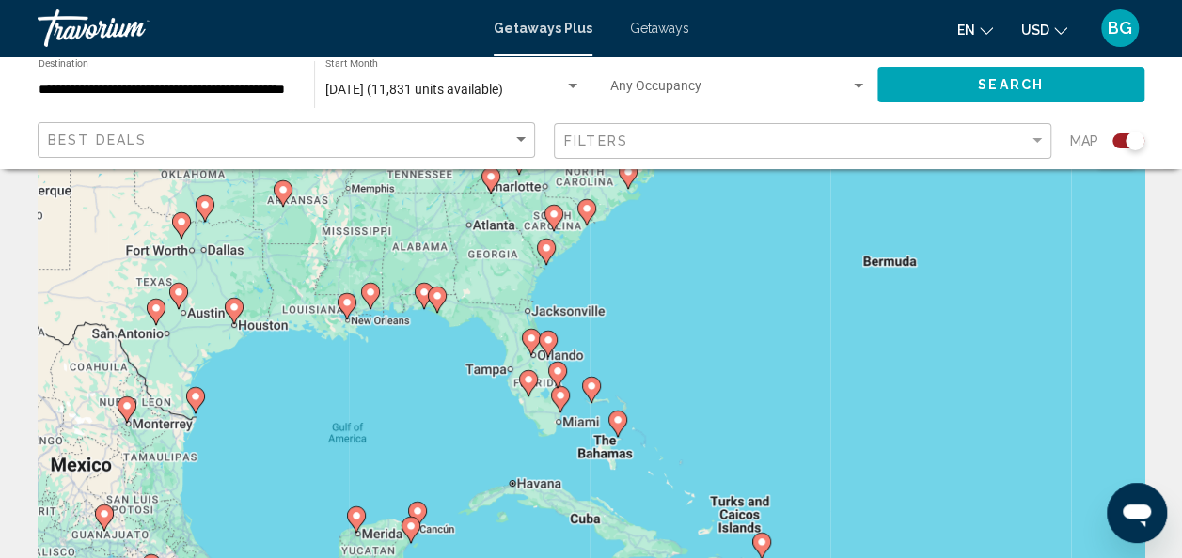
type input "**********"
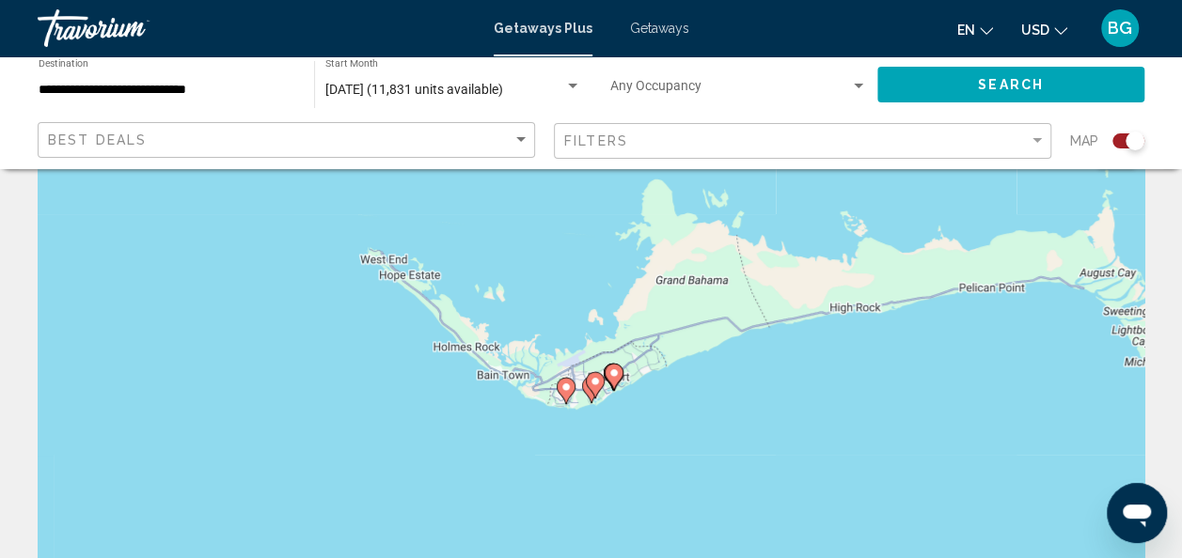
click at [594, 380] on image "Main content" at bounding box center [595, 381] width 11 height 11
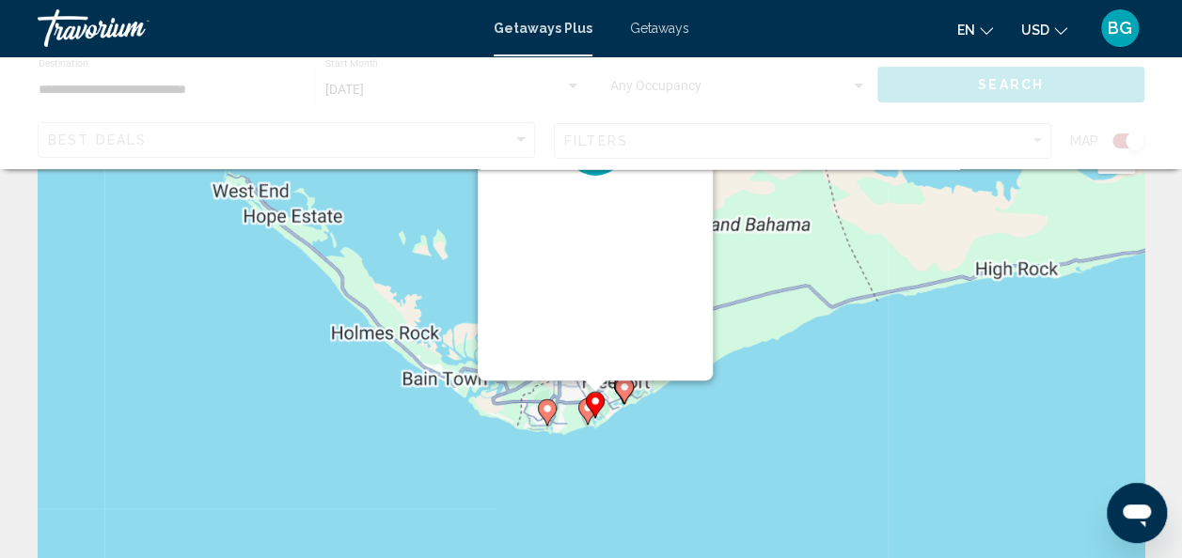
scroll to position [0, 0]
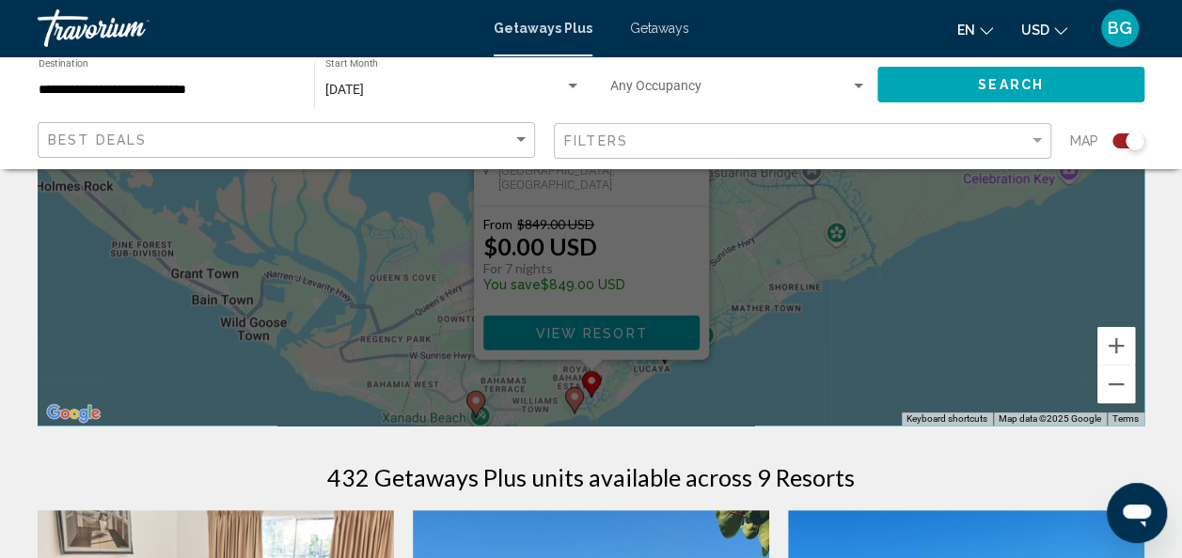
click at [574, 396] on div "To navigate, press the arrow keys. To activate drag with keyboard, press Alt + …" at bounding box center [591, 144] width 1107 height 564
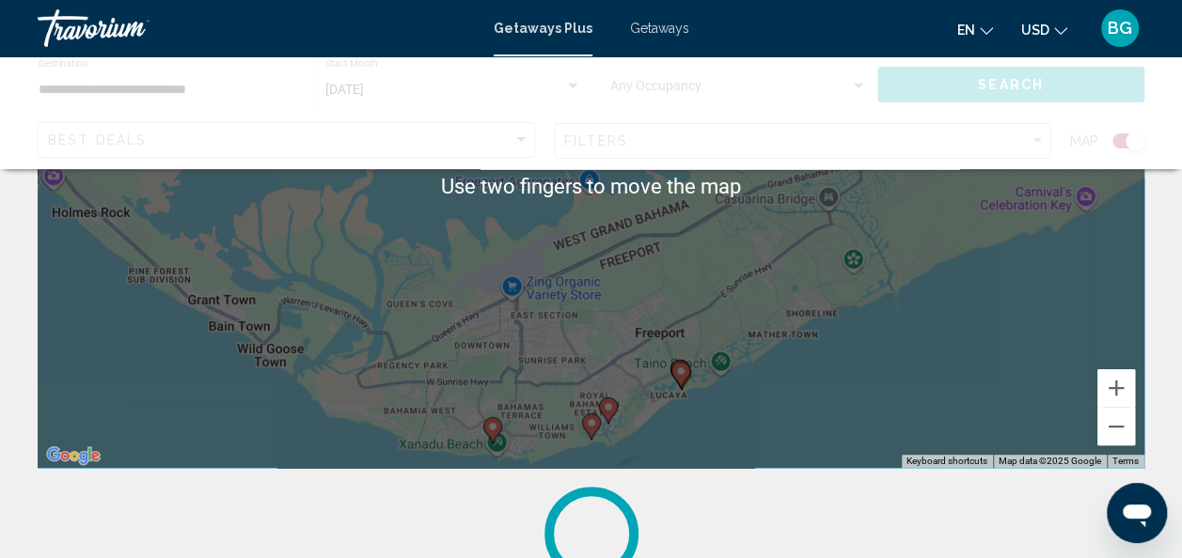
scroll to position [284, 0]
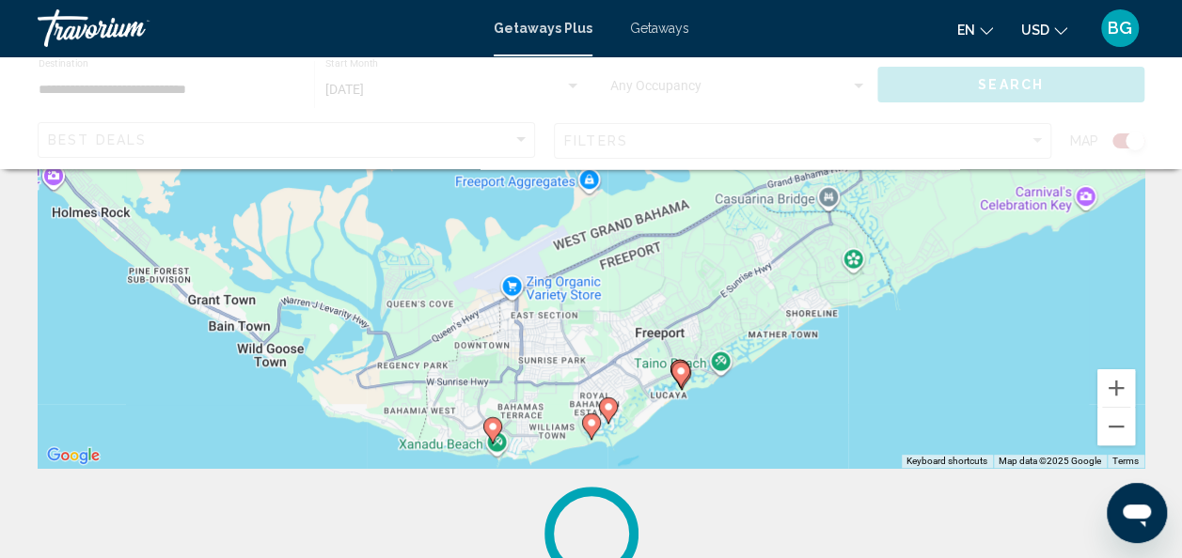
click at [218, 388] on div "To activate drag with keyboard, press Alt + Enter. Once in keyboard drag state,…" at bounding box center [591, 186] width 1107 height 564
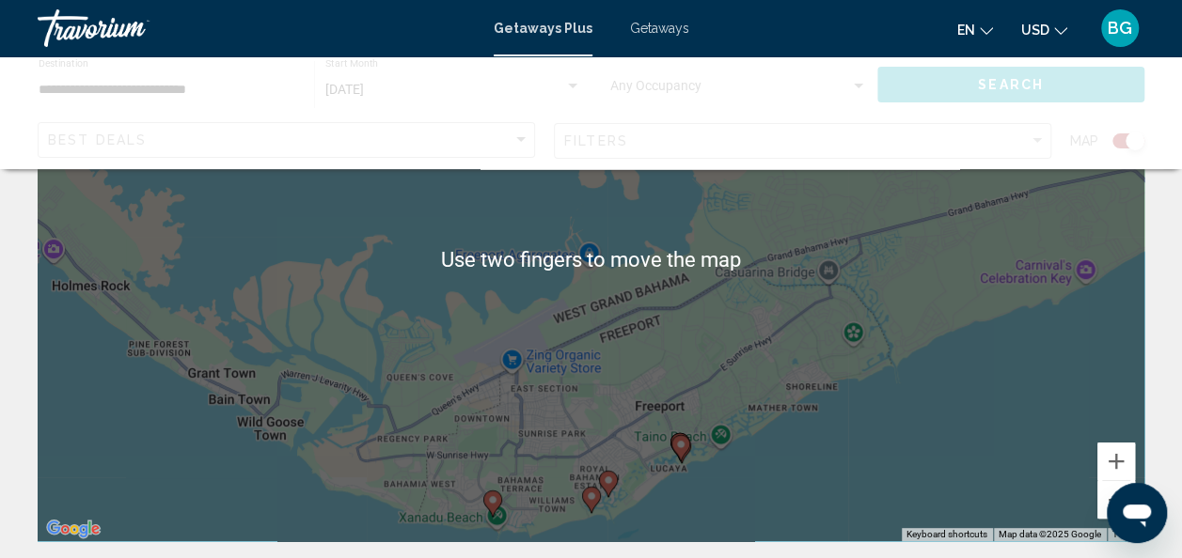
scroll to position [206, 0]
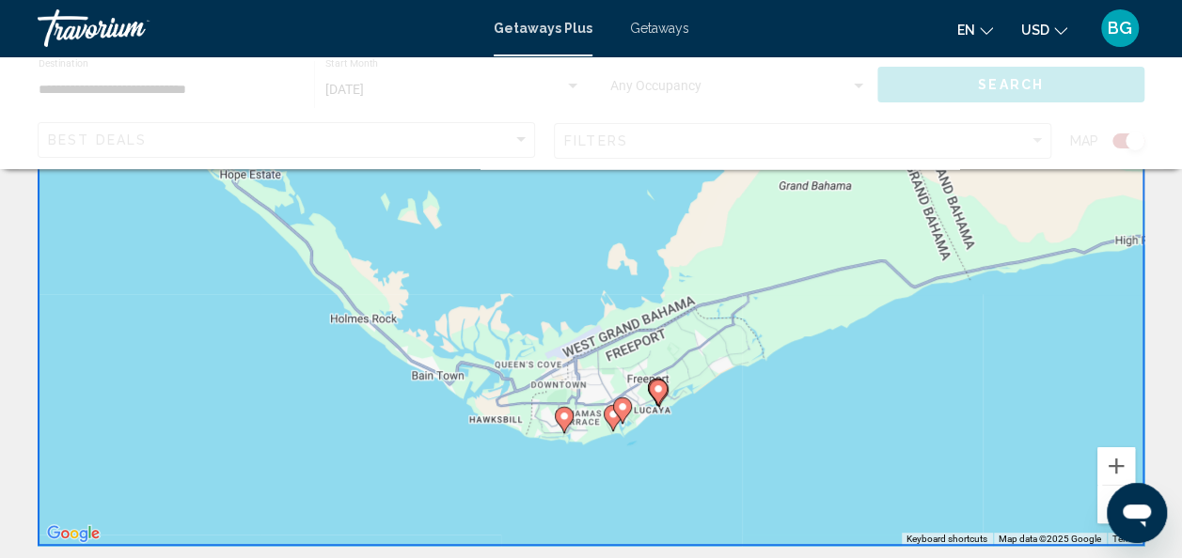
click at [629, 416] on gmp-advanced-marker "Main content" at bounding box center [622, 411] width 19 height 28
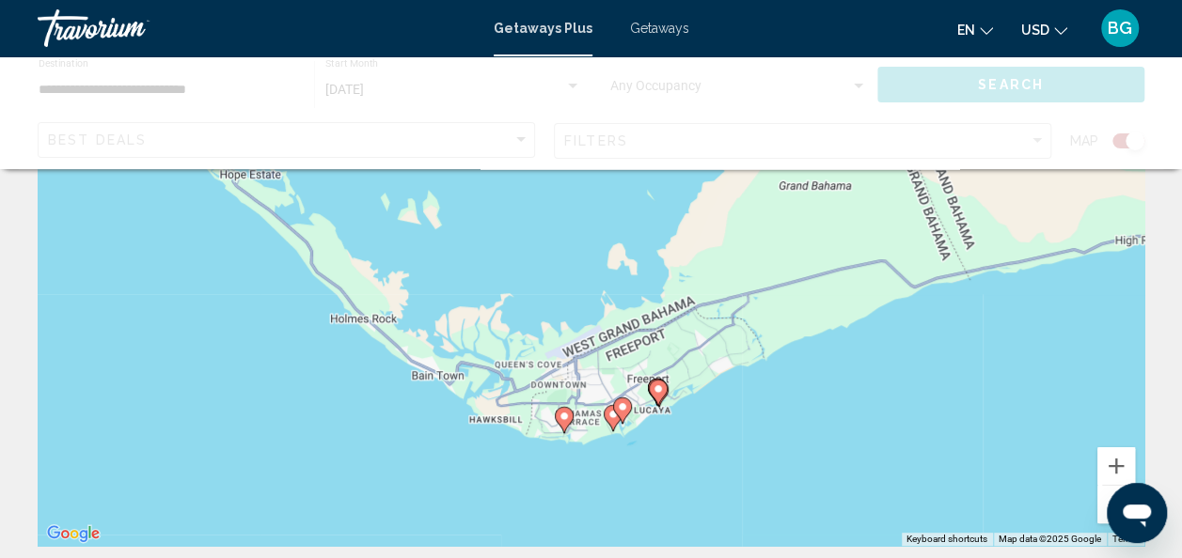
click at [612, 428] on icon "Main content" at bounding box center [612, 418] width 17 height 24
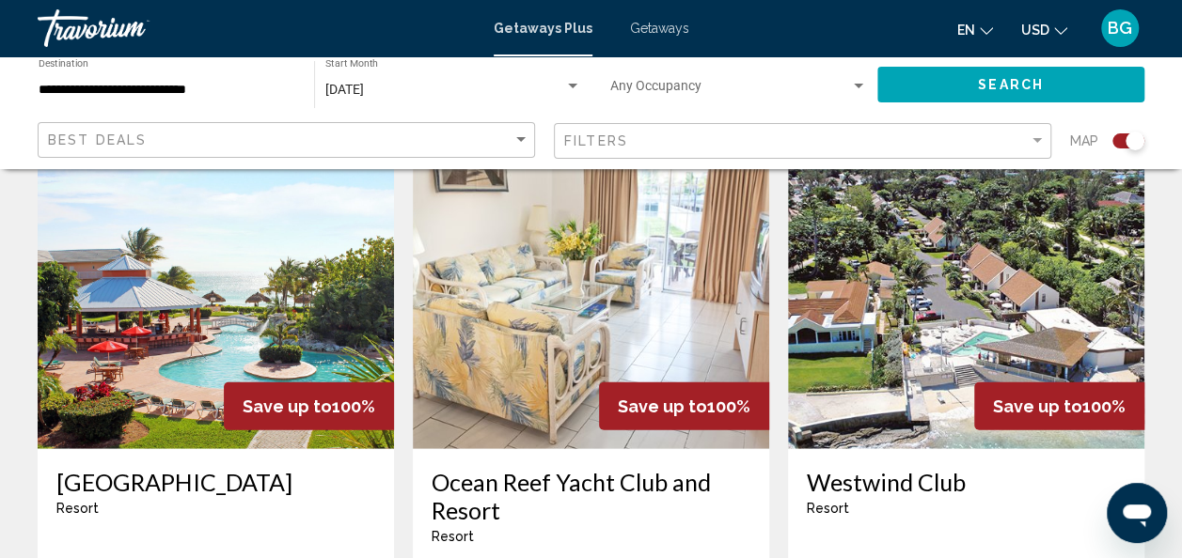
scroll to position [2095, 0]
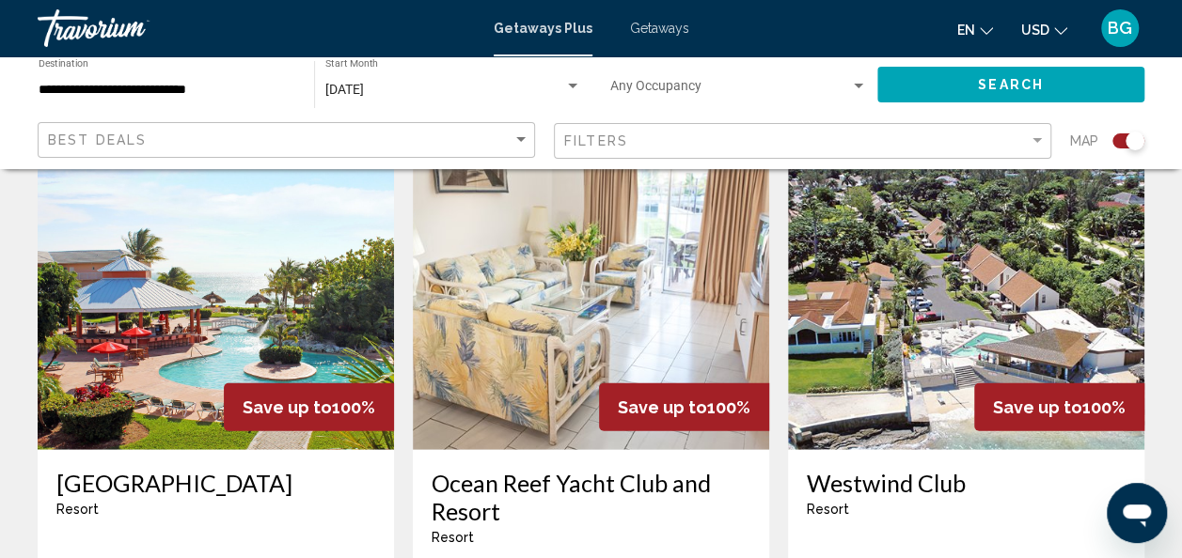
click at [167, 278] on img "Main content" at bounding box center [216, 299] width 356 height 301
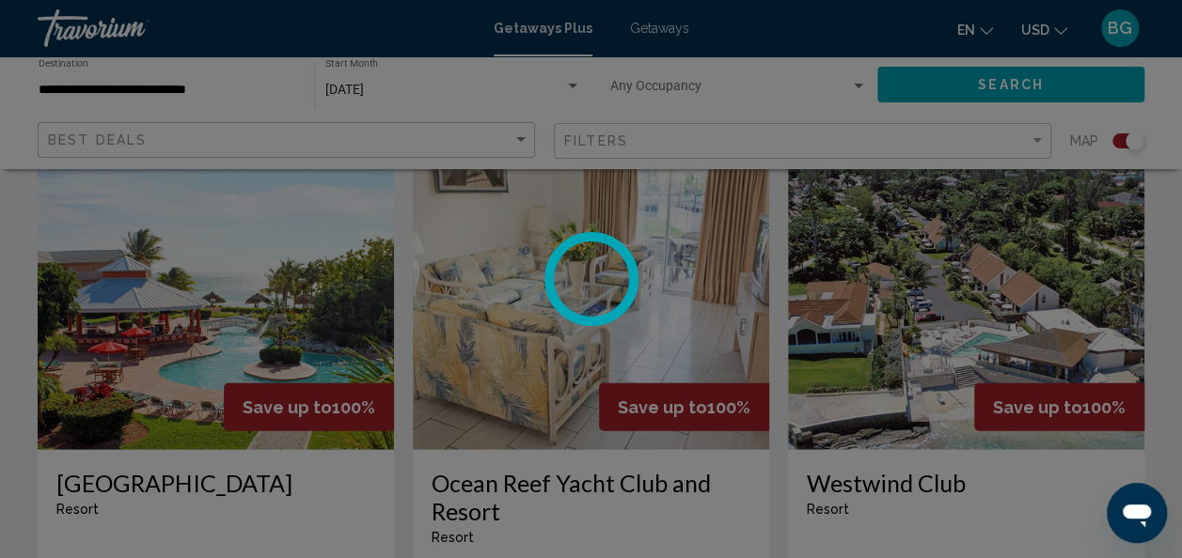
scroll to position [224, 0]
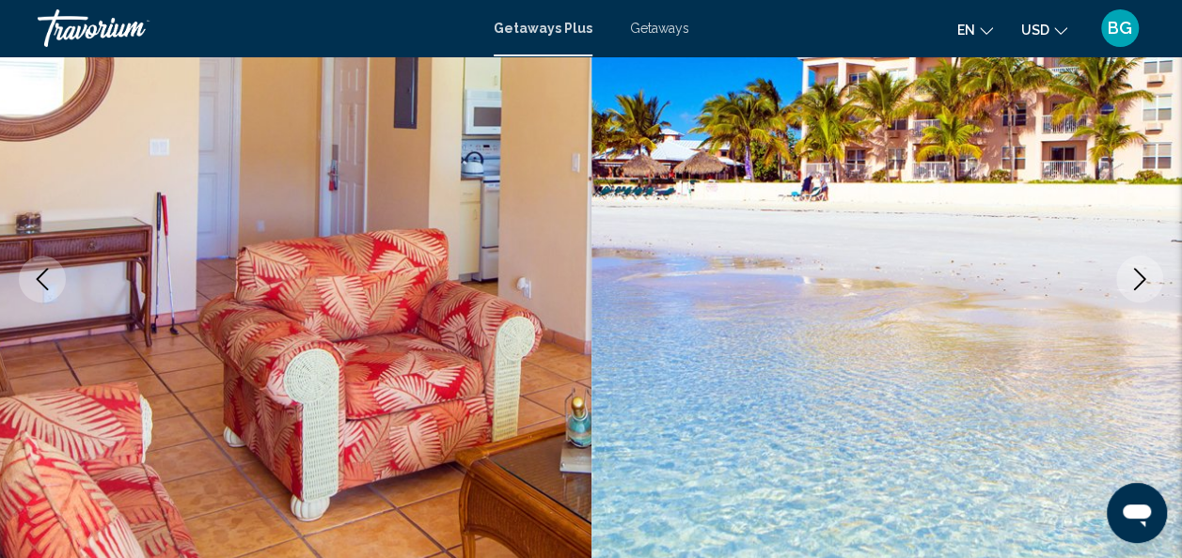
click at [1125, 298] on button "Next image" at bounding box center [1139, 279] width 47 height 47
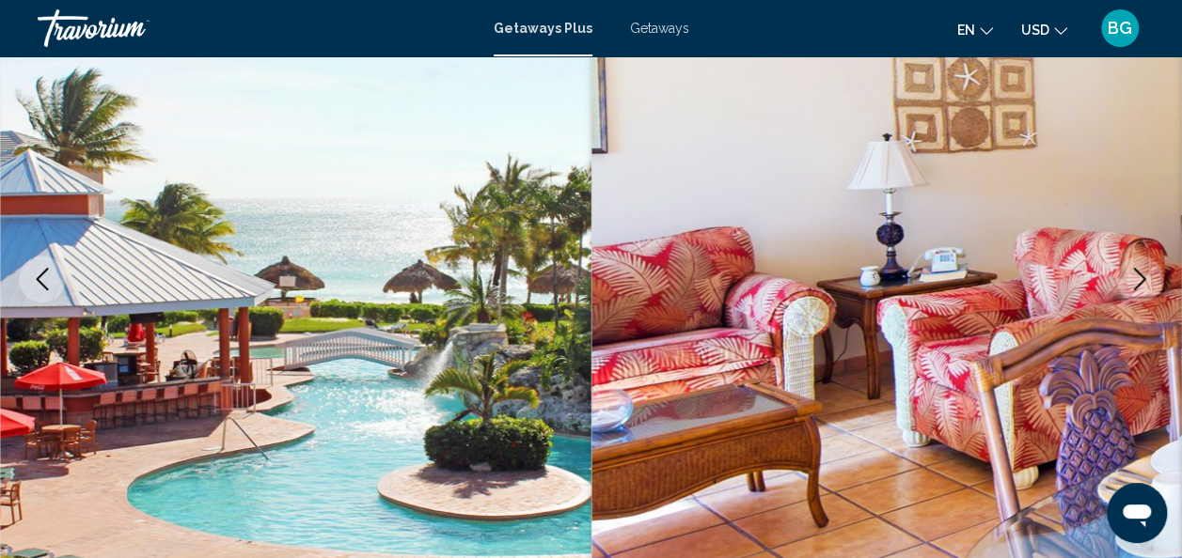
click at [1142, 284] on icon "Next image" at bounding box center [1139, 279] width 23 height 23
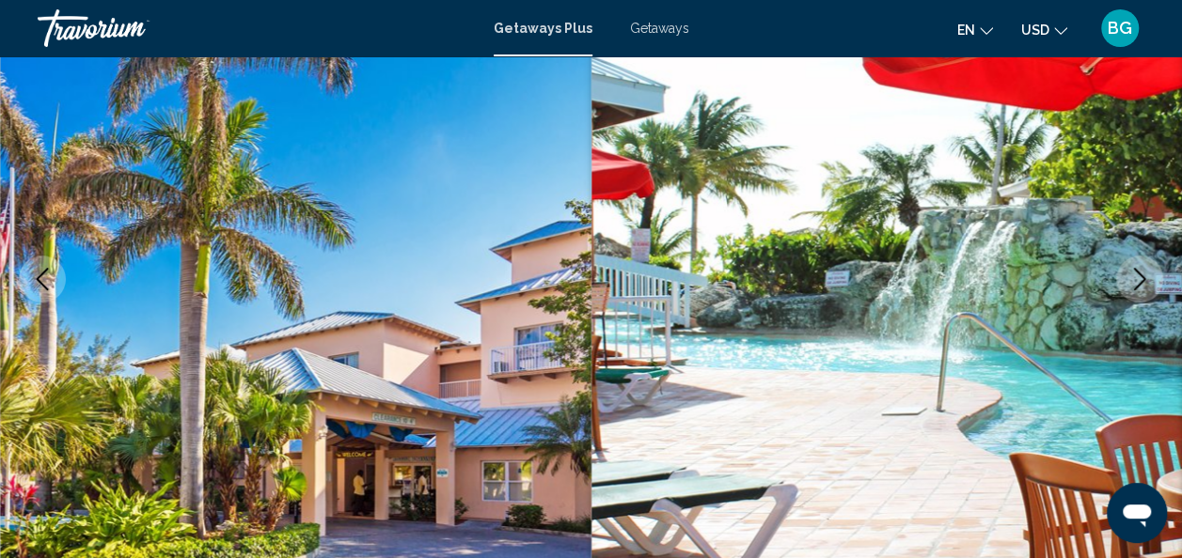
click at [1140, 280] on icon "Next image" at bounding box center [1139, 279] width 23 height 23
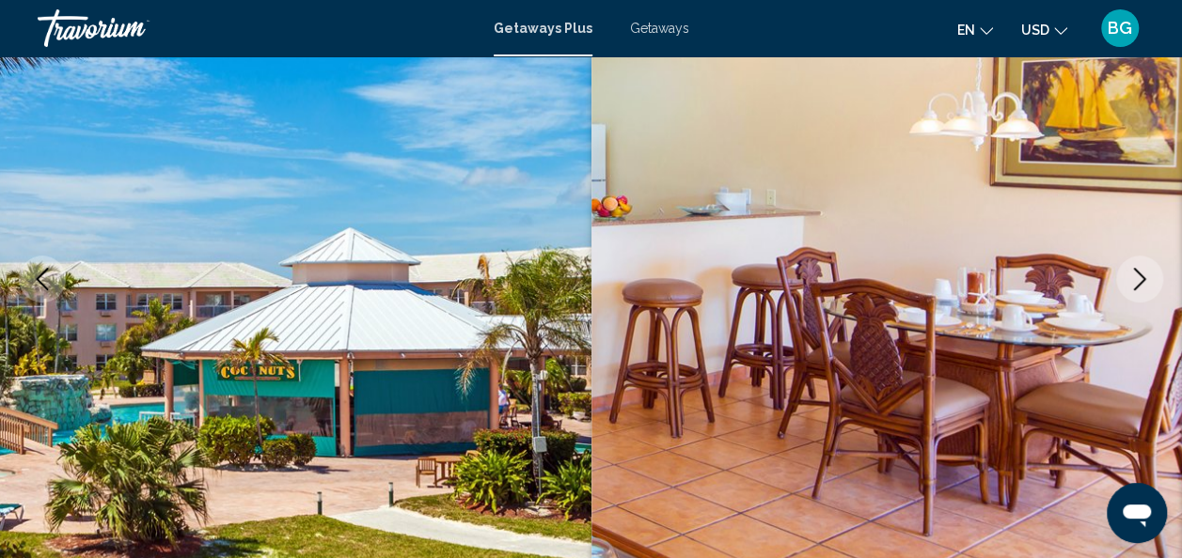
click at [1134, 287] on icon "Next image" at bounding box center [1139, 279] width 23 height 23
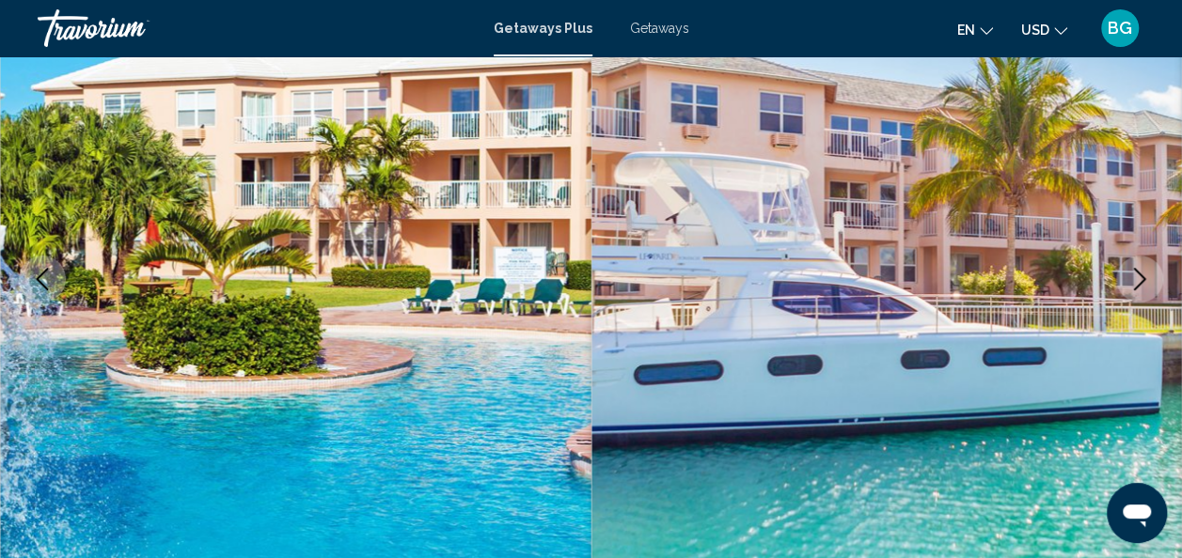
click at [1125, 284] on button "Next image" at bounding box center [1139, 279] width 47 height 47
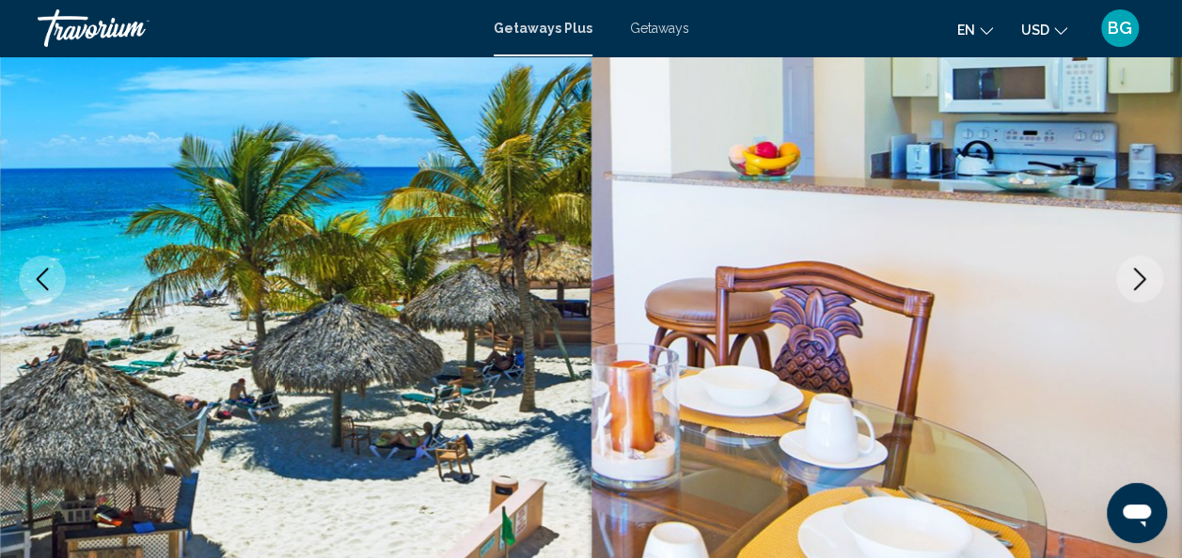
click at [1138, 275] on icon "Next image" at bounding box center [1139, 279] width 23 height 23
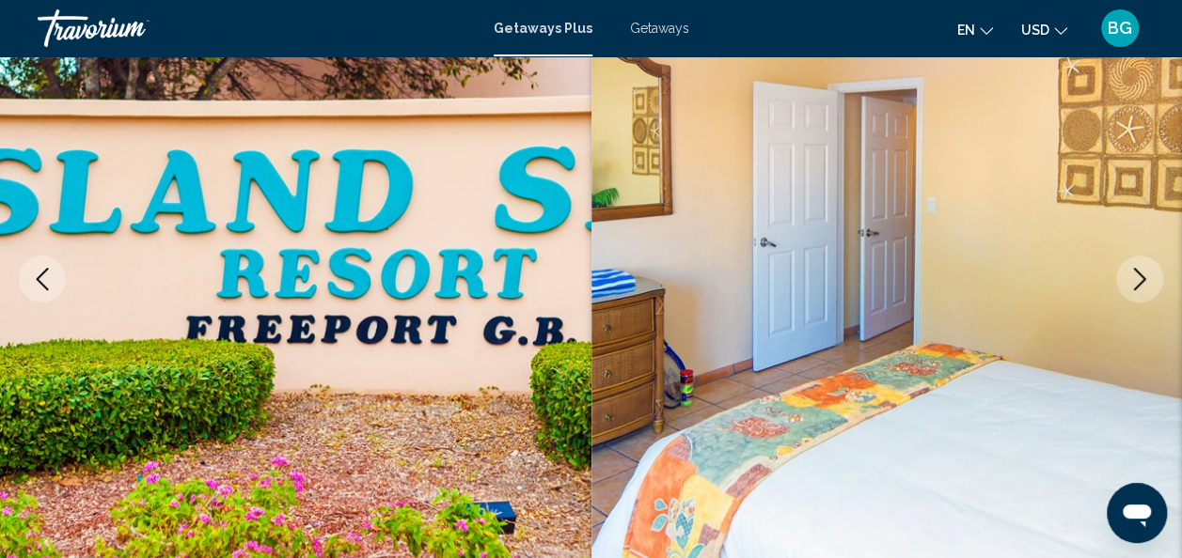
click at [1134, 280] on icon "Next image" at bounding box center [1139, 279] width 23 height 23
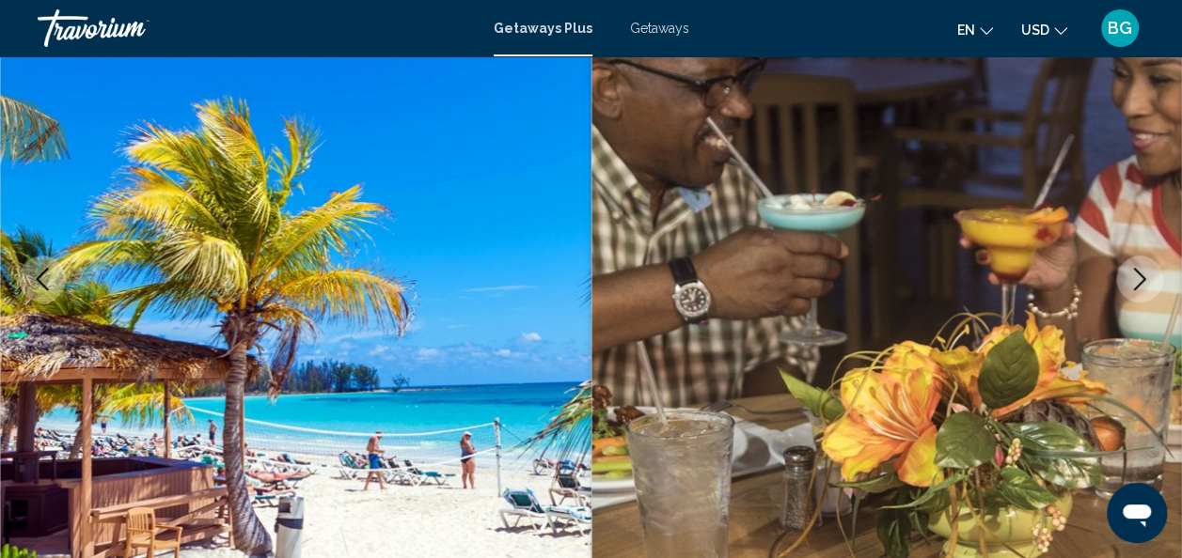
click at [1137, 282] on icon "Next image" at bounding box center [1139, 279] width 23 height 23
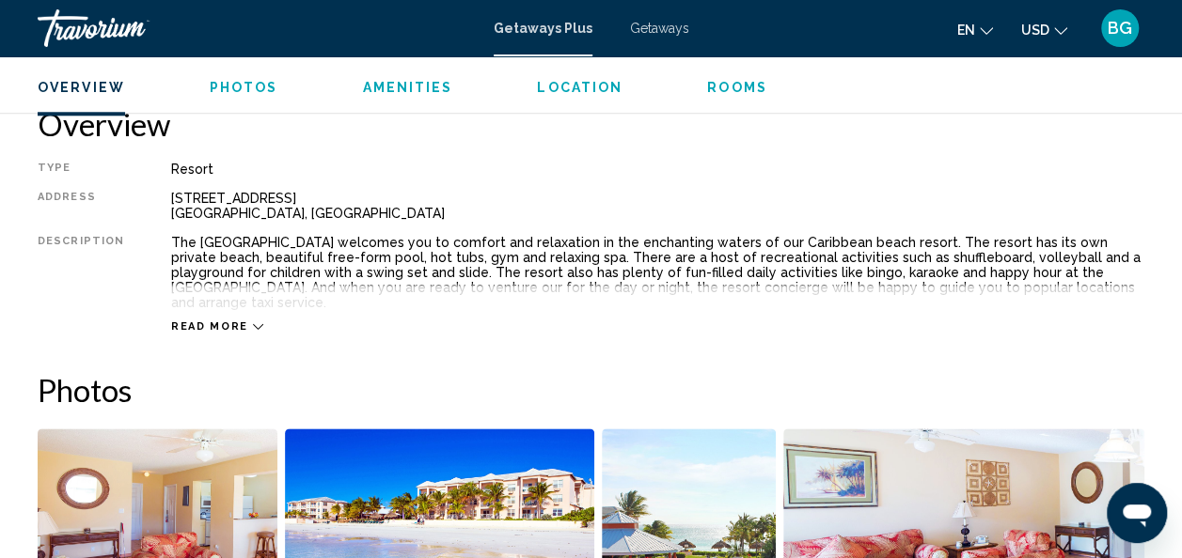
scroll to position [943, 0]
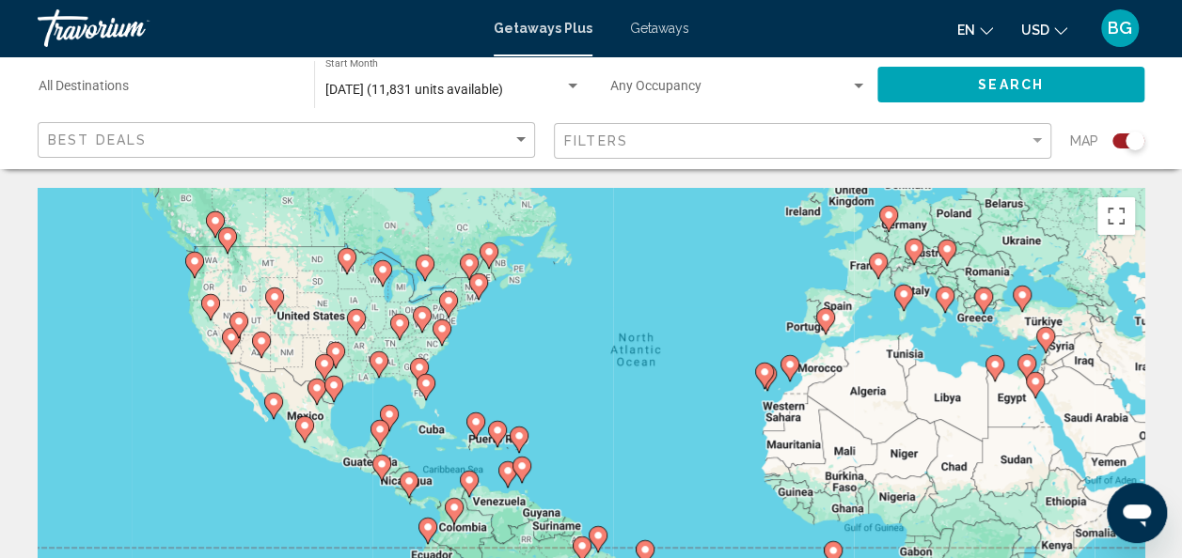
click at [474, 370] on div "To activate drag with keyboard, press Alt + Enter. Once in keyboard drag state,…" at bounding box center [591, 470] width 1107 height 564
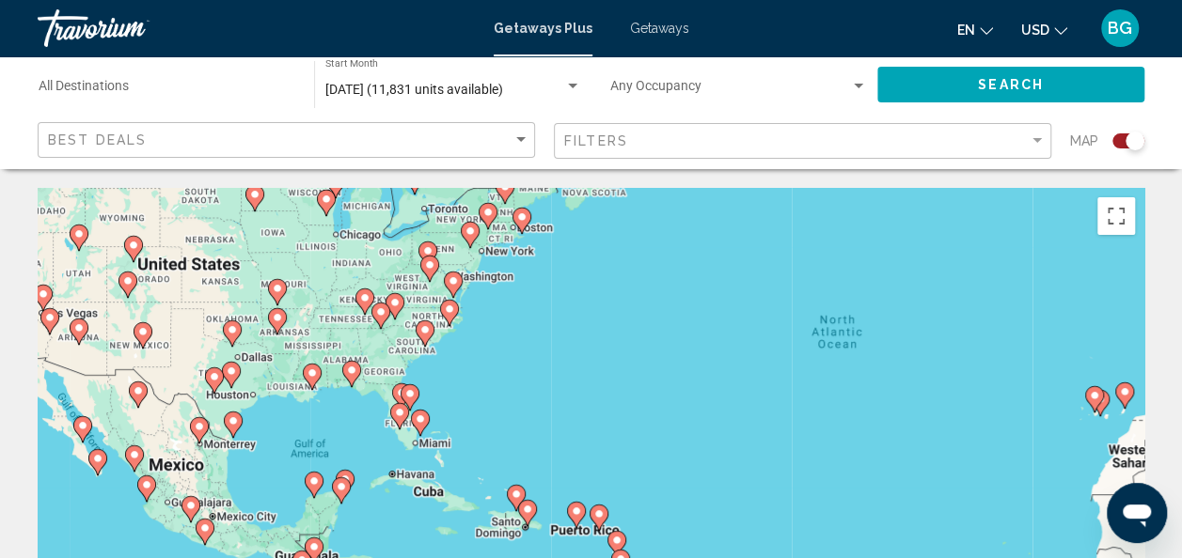
click at [444, 399] on div "To activate drag with keyboard, press Alt + Enter. Once in keyboard drag state,…" at bounding box center [591, 470] width 1107 height 564
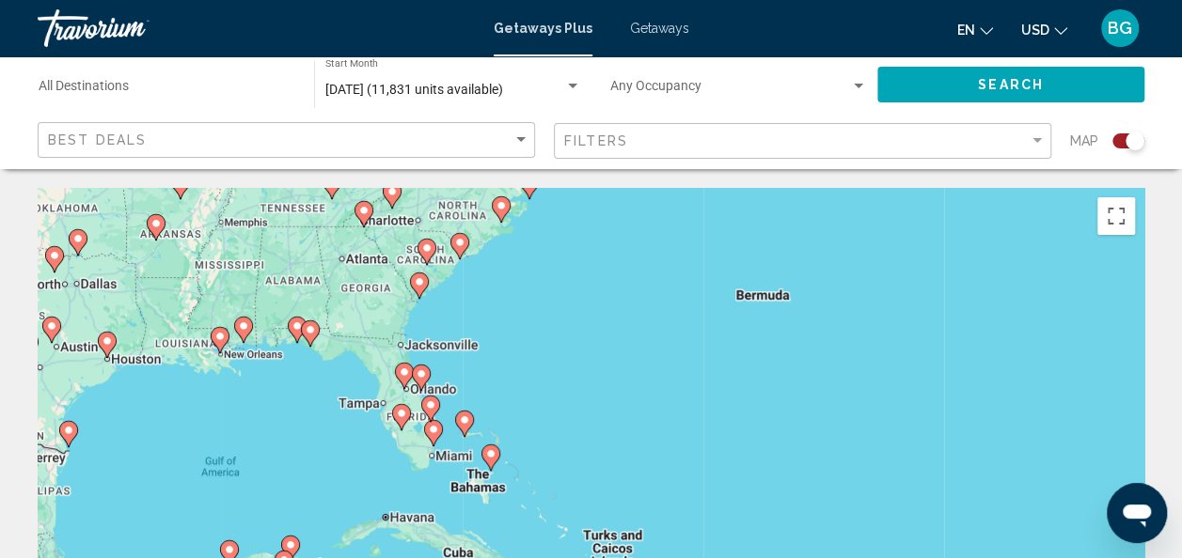
click at [472, 382] on div "To activate drag with keyboard, press Alt + Enter. Once in keyboard drag state,…" at bounding box center [591, 470] width 1107 height 564
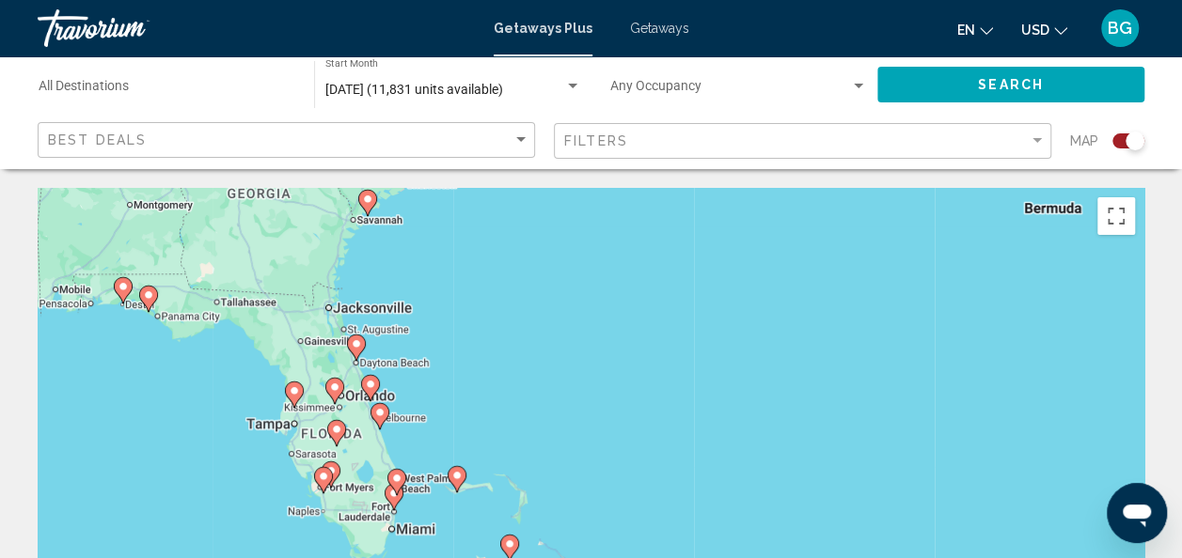
click at [438, 417] on div "To activate drag with keyboard, press Alt + Enter. Once in keyboard drag state,…" at bounding box center [591, 470] width 1107 height 564
click at [450, 402] on div "To activate drag with keyboard, press Alt + Enter. Once in keyboard drag state,…" at bounding box center [591, 470] width 1107 height 564
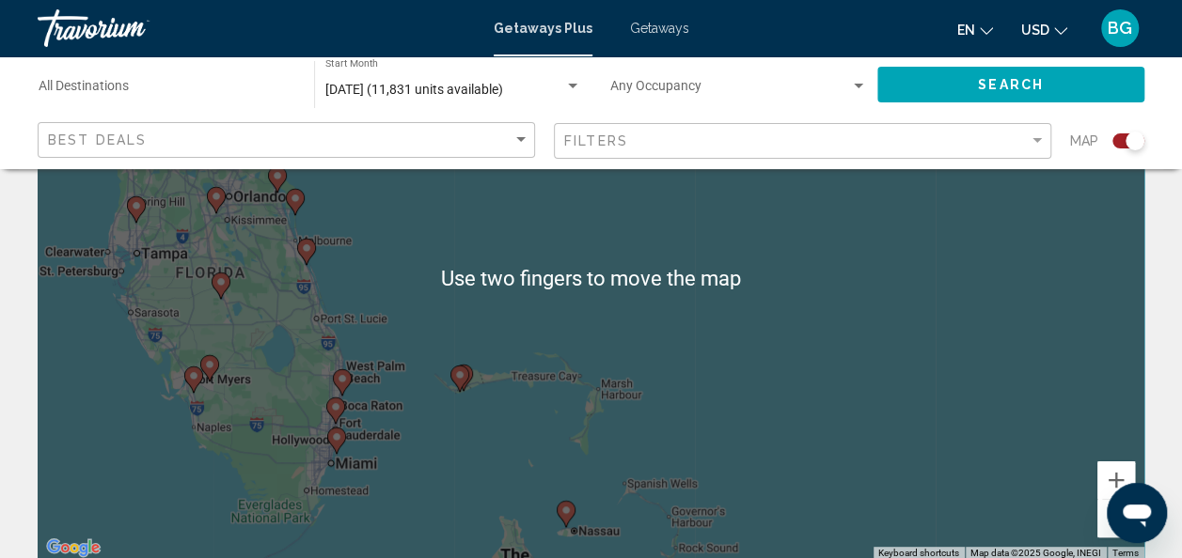
scroll to position [193, 0]
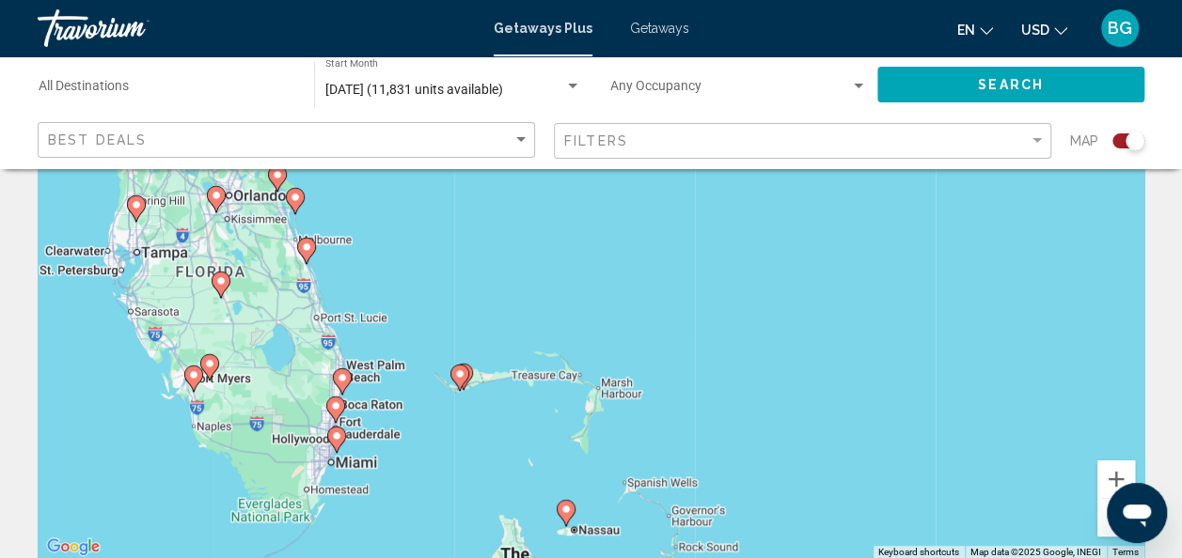
click at [457, 351] on div "To activate drag with keyboard, press Alt + Enter. Once in keyboard drag state,…" at bounding box center [591, 277] width 1107 height 564
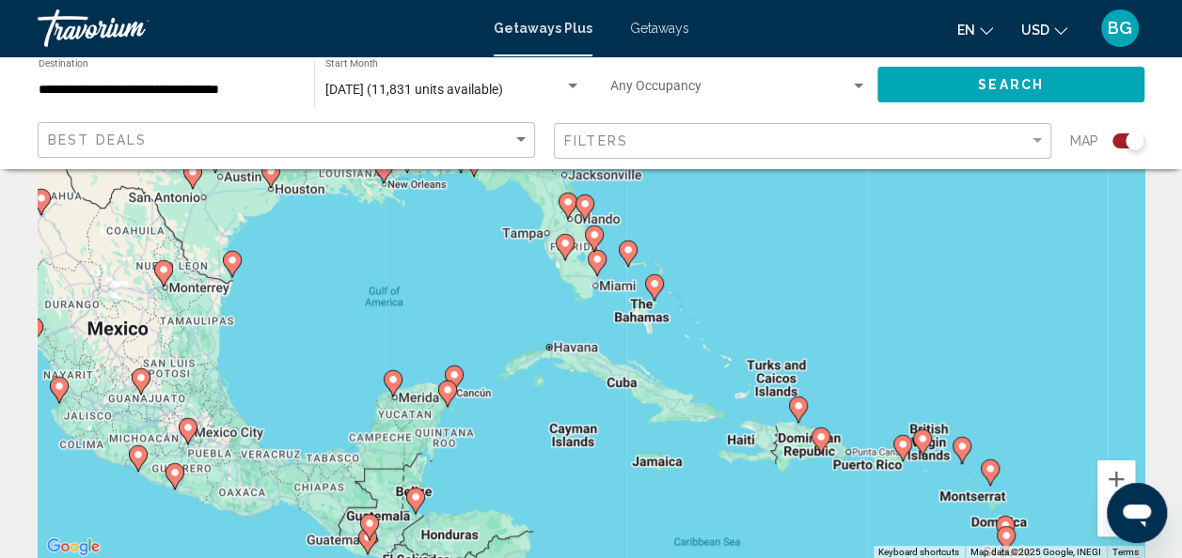
click at [620, 263] on div "To navigate, press the arrow keys. To activate drag with keyboard, press Alt + …" at bounding box center [591, 277] width 1107 height 564
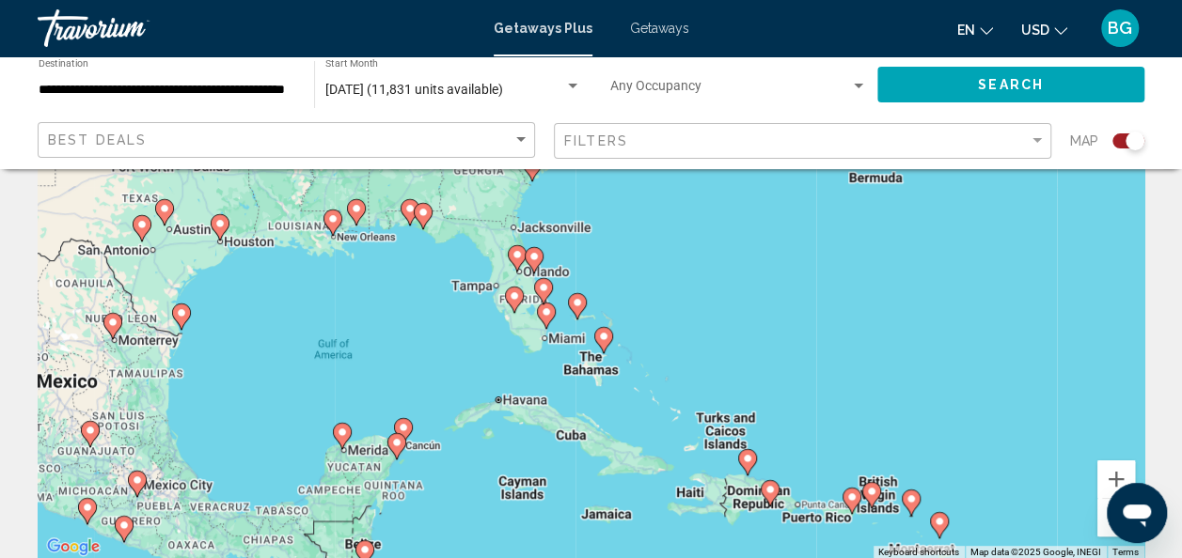
click at [572, 293] on div "To activate drag with keyboard, press Alt + Enter. Once in keyboard drag state,…" at bounding box center [591, 277] width 1107 height 564
click at [572, 280] on div "To activate drag with keyboard, press Alt + Enter. Once in keyboard drag state,…" at bounding box center [591, 277] width 1107 height 564
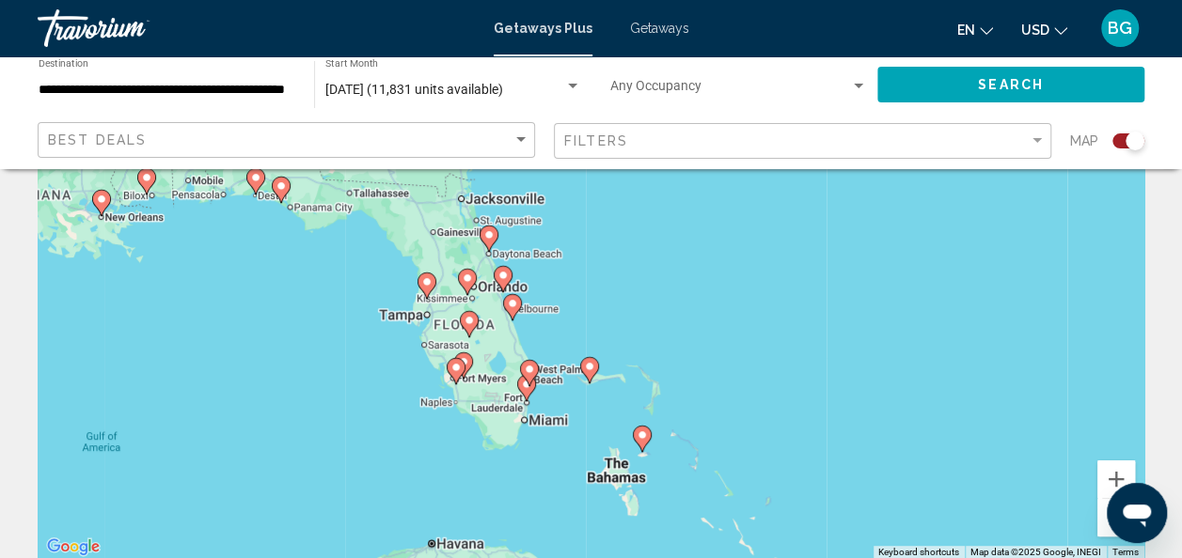
scroll to position [182, 0]
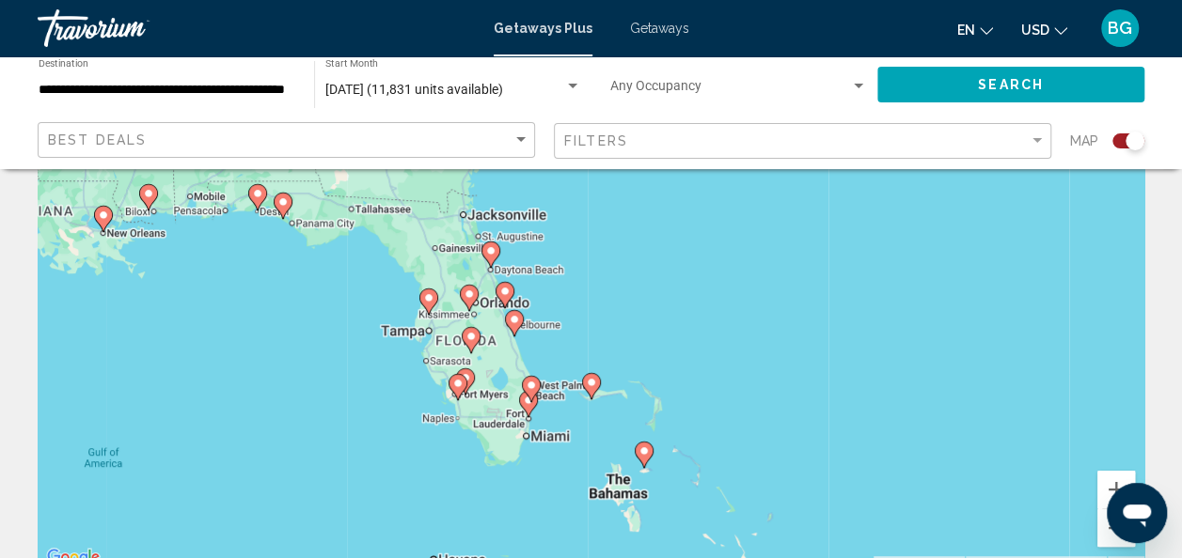
click at [566, 346] on div "To activate drag with keyboard, press Alt + Enter. Once in keyboard drag state,…" at bounding box center [591, 288] width 1107 height 564
click at [562, 352] on div "To activate drag with keyboard, press Alt + Enter. Once in keyboard drag state,…" at bounding box center [591, 288] width 1107 height 564
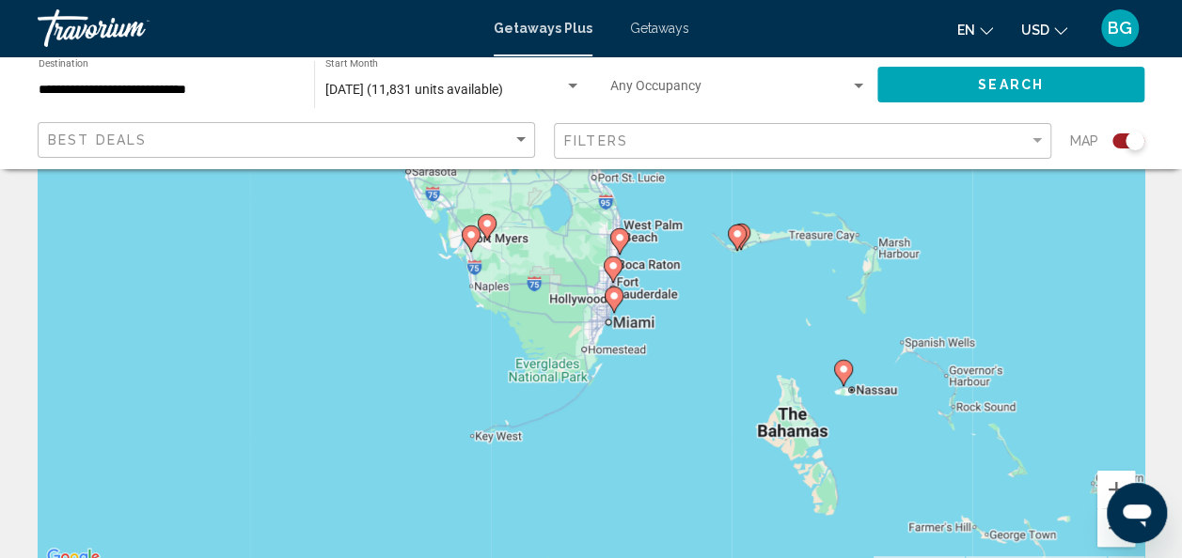
click at [613, 295] on div "To navigate, press the arrow keys. To activate drag with keyboard, press Alt + …" at bounding box center [591, 288] width 1107 height 564
type input "**********"
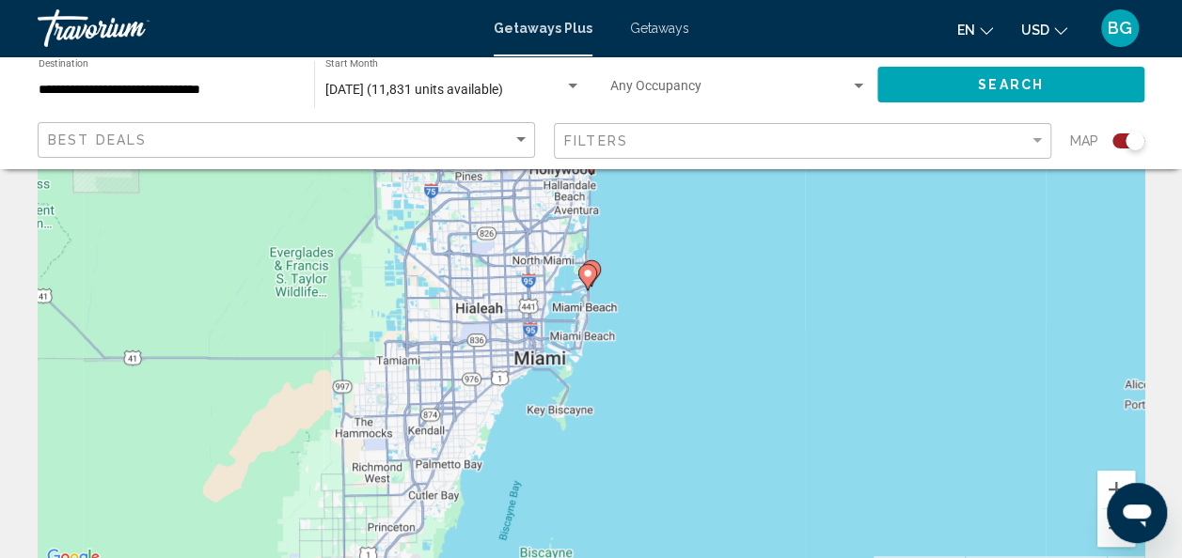
click at [590, 269] on image "Main content" at bounding box center [587, 273] width 11 height 11
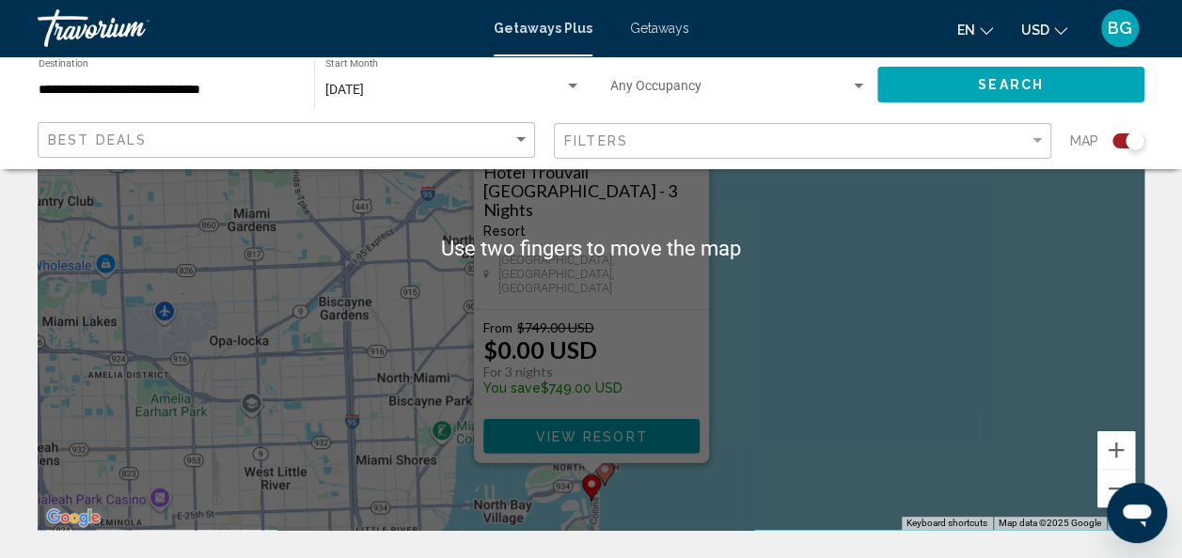
scroll to position [229, 0]
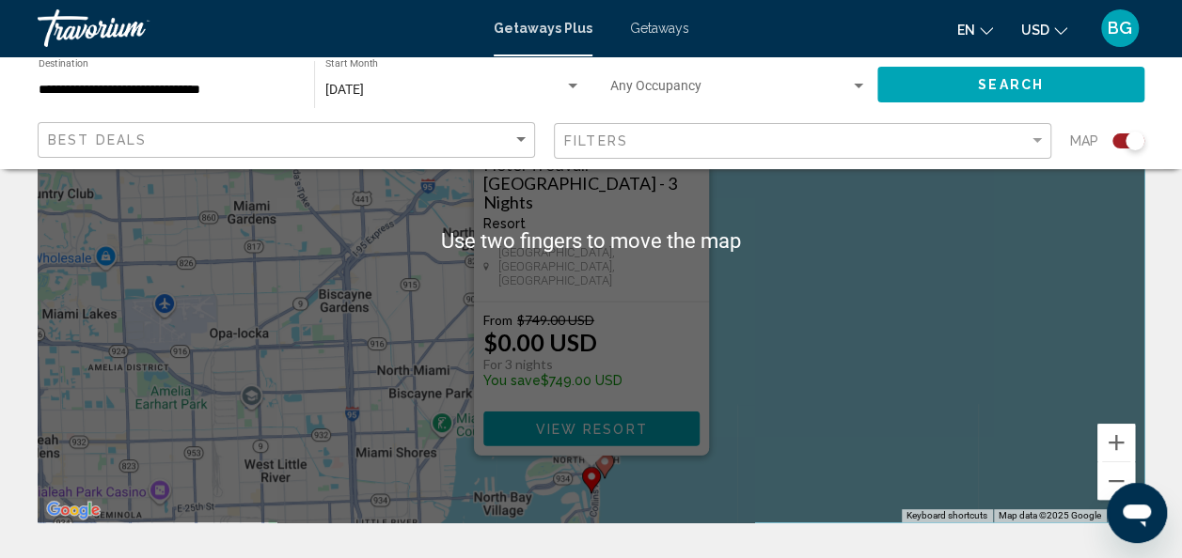
click at [807, 370] on div "To navigate, press the arrow keys. To activate drag with keyboard, press Alt + …" at bounding box center [591, 241] width 1107 height 564
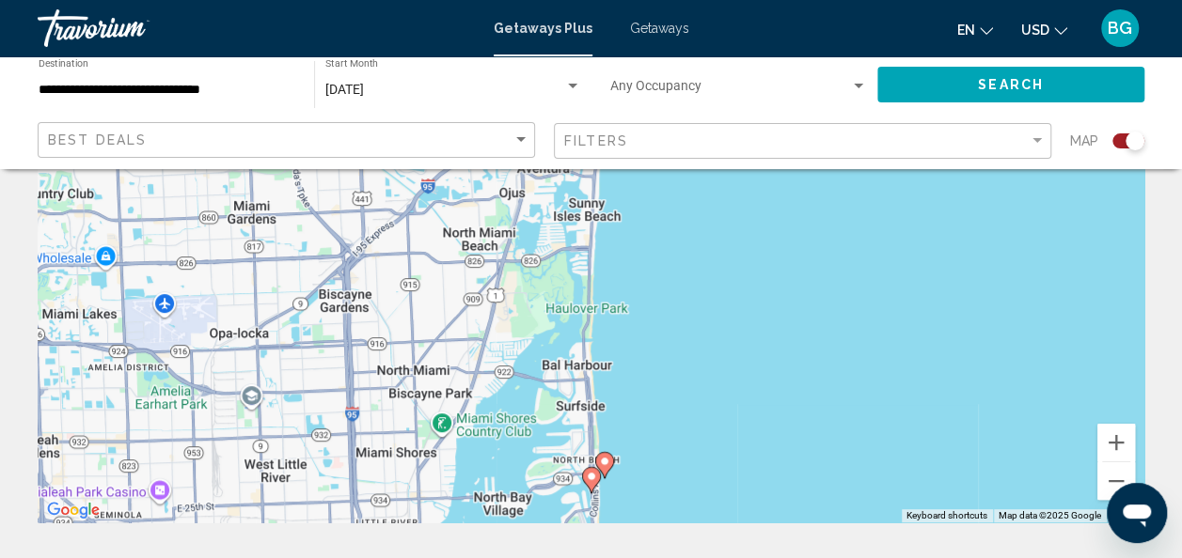
click at [602, 457] on div "To activate drag with keyboard, press Alt + Enter. Once in keyboard drag state,…" at bounding box center [591, 241] width 1107 height 564
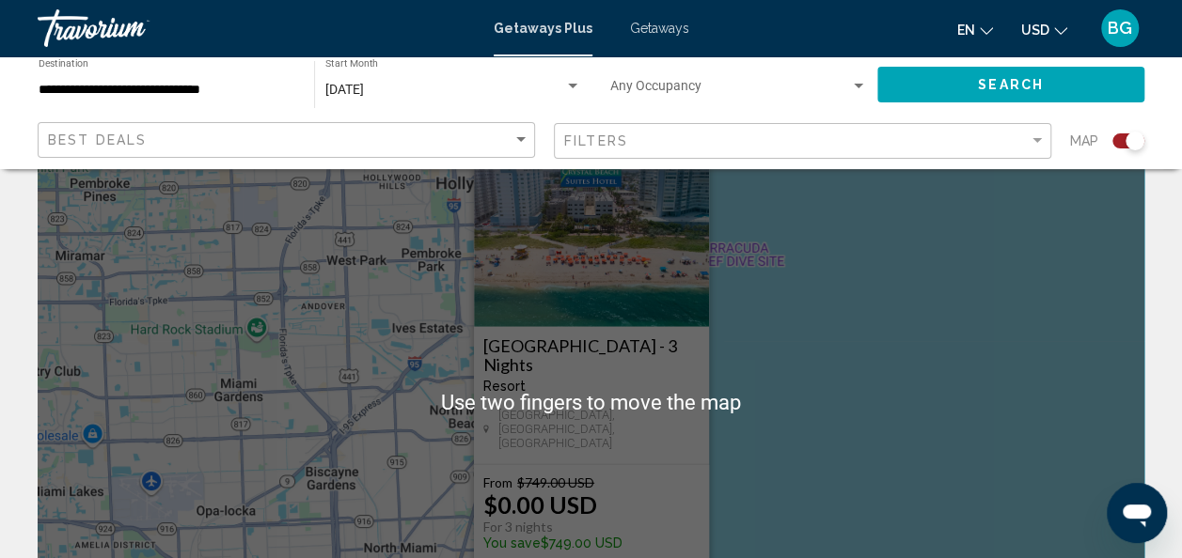
scroll to position [69, 0]
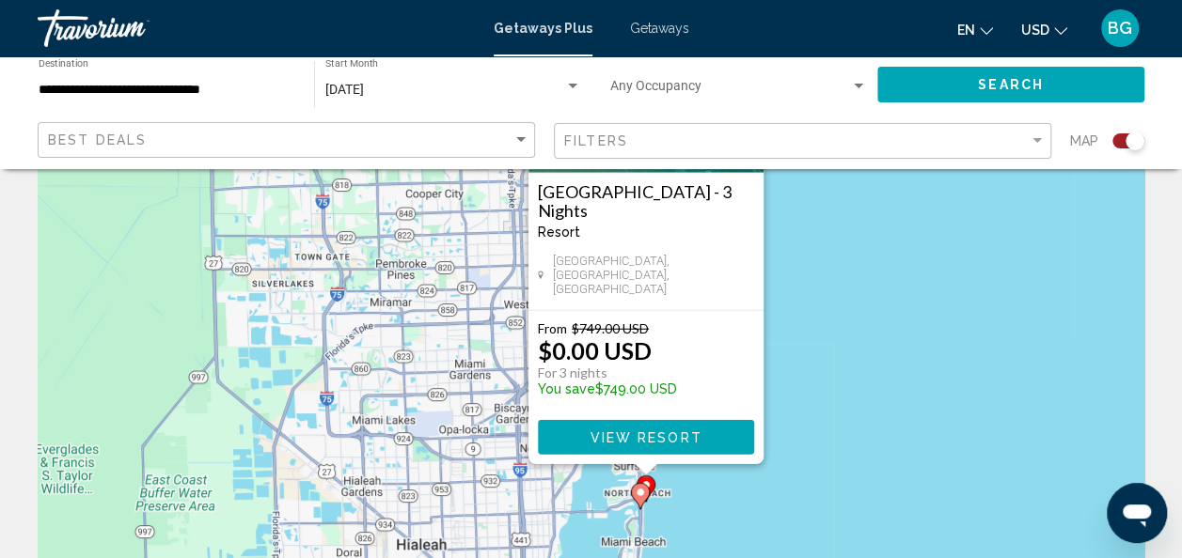
click at [918, 377] on div "To activate drag with keyboard, press Alt + Enter. Once in keyboard drag state,…" at bounding box center [591, 401] width 1107 height 564
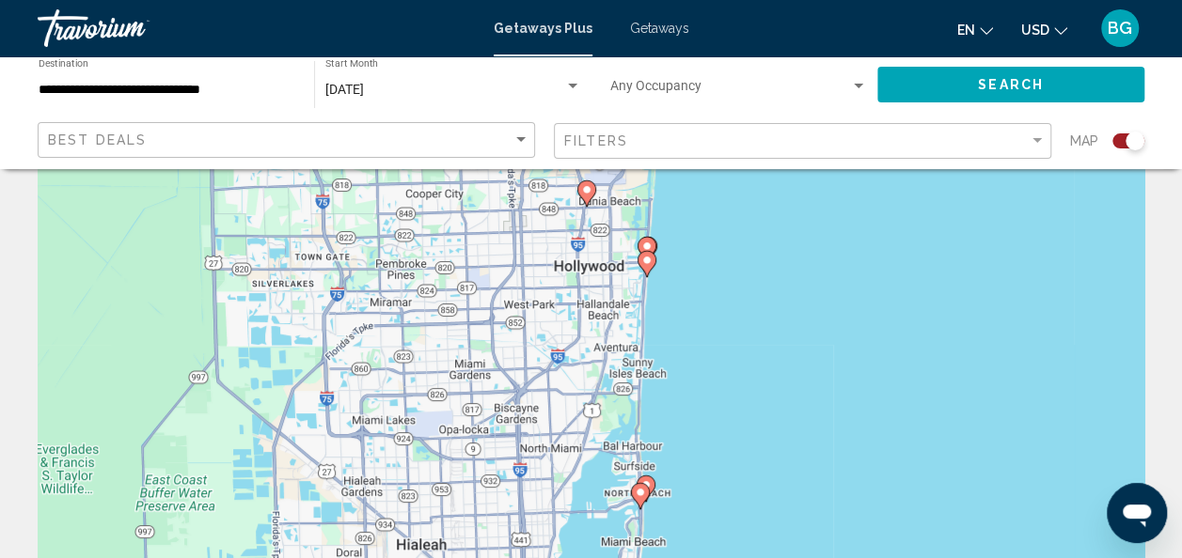
click at [646, 260] on image "Main content" at bounding box center [646, 260] width 11 height 11
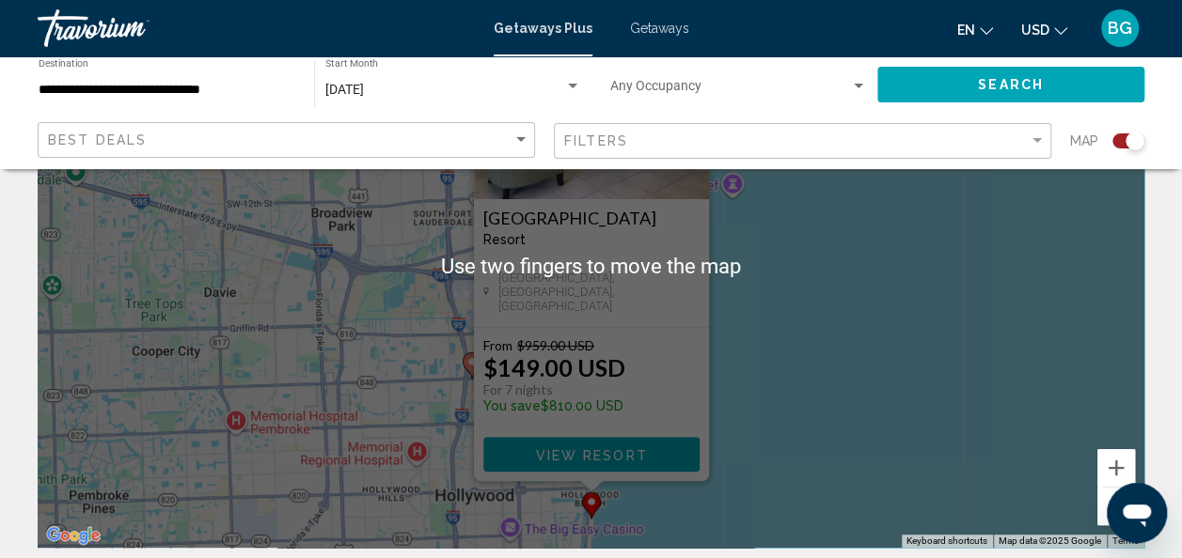
scroll to position [205, 0]
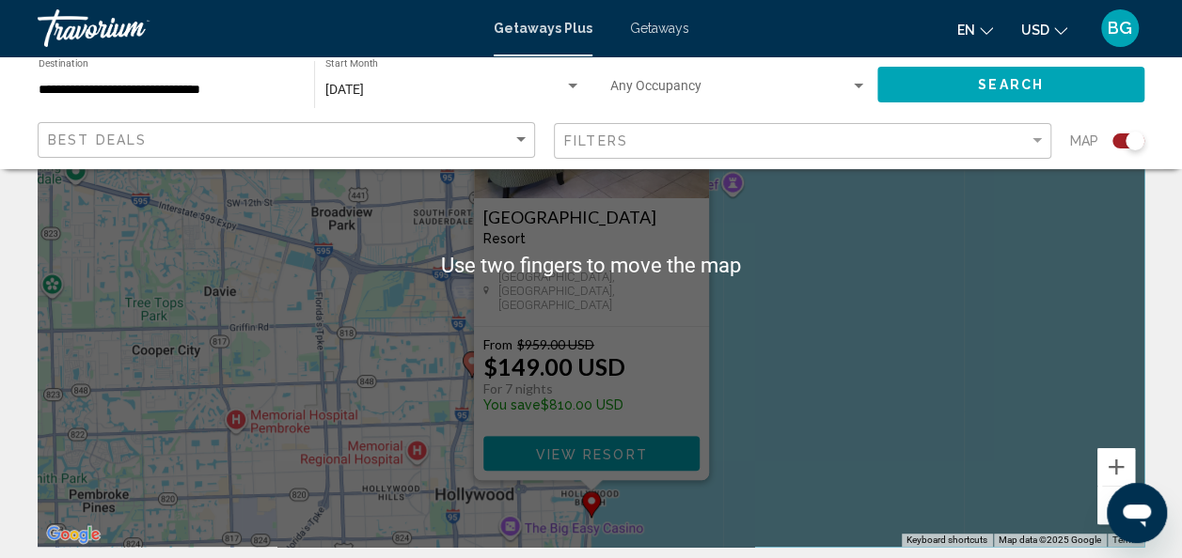
click at [837, 308] on div "To navigate, press the arrow keys. To activate drag with keyboard, press Alt + …" at bounding box center [591, 265] width 1107 height 564
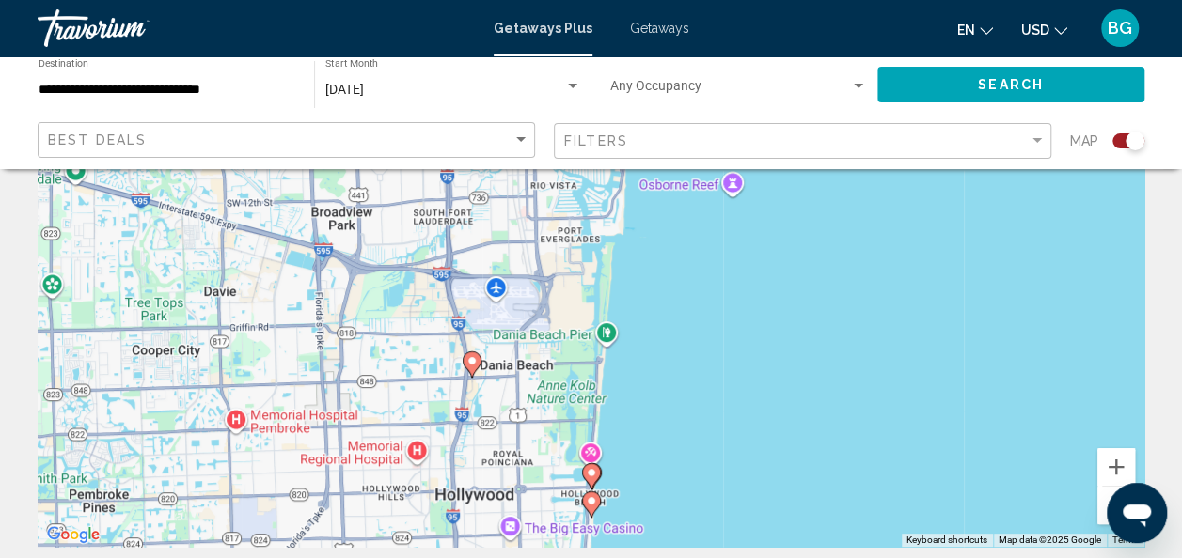
click at [590, 472] on image "Main content" at bounding box center [591, 472] width 11 height 11
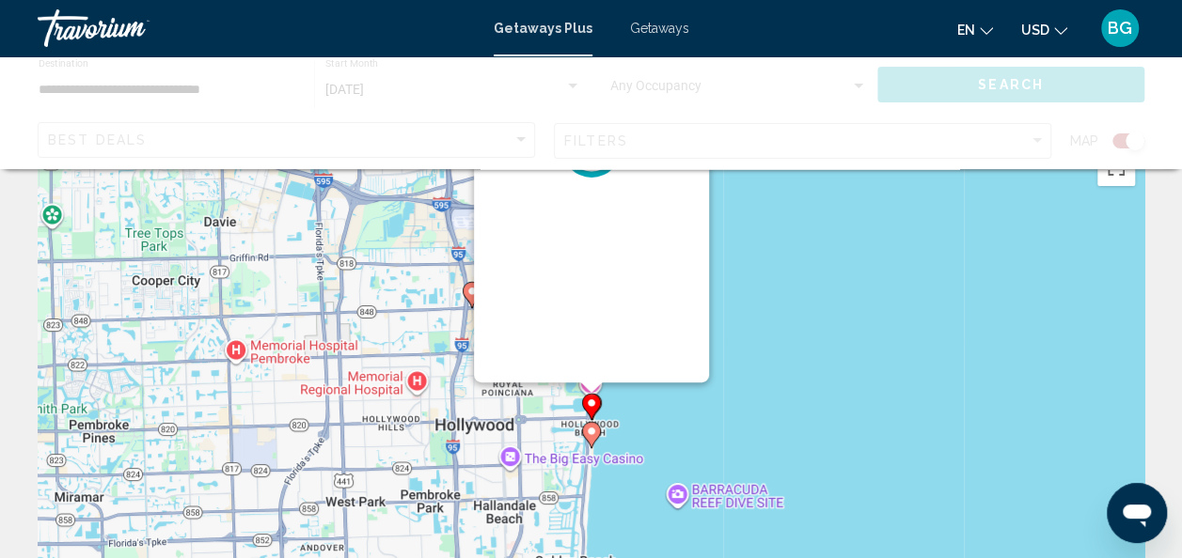
scroll to position [0, 0]
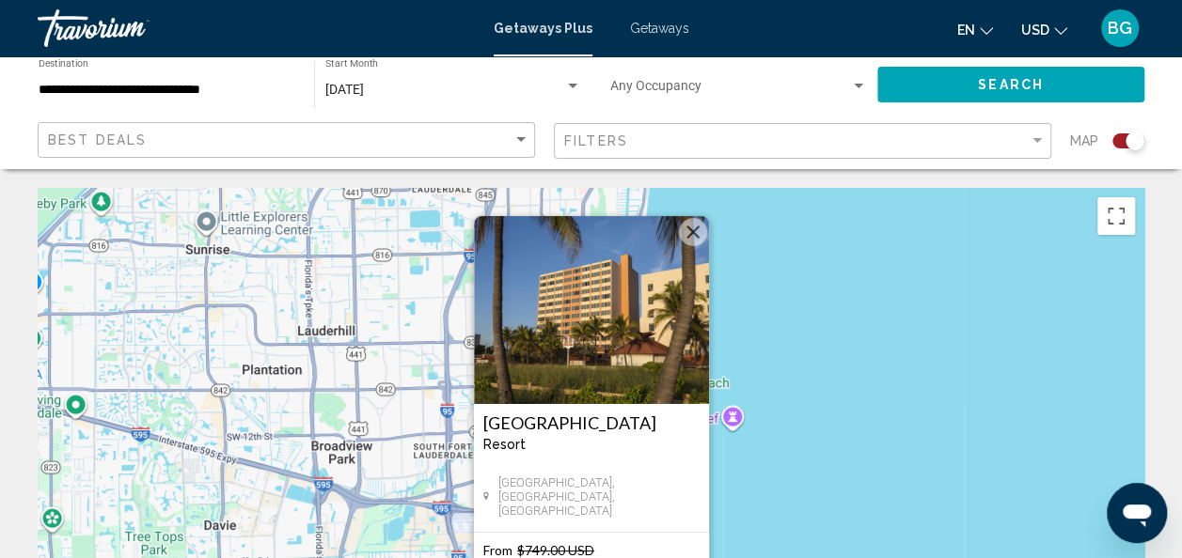
click at [876, 378] on div "To navigate, press the arrow keys. To activate drag with keyboard, press Alt + …" at bounding box center [591, 470] width 1107 height 564
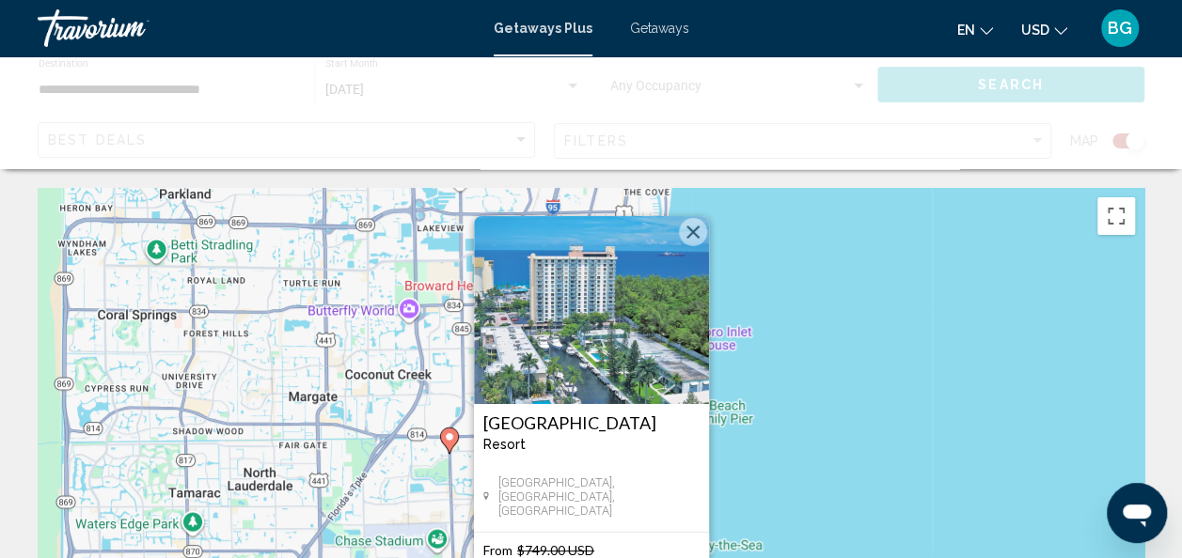
click at [944, 407] on div "To activate drag with keyboard, press Alt + Enter. Once in keyboard drag state,…" at bounding box center [591, 470] width 1107 height 564
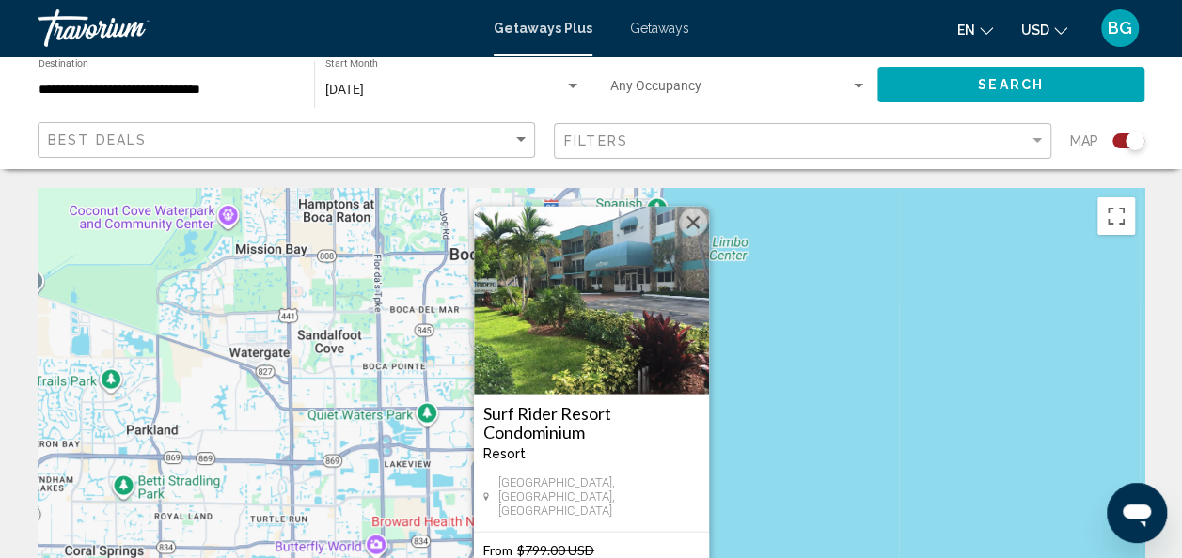
click at [862, 441] on div "To activate drag with keyboard, press Alt + Enter. Once in keyboard drag state,…" at bounding box center [591, 470] width 1107 height 564
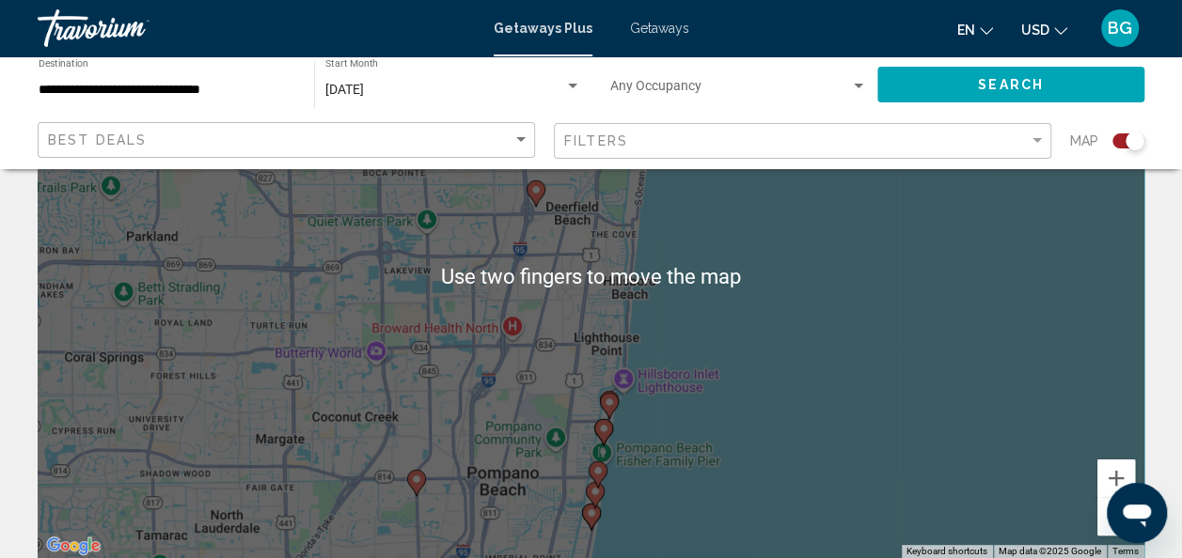
scroll to position [200, 0]
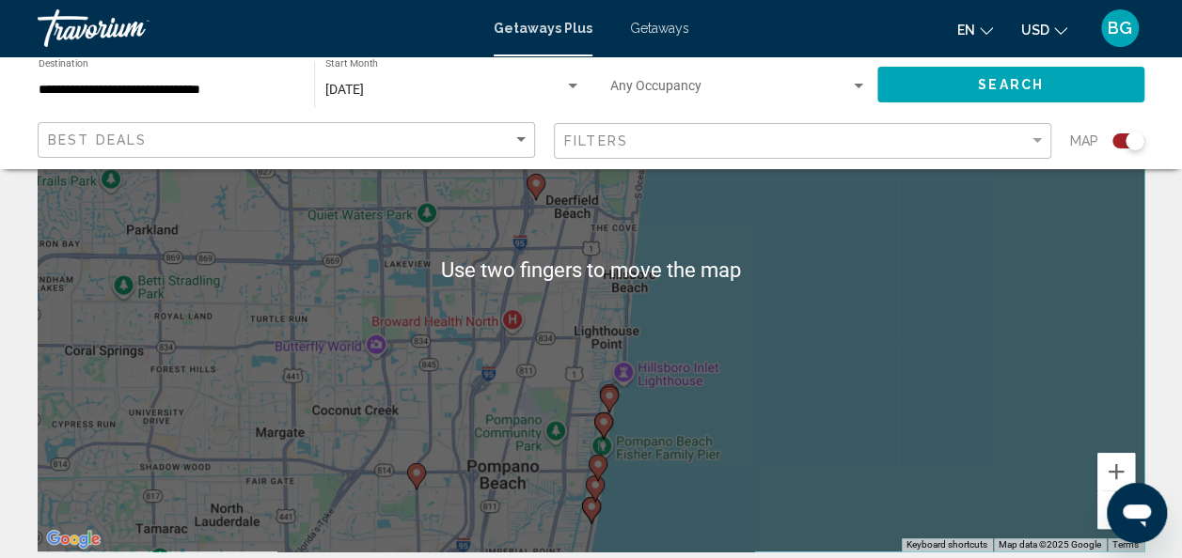
click at [773, 327] on div "To activate drag with keyboard, press Alt + Enter. Once in keyboard drag state,…" at bounding box center [591, 270] width 1107 height 564
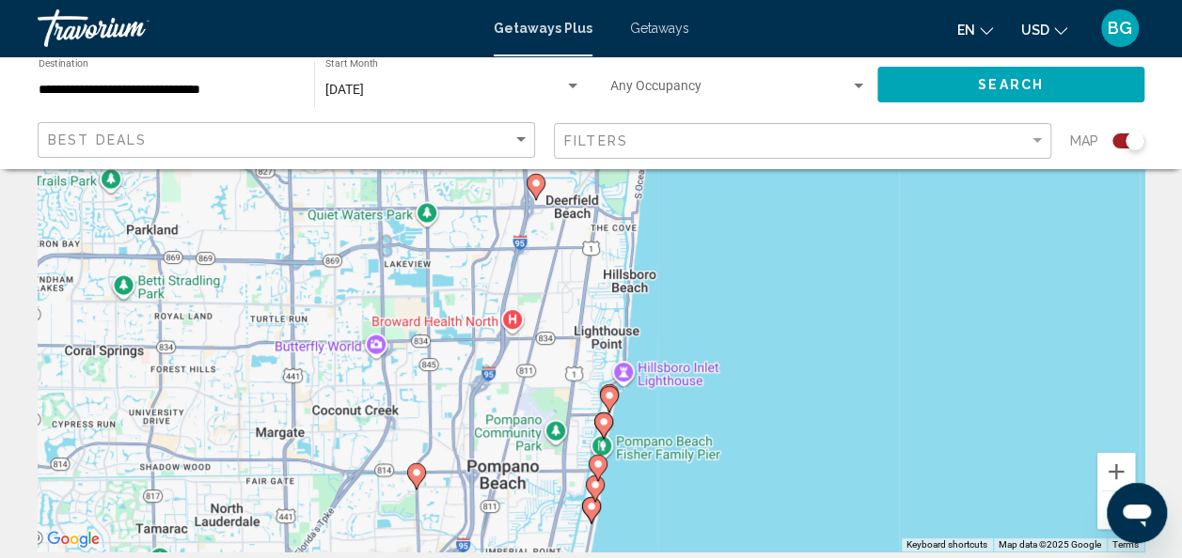
click at [603, 421] on image "Main content" at bounding box center [603, 422] width 11 height 11
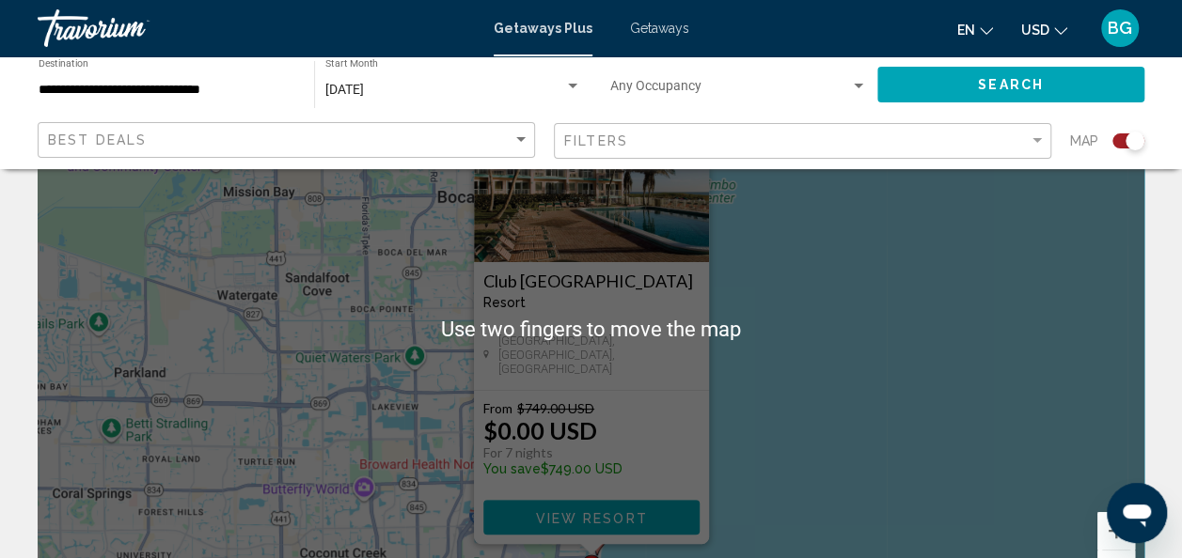
scroll to position [143, 0]
click at [810, 328] on div "To navigate, press the arrow keys. To activate drag with keyboard, press Alt + …" at bounding box center [591, 327] width 1107 height 564
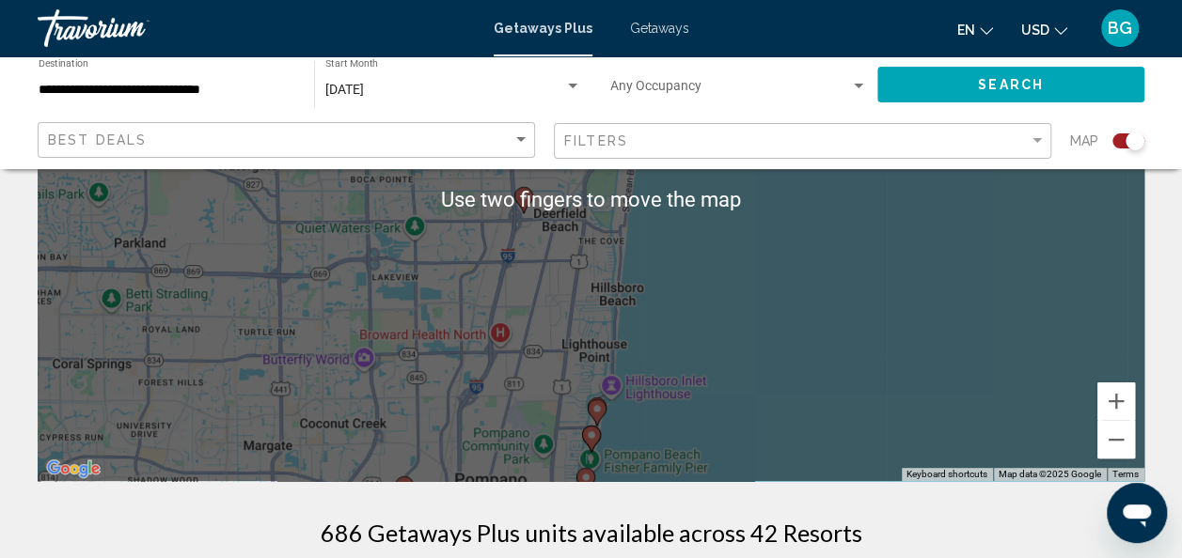
scroll to position [272, 0]
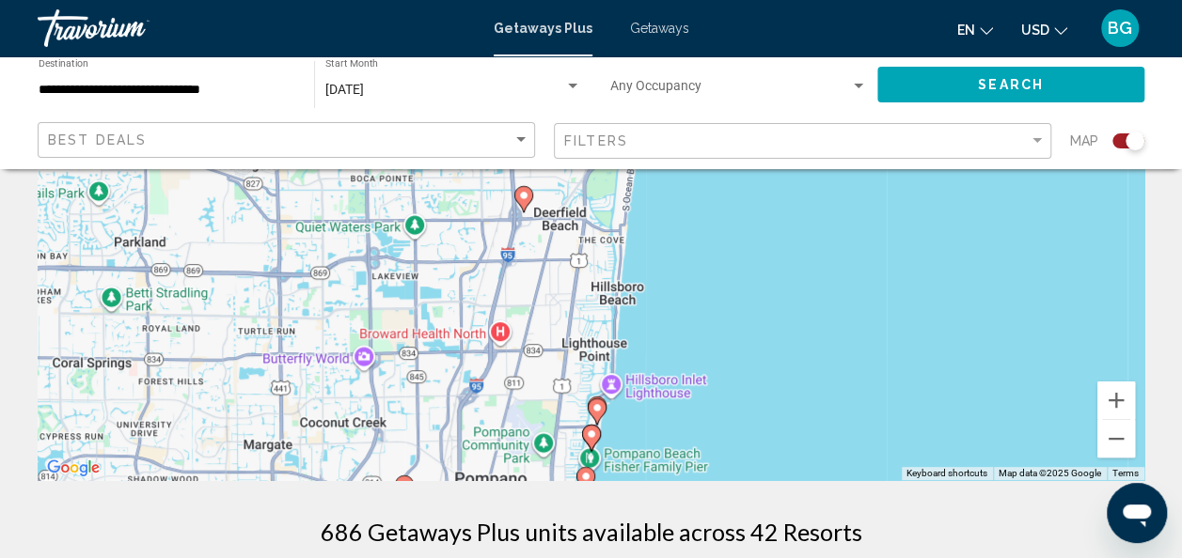
click at [636, 423] on div "To activate drag with keyboard, press Alt + Enter. Once in keyboard drag state,…" at bounding box center [591, 198] width 1107 height 564
click at [597, 414] on div "To activate drag with keyboard, press Alt + Enter. Once in keyboard drag state,…" at bounding box center [591, 198] width 1107 height 564
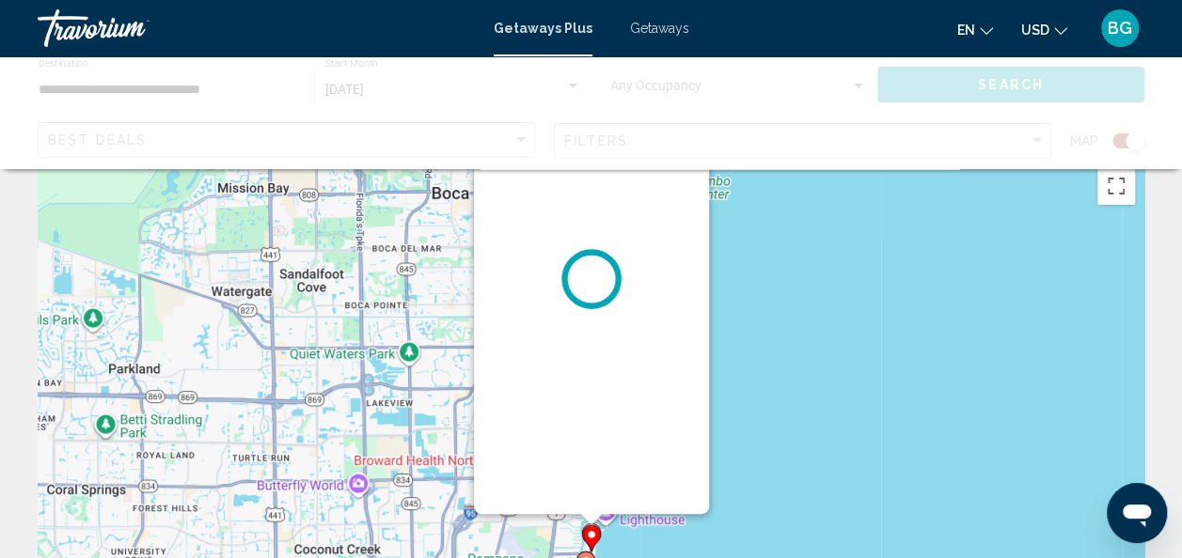
scroll to position [0, 0]
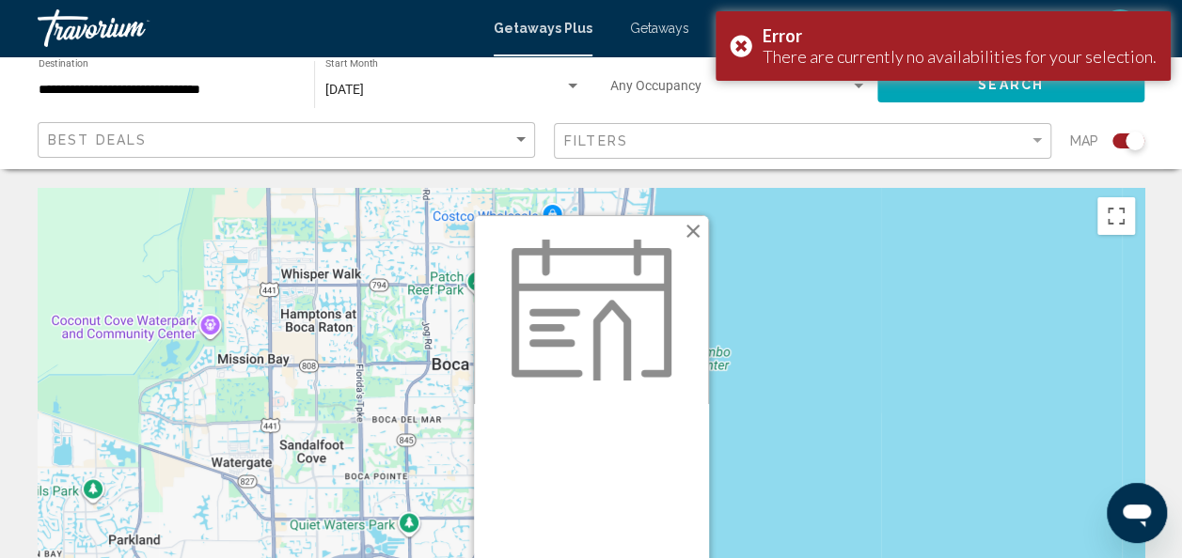
click at [694, 237] on button "Close" at bounding box center [693, 231] width 28 height 28
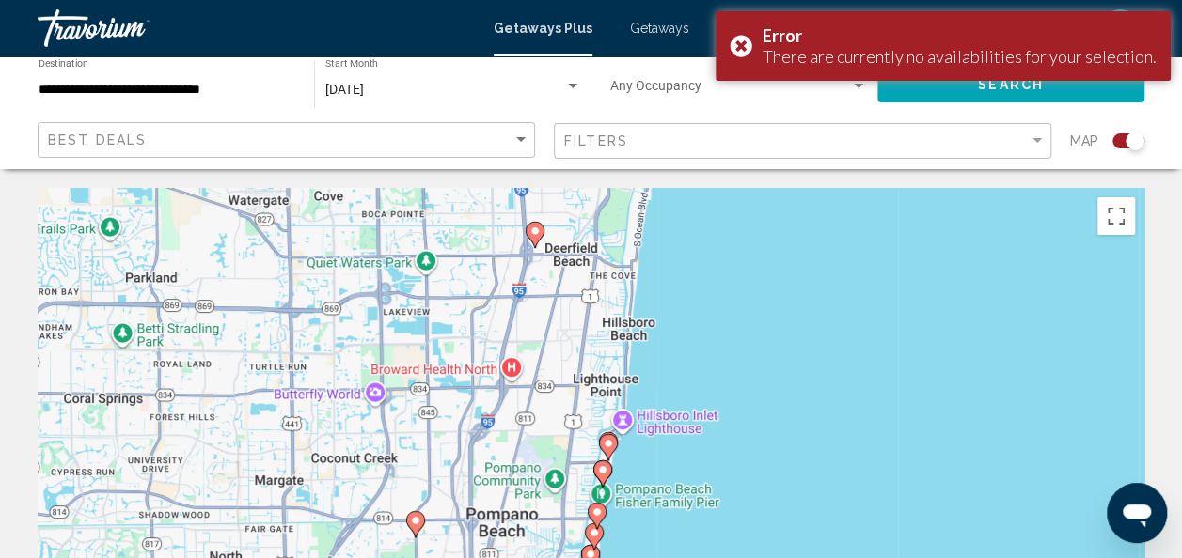
click at [602, 469] on div "To activate drag with keyboard, press Alt + Enter. Once in keyboard drag state,…" at bounding box center [591, 470] width 1107 height 564
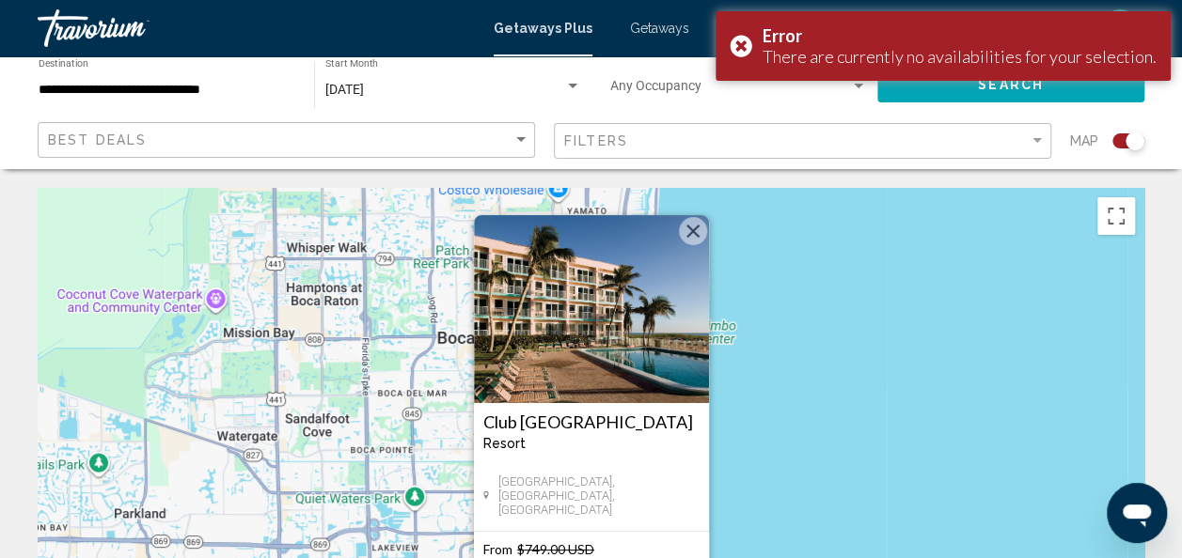
click at [702, 233] on button "Close" at bounding box center [693, 231] width 28 height 28
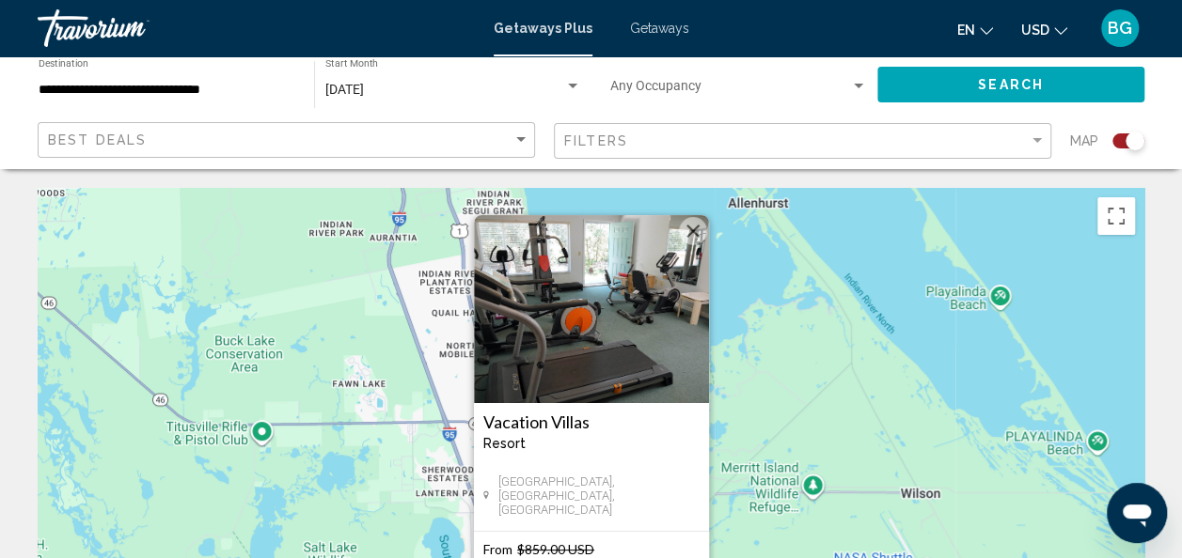
click at [694, 233] on button "Close" at bounding box center [693, 231] width 28 height 28
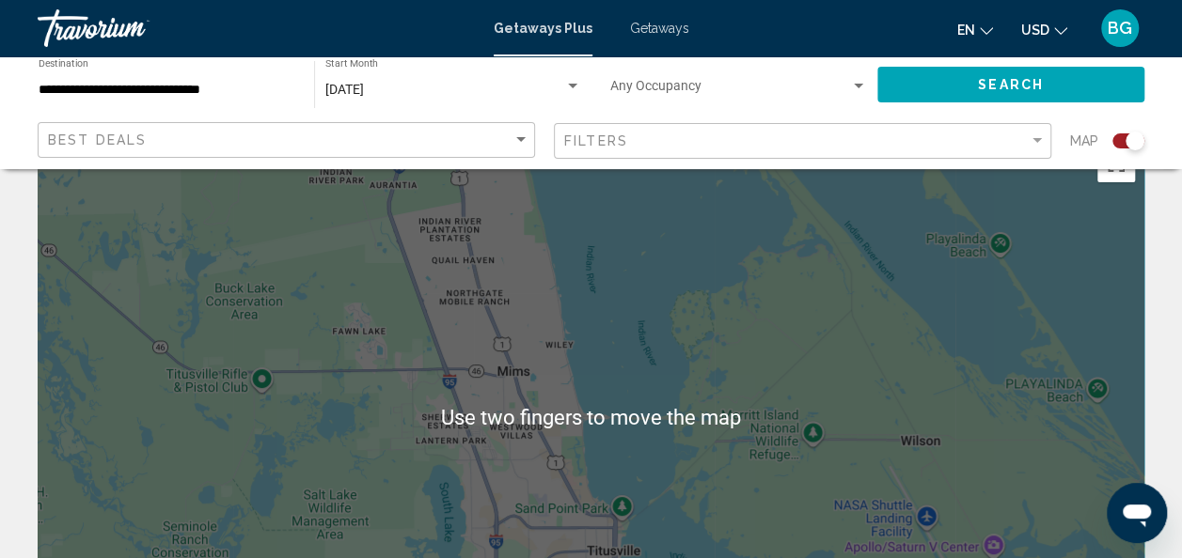
scroll to position [124, 0]
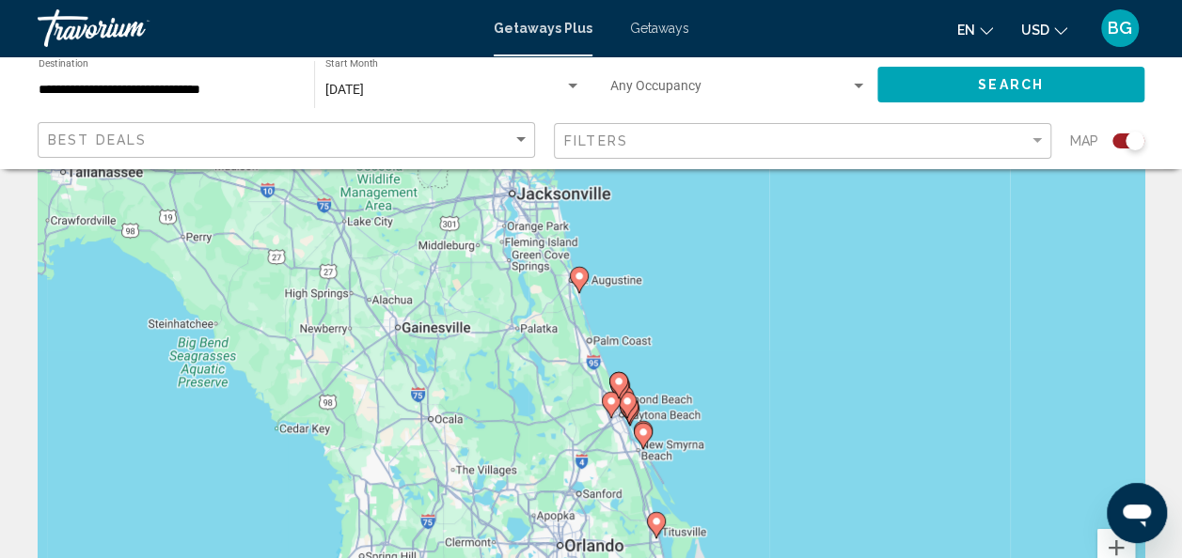
click at [579, 289] on div "To navigate, press the arrow keys. To activate drag with keyboard, press Alt + …" at bounding box center [591, 346] width 1107 height 564
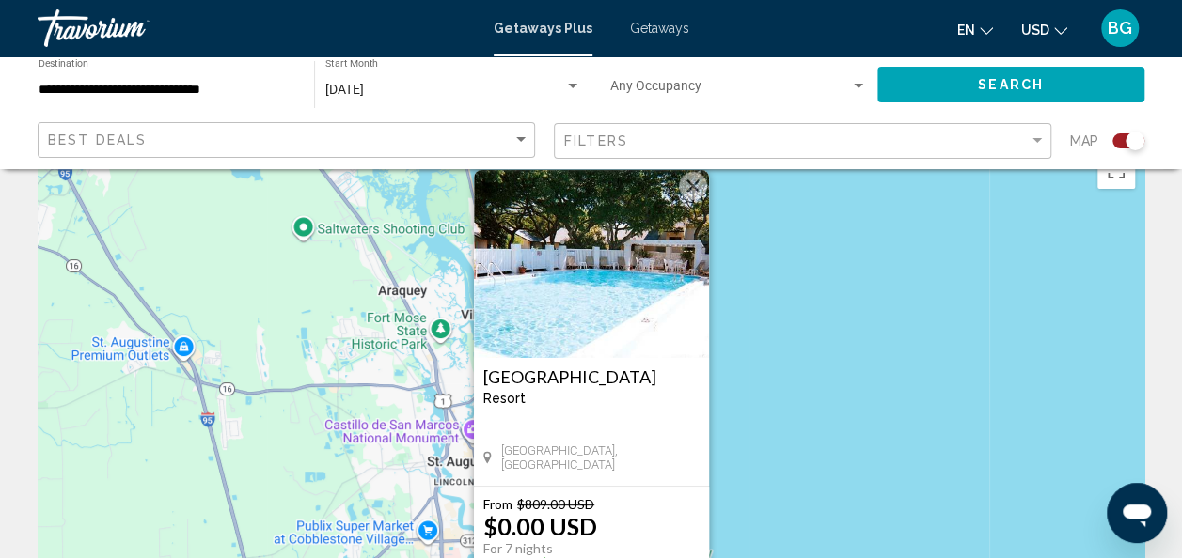
scroll to position [24, 0]
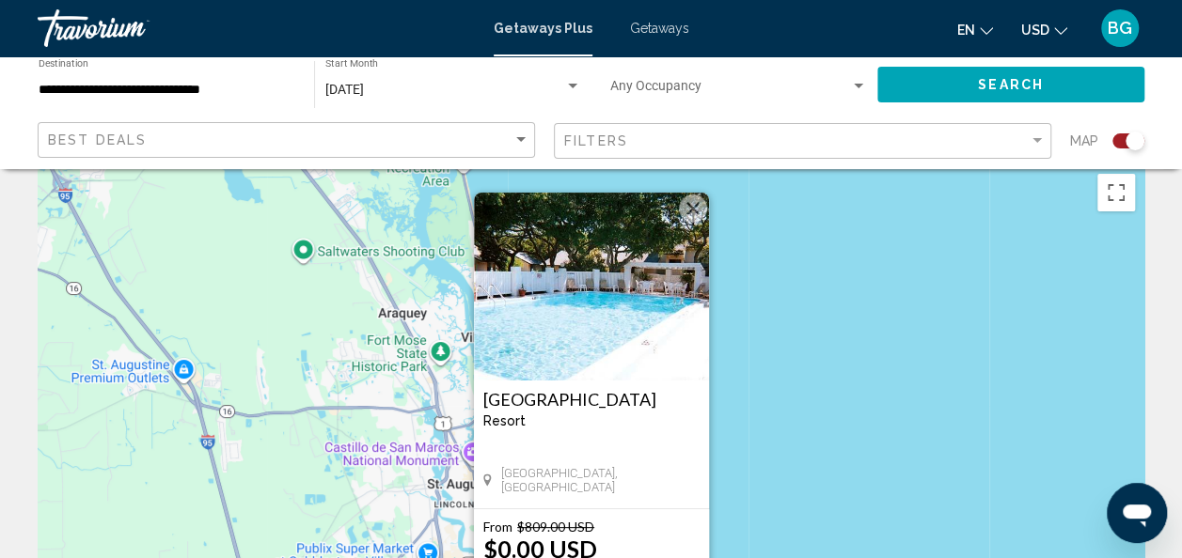
click at [836, 414] on div "To activate drag with keyboard, press Alt + Enter. Once in keyboard drag state,…" at bounding box center [591, 447] width 1107 height 564
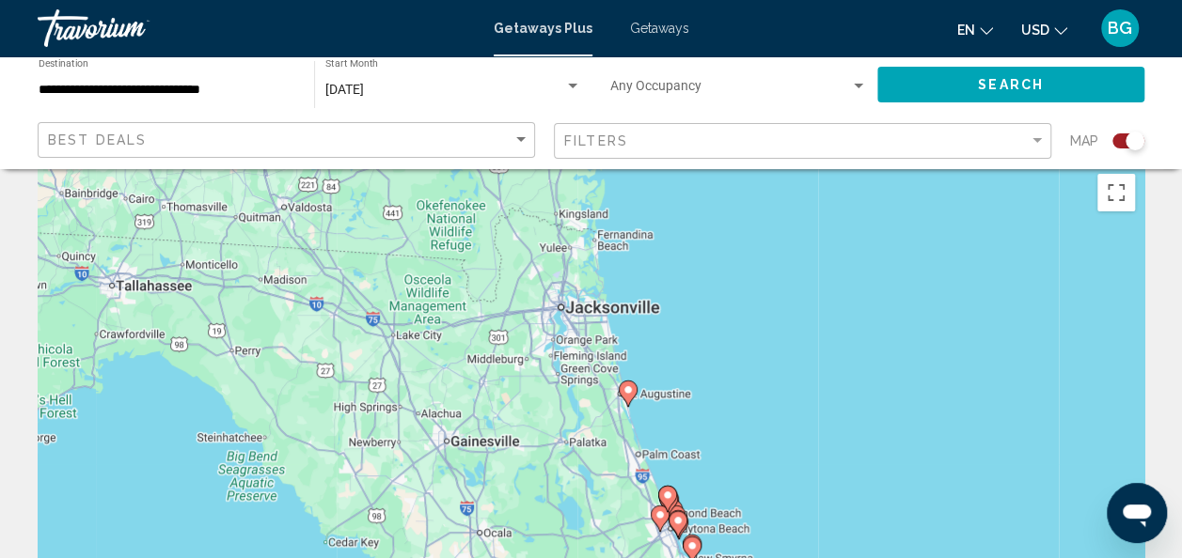
scroll to position [0, 0]
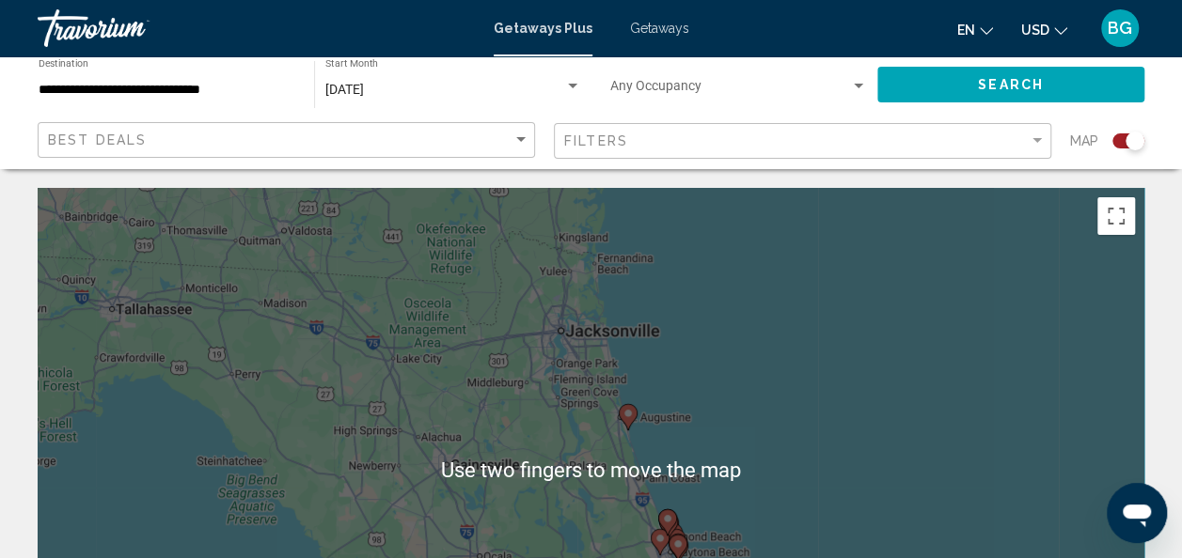
click at [678, 367] on div "To activate drag with keyboard, press Alt + Enter. Once in keyboard drag state,…" at bounding box center [591, 470] width 1107 height 564
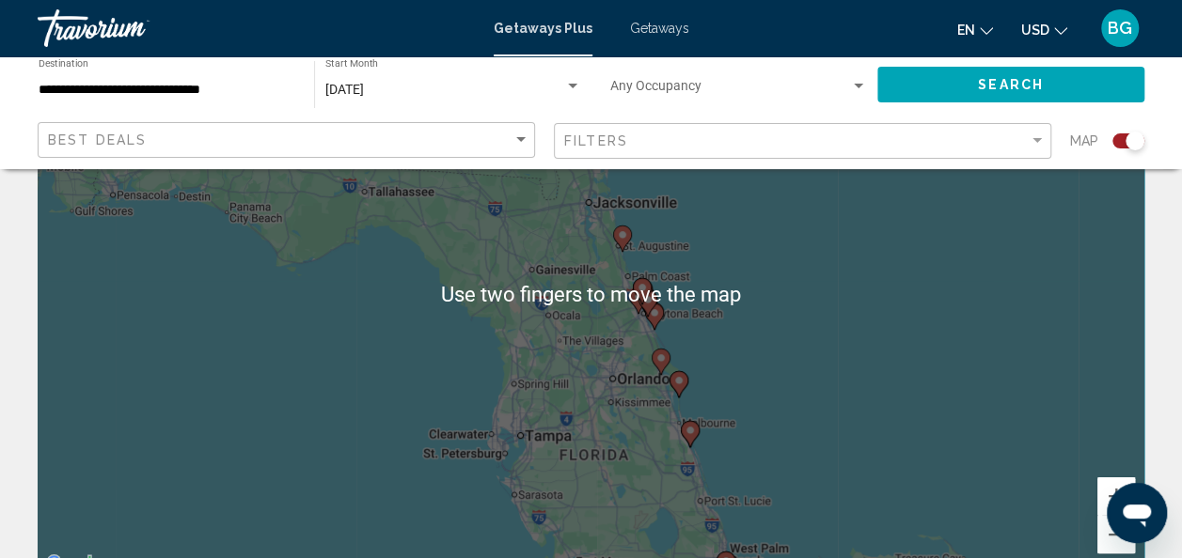
scroll to position [209, 0]
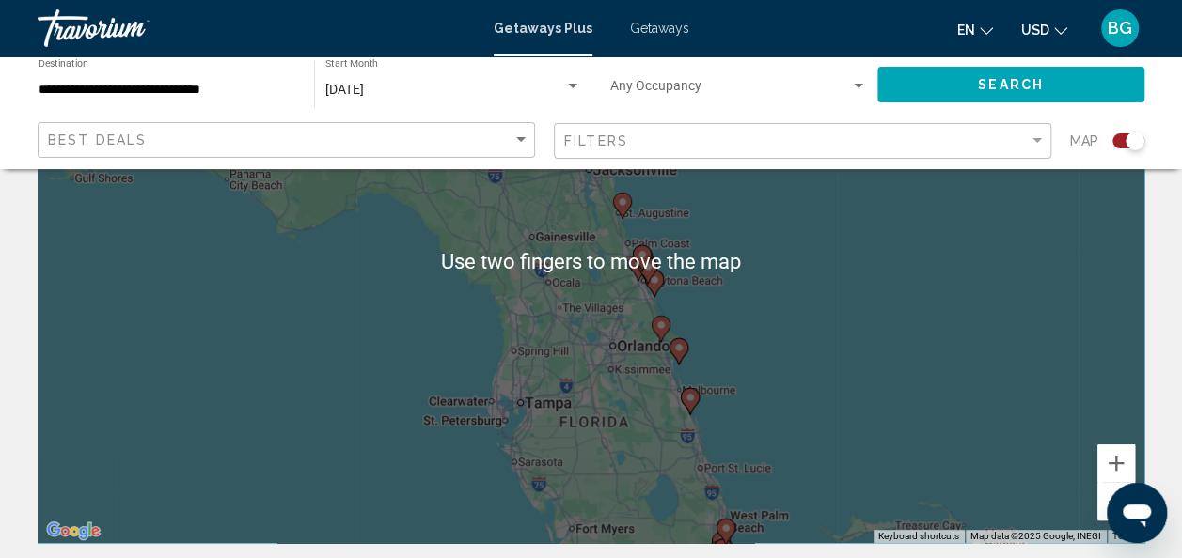
click at [779, 305] on div "To activate drag with keyboard, press Alt + Enter. Once in keyboard drag state,…" at bounding box center [591, 261] width 1107 height 564
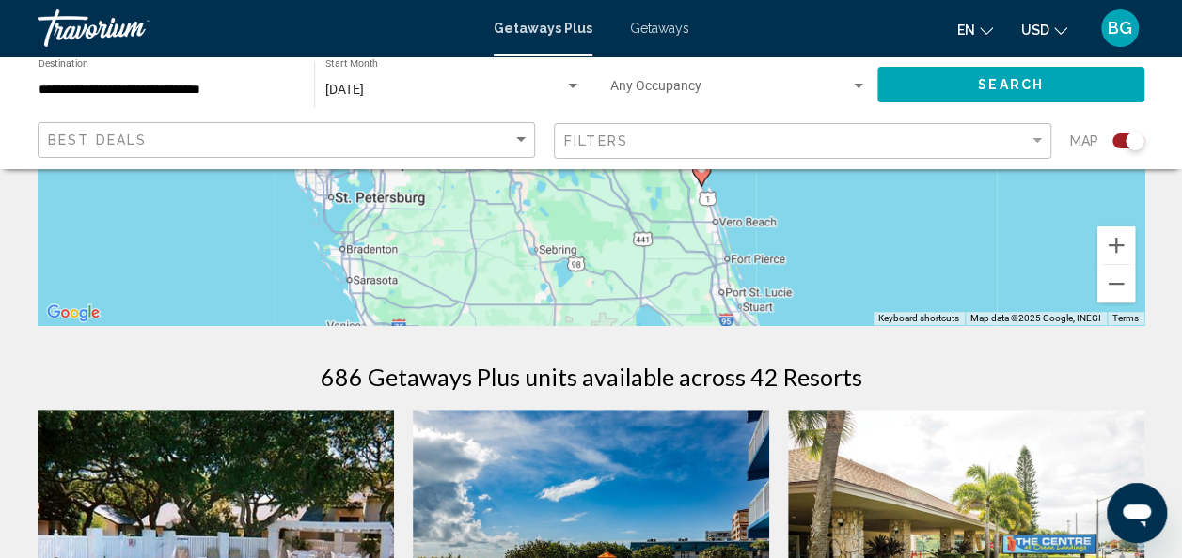
click at [755, 260] on div "To activate drag with keyboard, press Alt + Enter. Once in keyboard drag state,…" at bounding box center [591, 43] width 1107 height 564
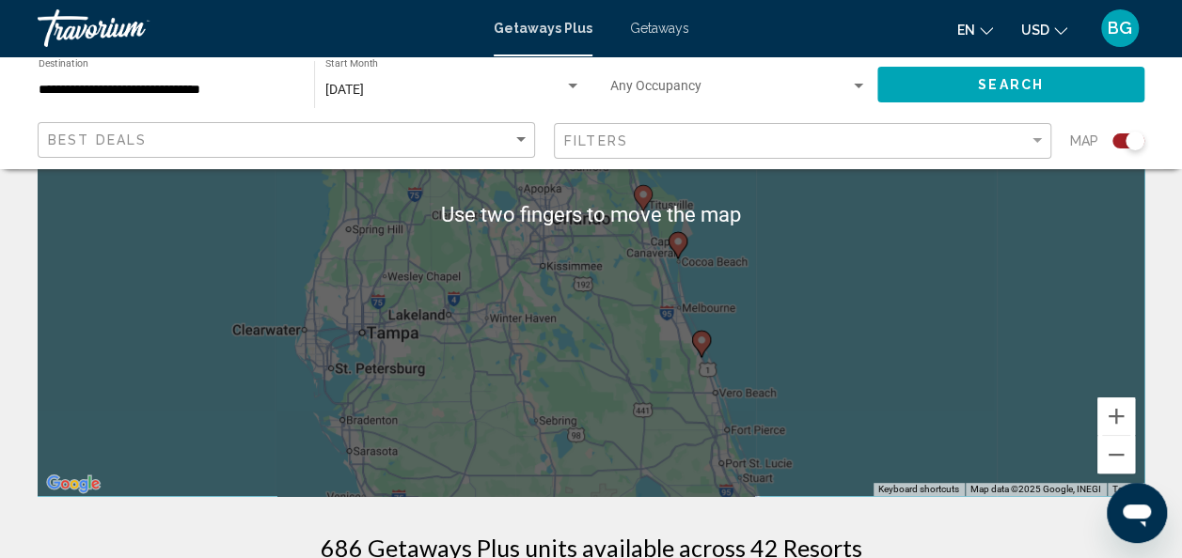
scroll to position [241, 0]
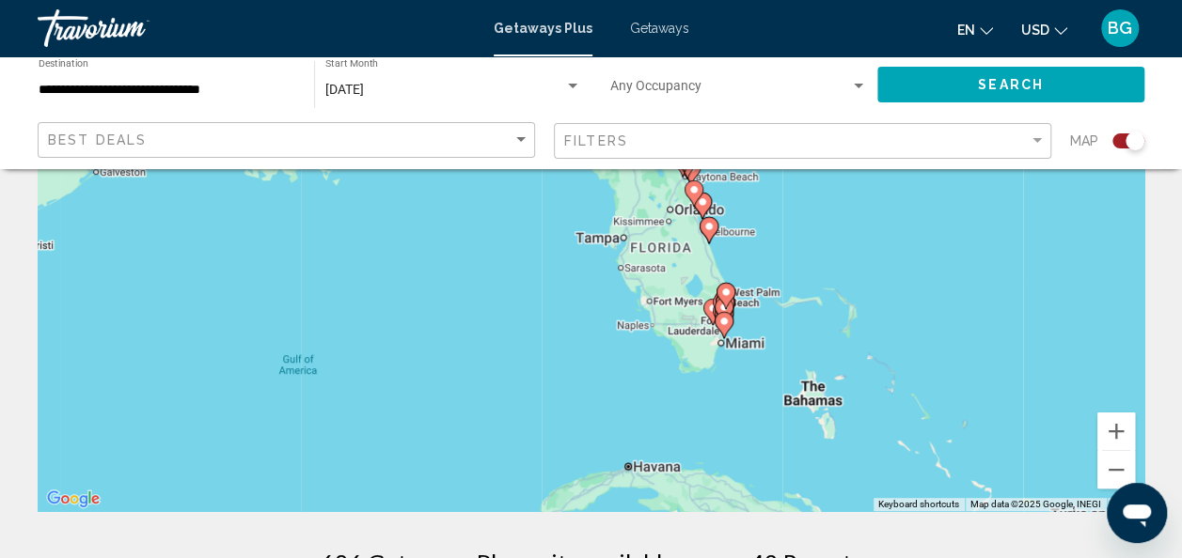
click at [718, 355] on div "To activate drag with keyboard, press Alt + Enter. Once in keyboard drag state,…" at bounding box center [591, 229] width 1107 height 564
click at [724, 337] on div "To activate drag with keyboard, press Alt + Enter. Once in keyboard drag state,…" at bounding box center [591, 229] width 1107 height 564
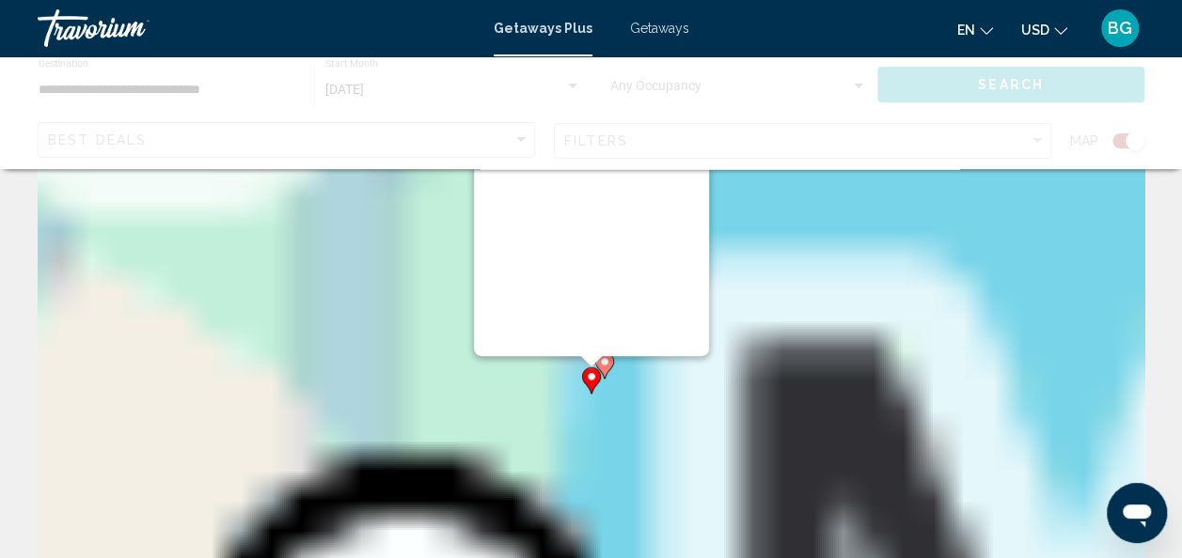
scroll to position [0, 0]
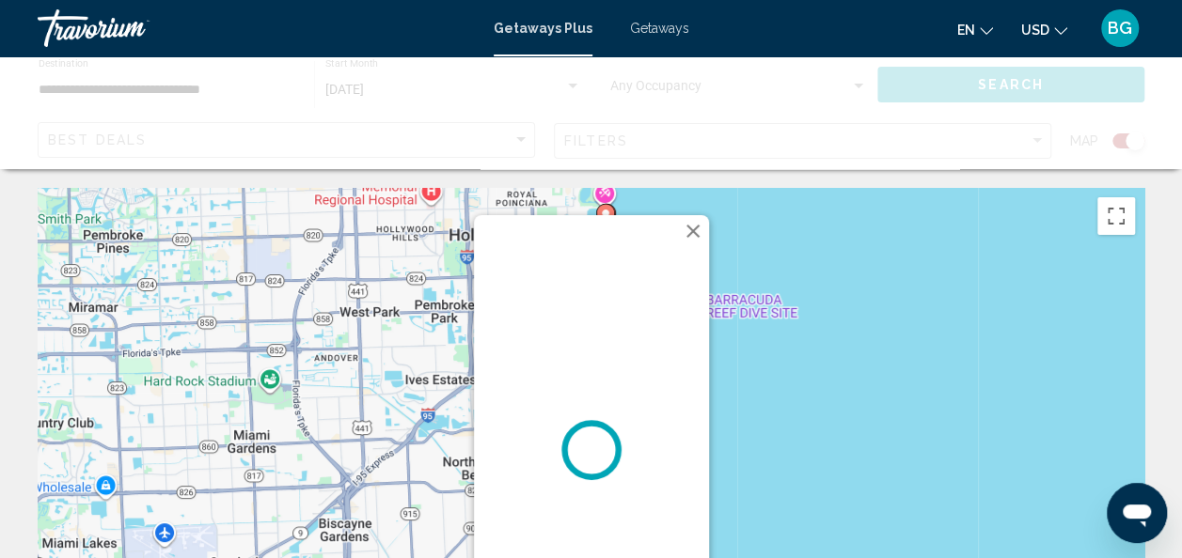
click at [684, 237] on button "Close" at bounding box center [693, 231] width 28 height 28
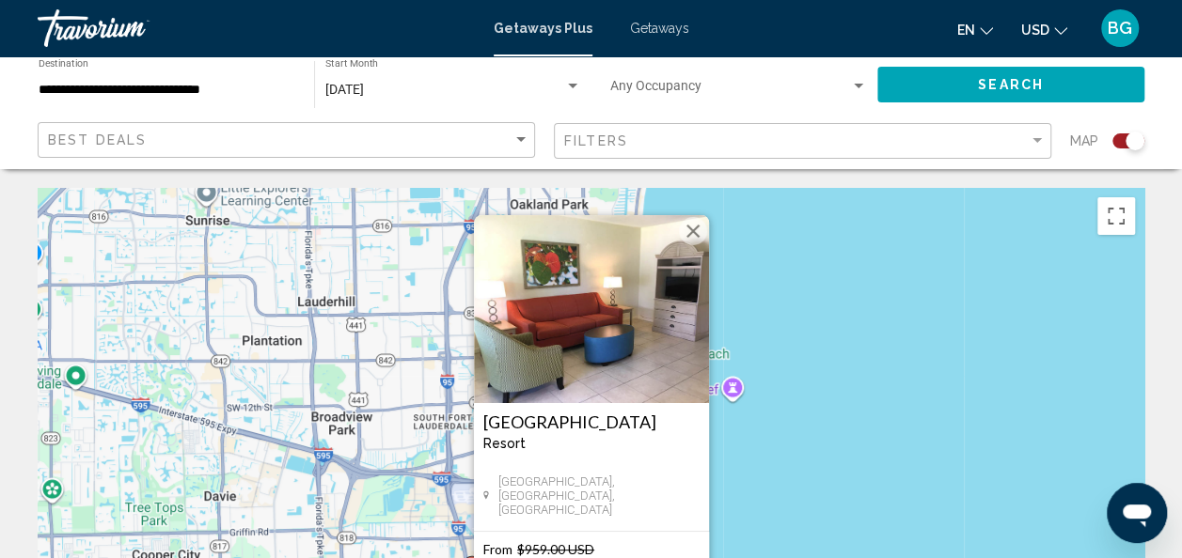
click at [691, 239] on button "Close" at bounding box center [693, 231] width 28 height 28
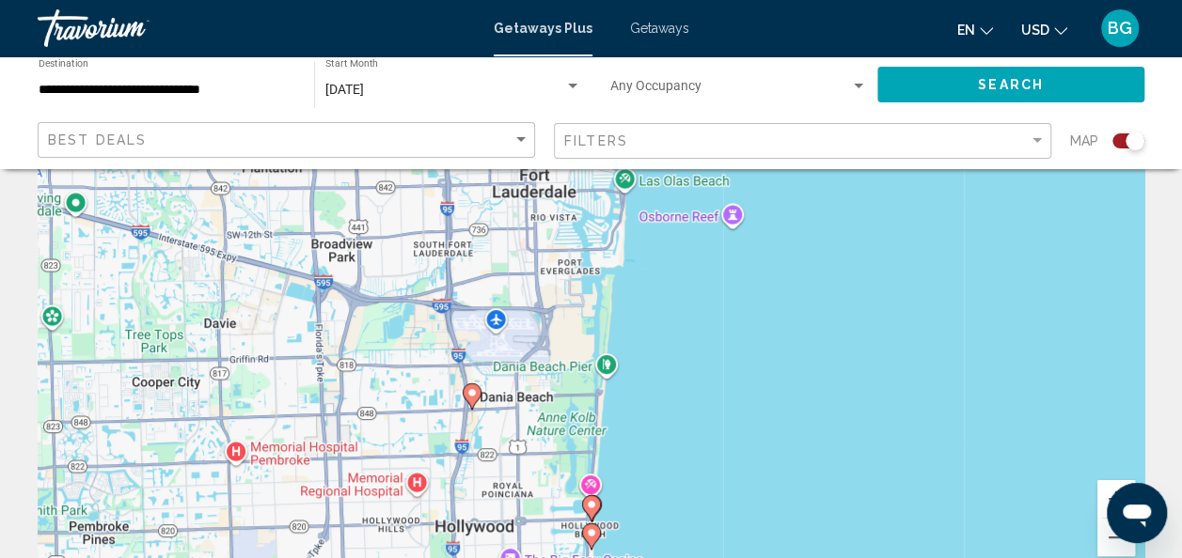
click at [735, 318] on div "To navigate, press the arrow keys. To activate drag with keyboard, press Alt + …" at bounding box center [591, 297] width 1107 height 564
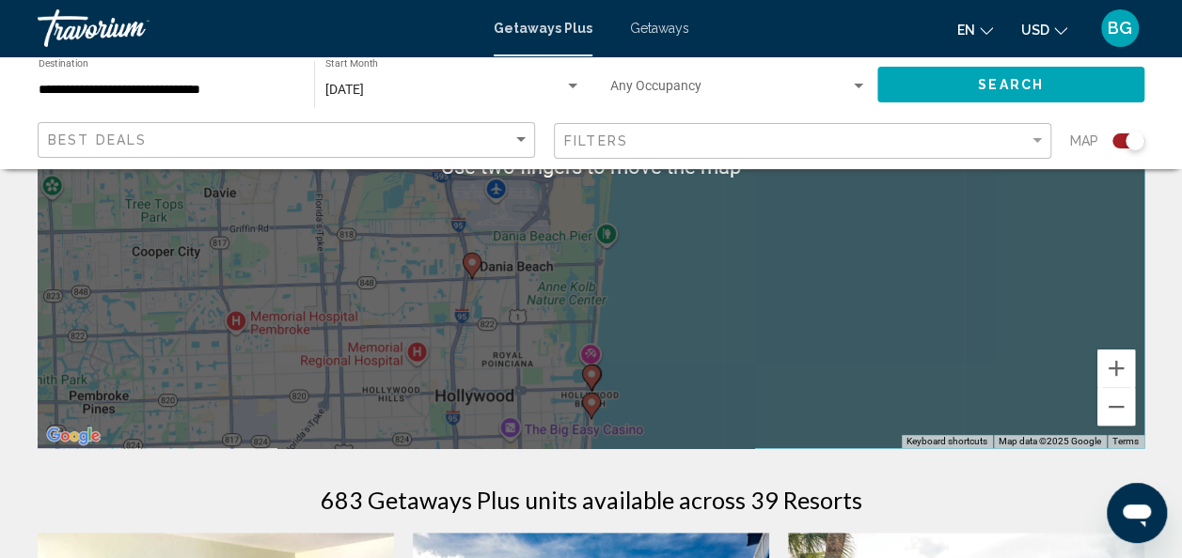
scroll to position [307, 0]
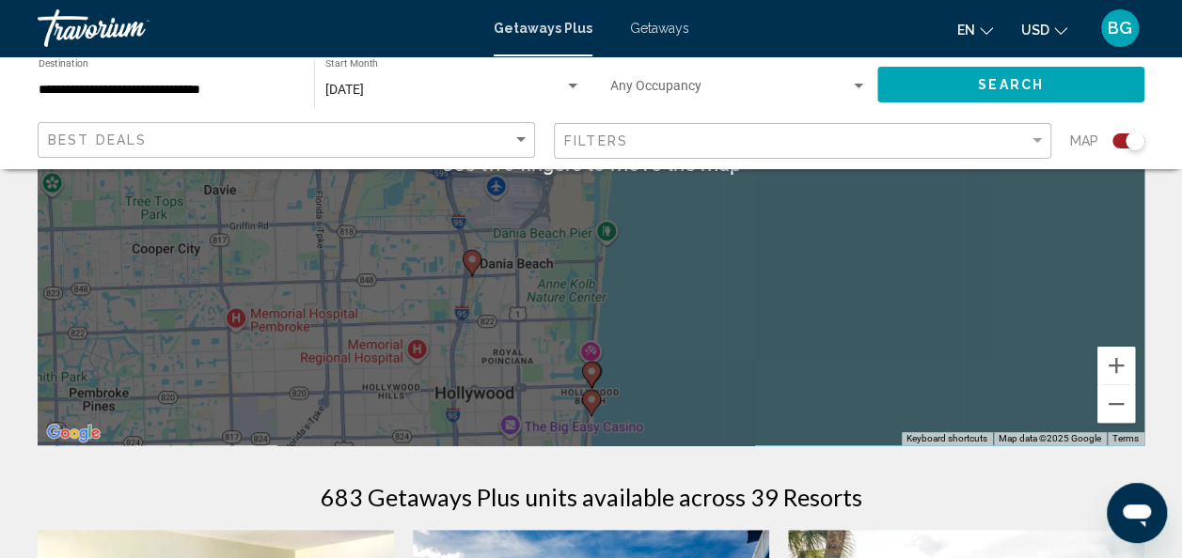
click at [664, 335] on div "To activate drag with keyboard, press Alt + Enter. Once in keyboard drag state,…" at bounding box center [591, 164] width 1107 height 564
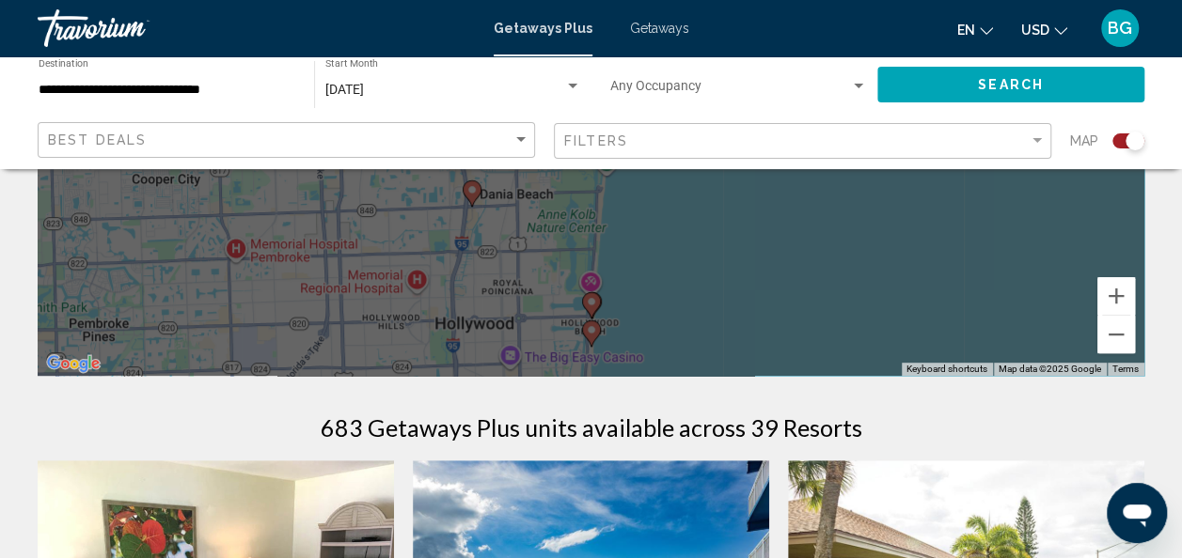
scroll to position [357, 0]
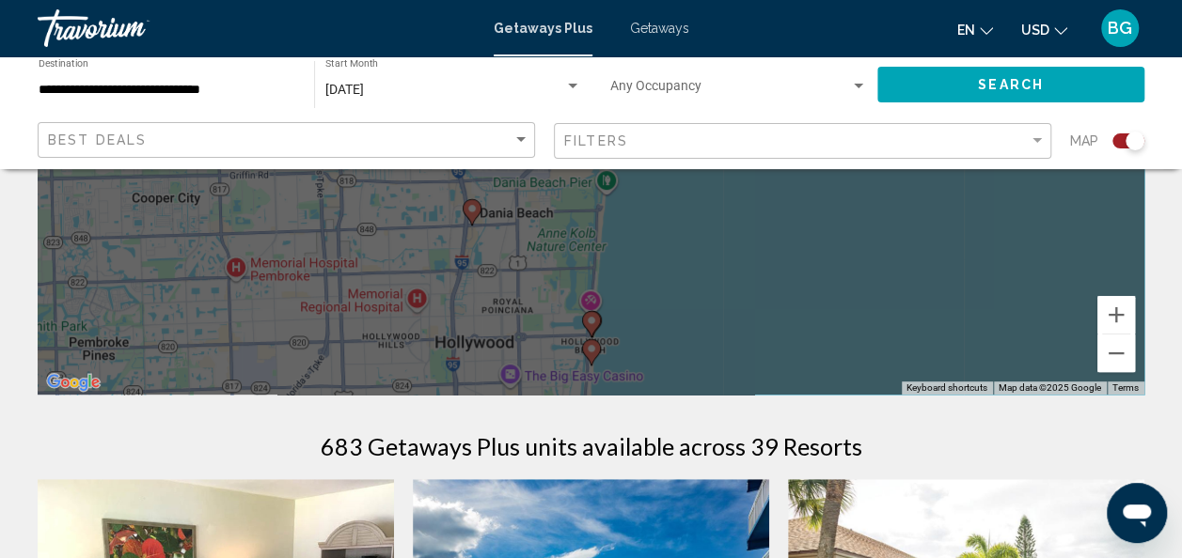
click at [743, 299] on div "To activate drag with keyboard, press Alt + Enter. Once in keyboard drag state,…" at bounding box center [591, 113] width 1107 height 564
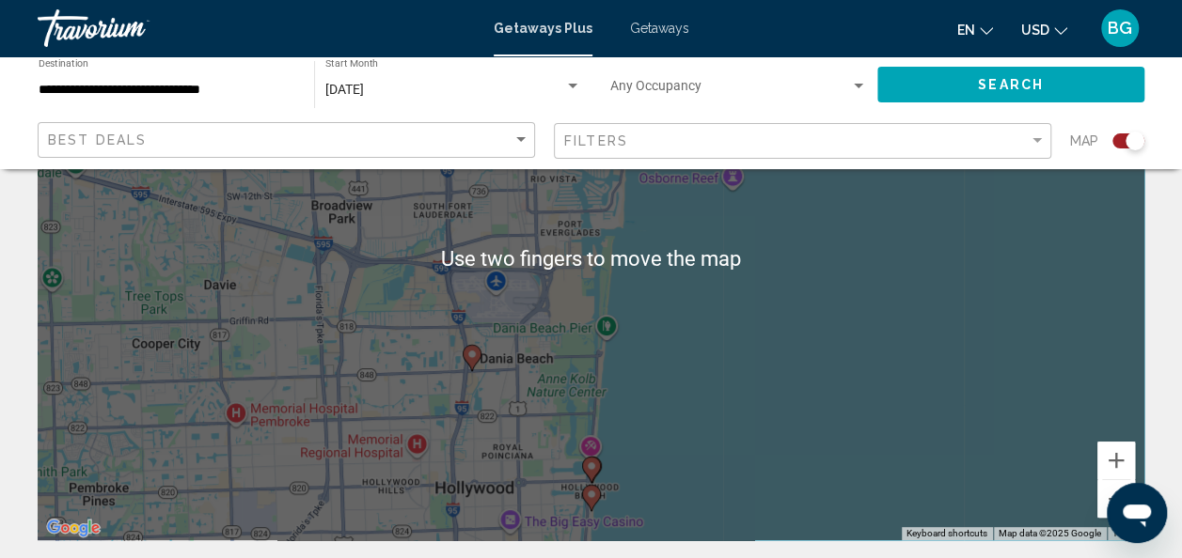
scroll to position [211, 0]
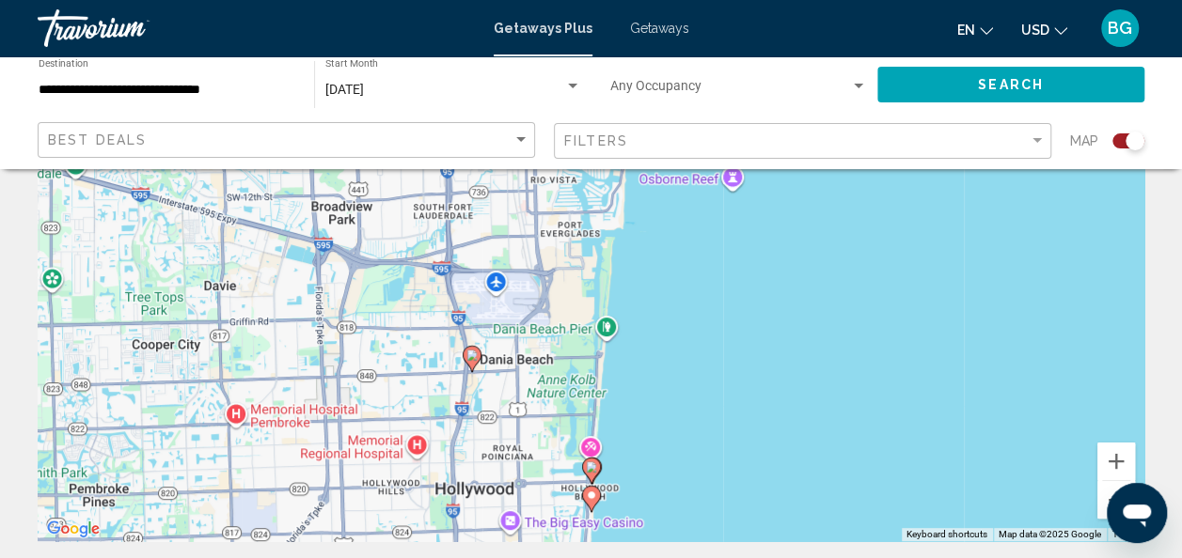
click at [763, 352] on div "To activate drag with keyboard, press Alt + Enter. Once in keyboard drag state,…" at bounding box center [591, 259] width 1107 height 564
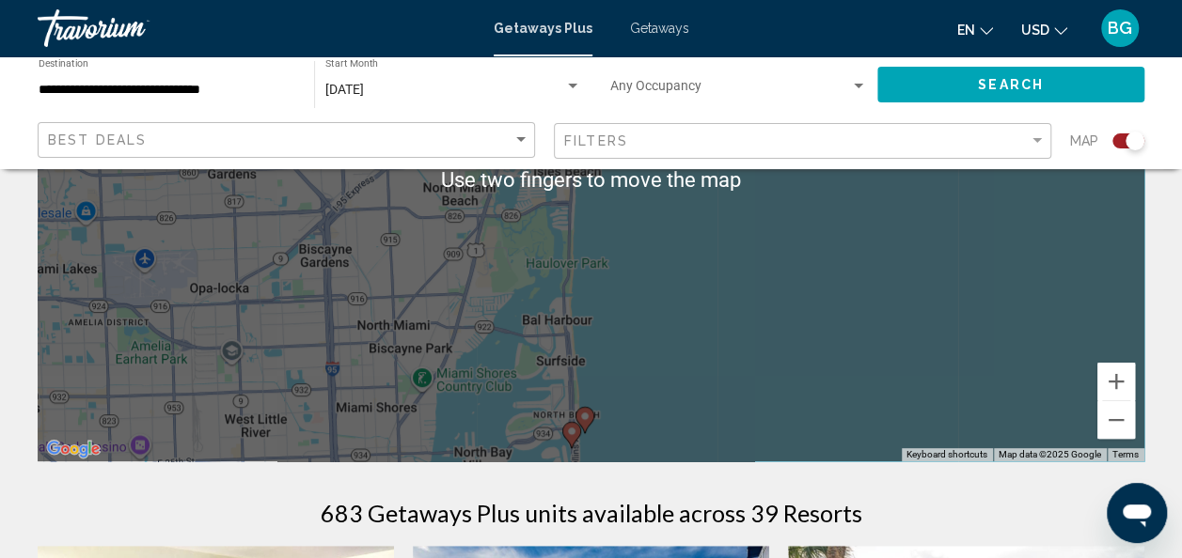
scroll to position [294, 0]
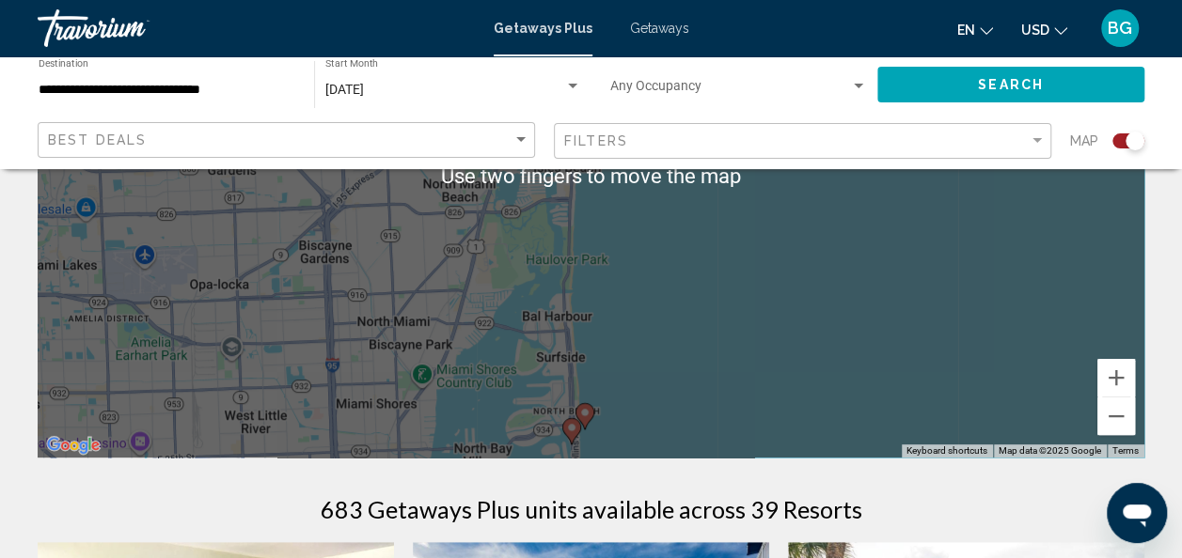
click at [743, 394] on div "To activate drag with keyboard, press Alt + Enter. Once in keyboard drag state,…" at bounding box center [591, 176] width 1107 height 564
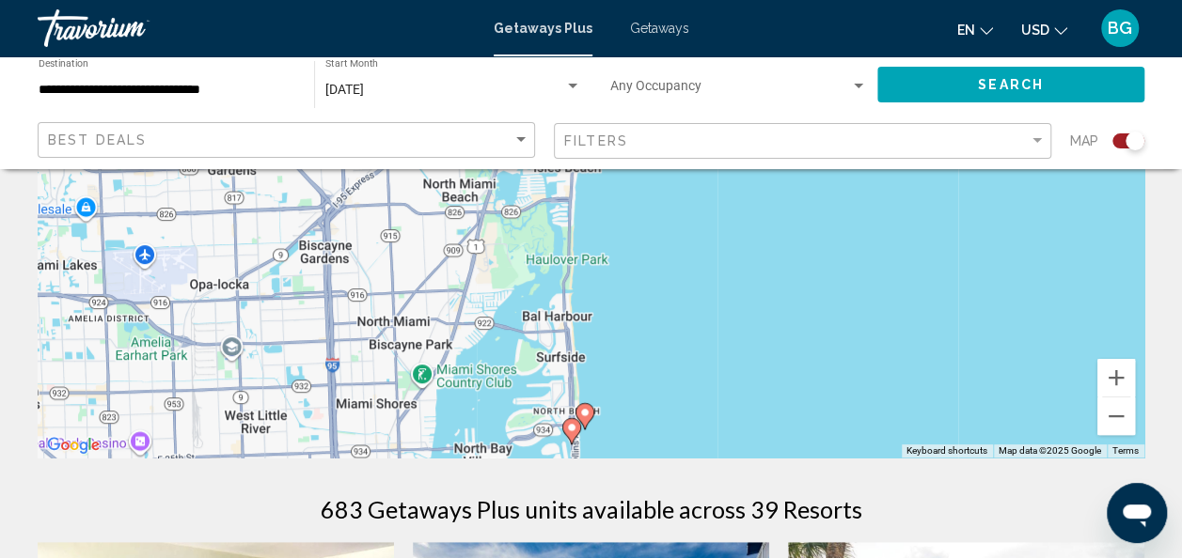
click at [744, 399] on div "To activate drag with keyboard, press Alt + Enter. Once in keyboard drag state,…" at bounding box center [591, 176] width 1107 height 564
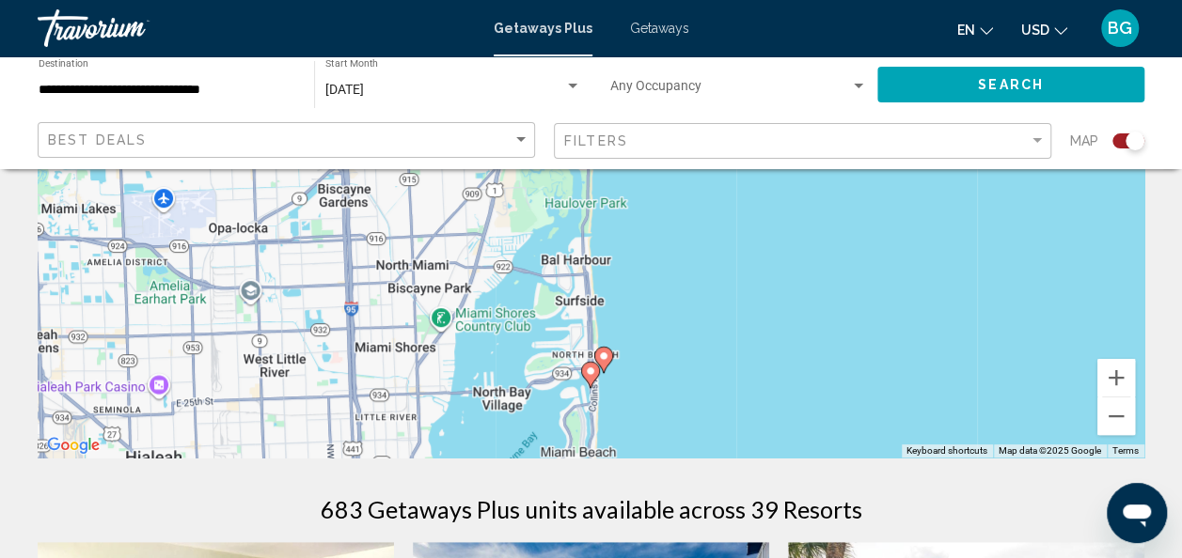
scroll to position [0, 0]
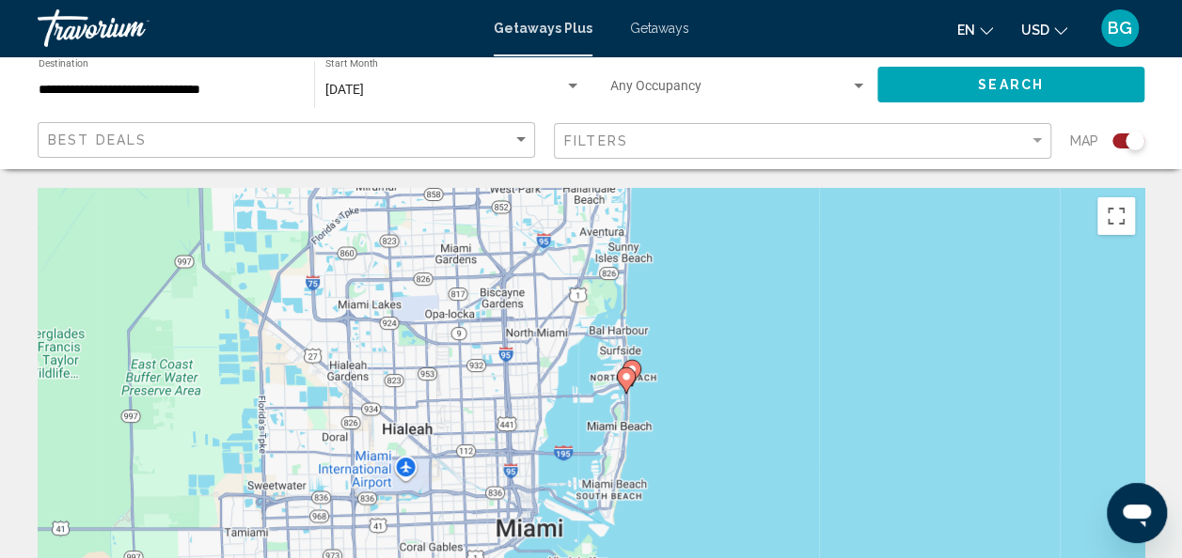
click at [652, 393] on div "To activate drag with keyboard, press Alt + Enter. Once in keyboard drag state,…" at bounding box center [591, 470] width 1107 height 564
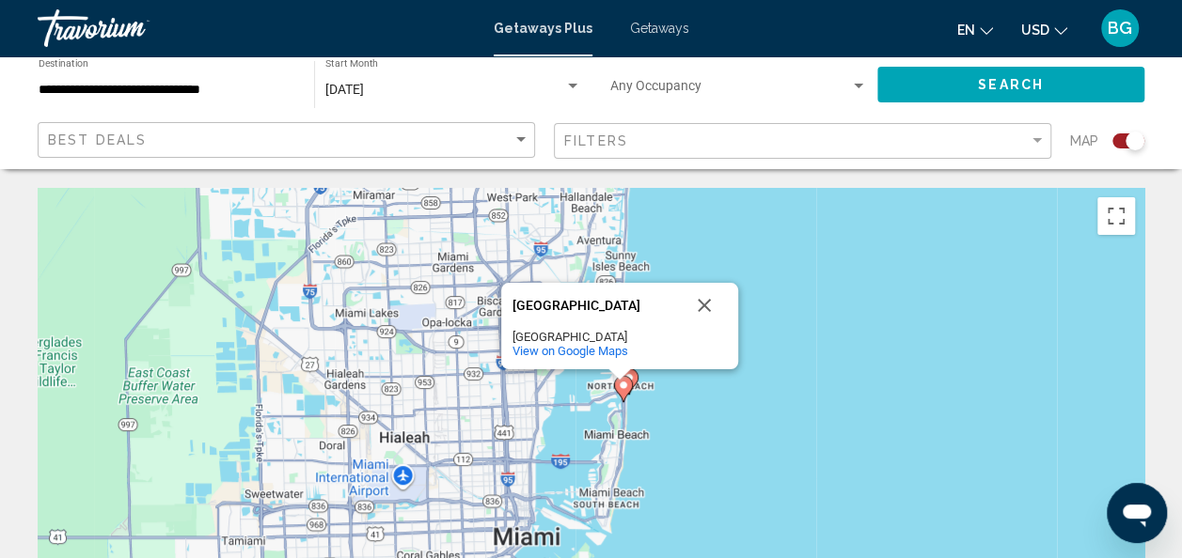
click at [684, 417] on div "To activate drag with keyboard, press Alt + Enter. Once in keyboard drag state,…" at bounding box center [591, 470] width 1107 height 564
click at [692, 413] on div "To activate drag with keyboard, press Alt + Enter. Once in keyboard drag state,…" at bounding box center [591, 470] width 1107 height 564
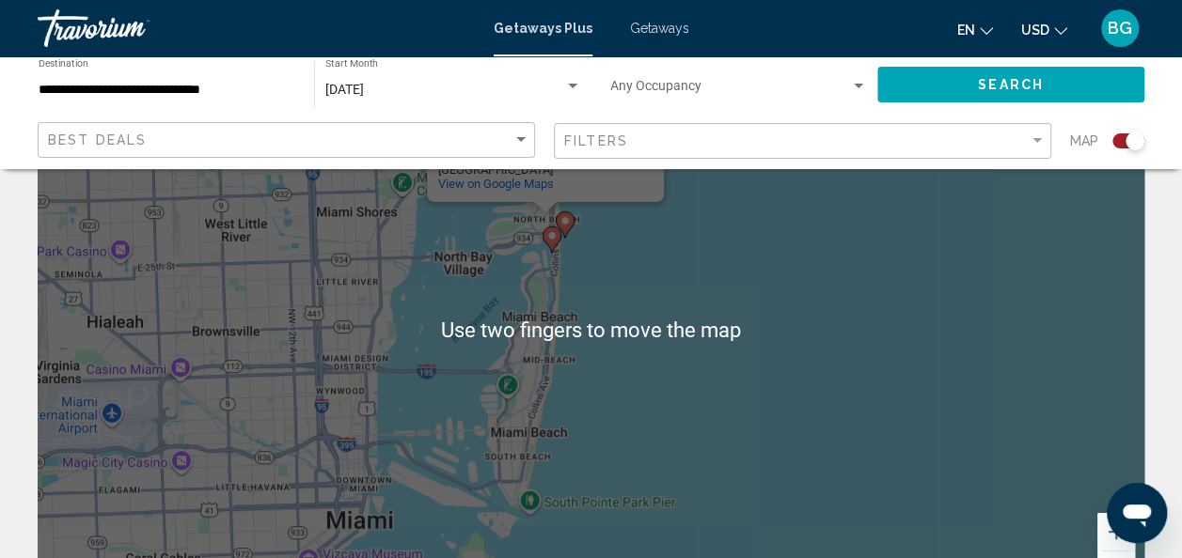
scroll to position [149, 0]
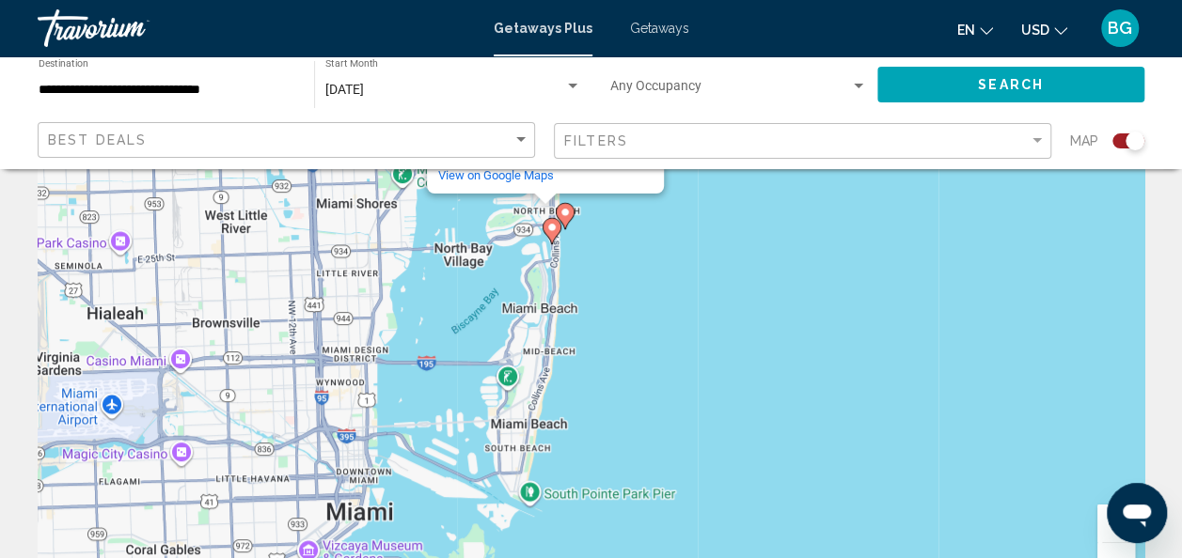
click at [722, 445] on div "To activate drag with keyboard, press Alt + Enter. Once in keyboard drag state,…" at bounding box center [591, 321] width 1107 height 564
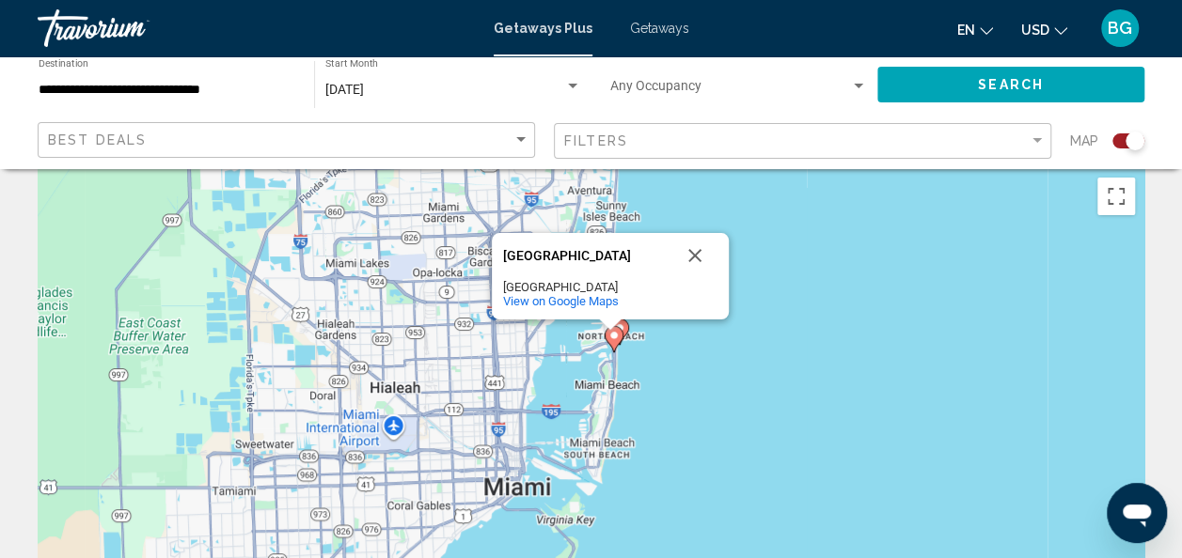
scroll to position [0, 0]
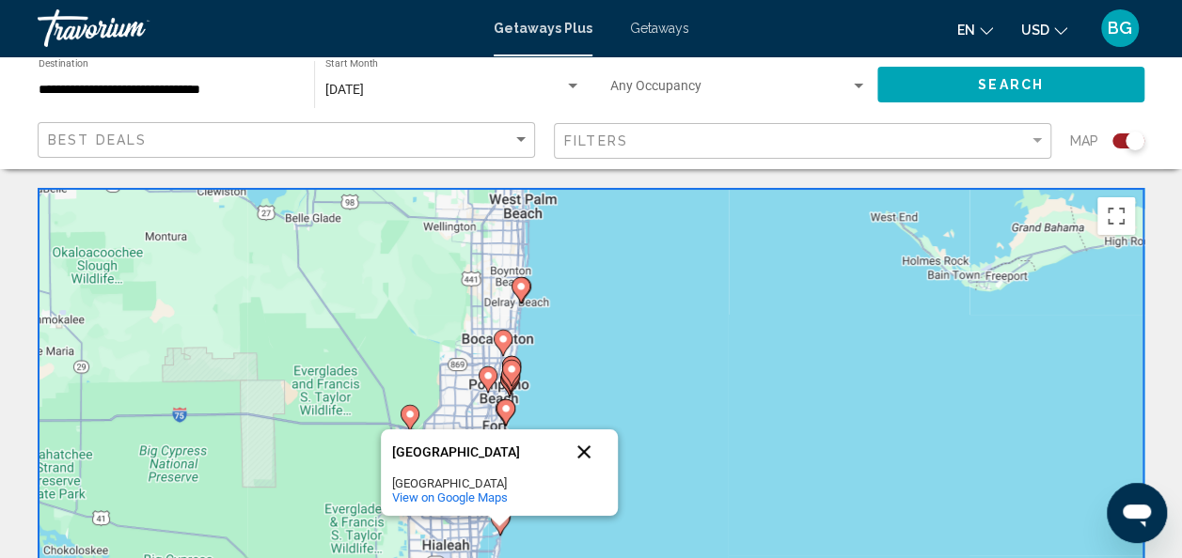
click at [578, 462] on button "Close" at bounding box center [583, 452] width 45 height 45
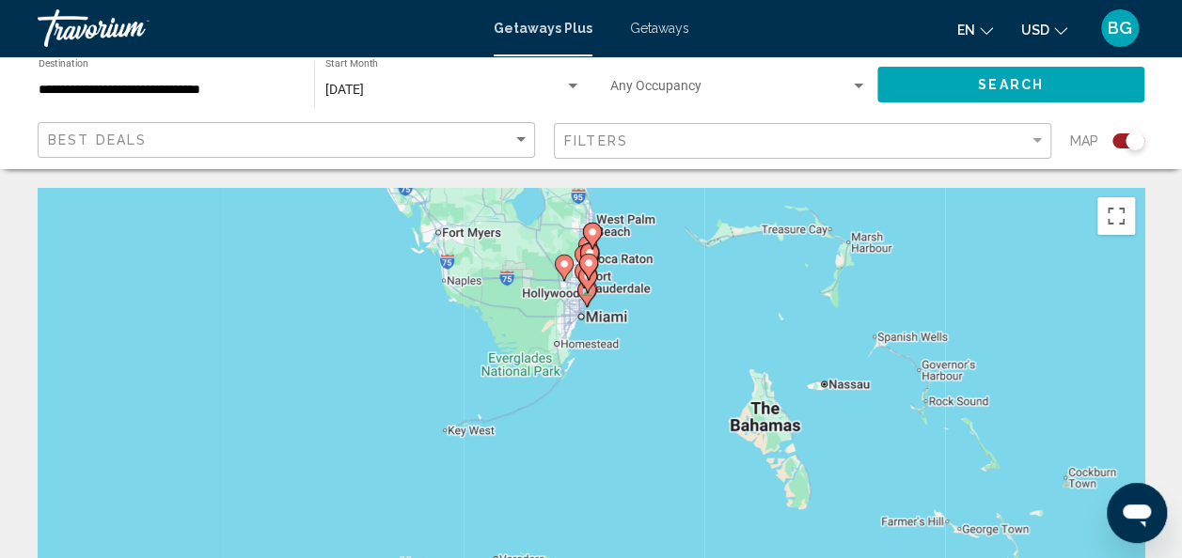
click at [713, 284] on div "To activate drag with keyboard, press Alt + Enter. Once in keyboard drag state,…" at bounding box center [591, 470] width 1107 height 564
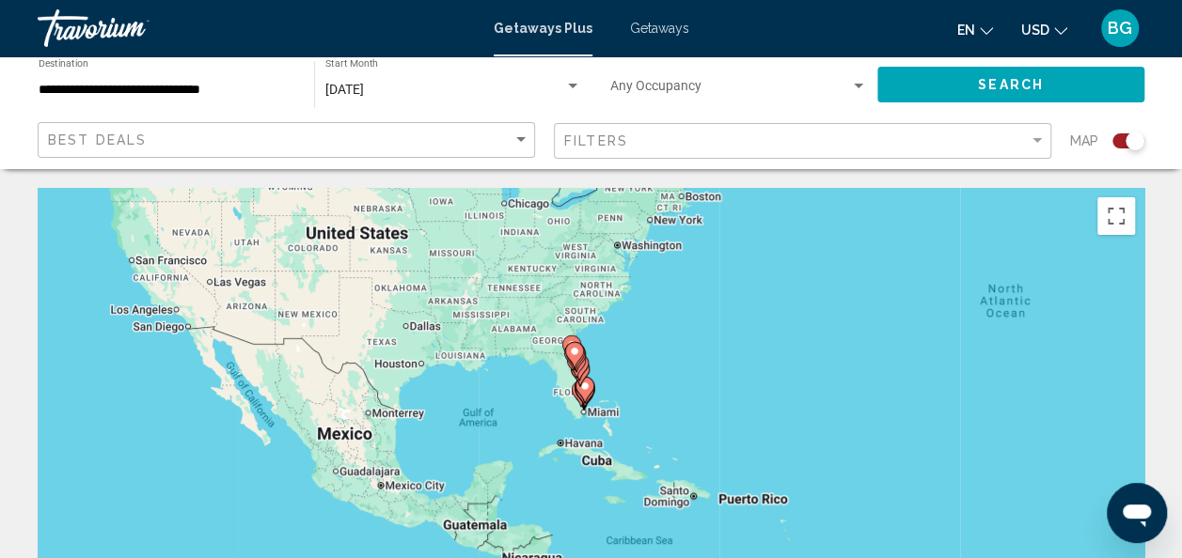
click at [540, 302] on div "To activate drag with keyboard, press Alt + Enter. Once in keyboard drag state,…" at bounding box center [591, 470] width 1107 height 564
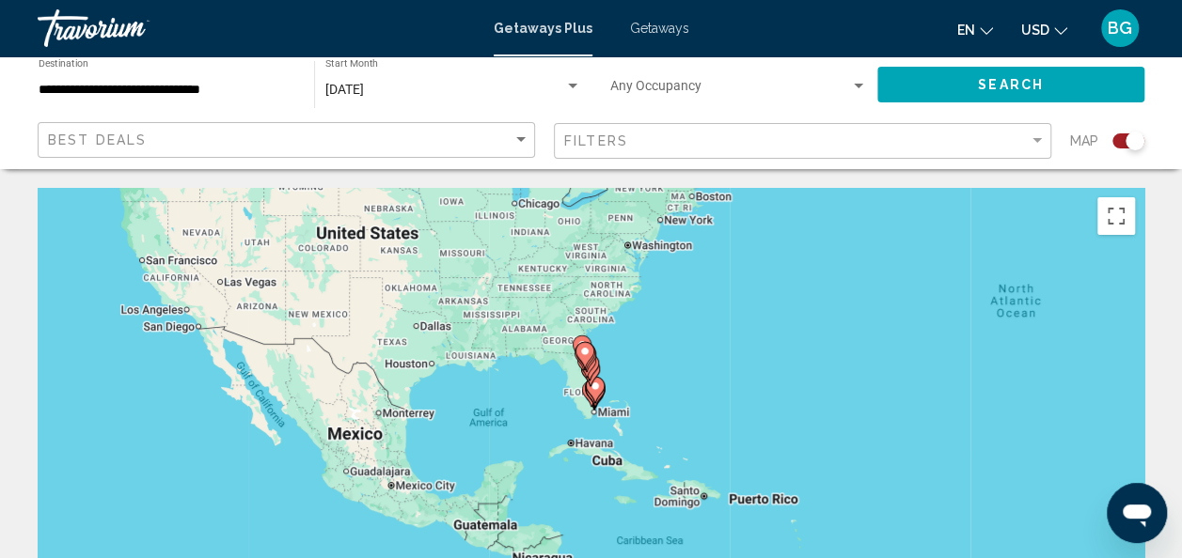
click at [542, 304] on div "To activate drag with keyboard, press Alt + Enter. Once in keyboard drag state,…" at bounding box center [591, 470] width 1107 height 564
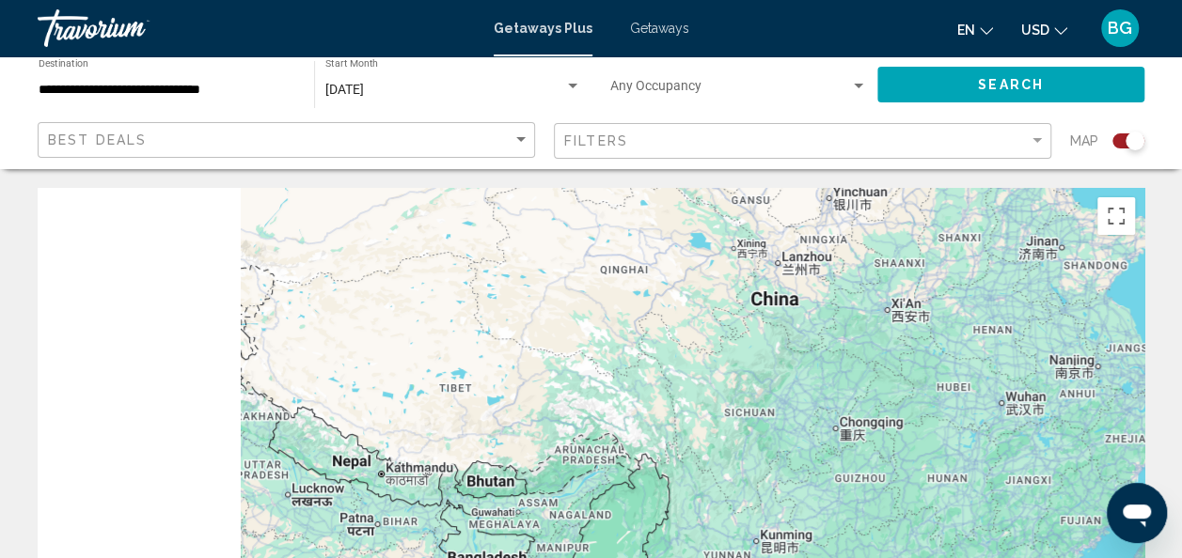
click at [485, 88] on div "[DATE]" at bounding box center [444, 90] width 239 height 15
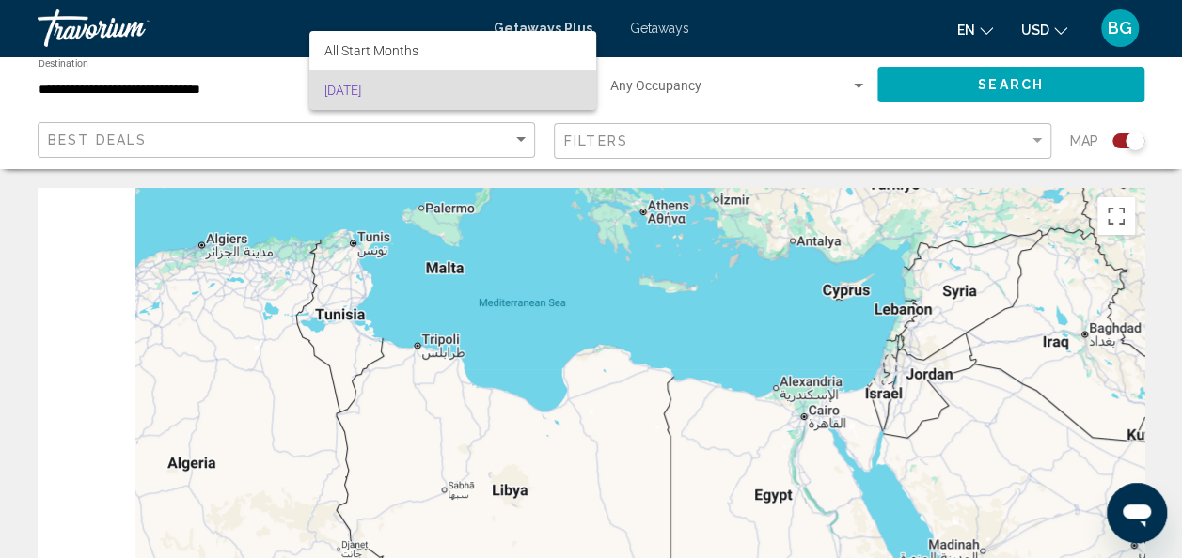
click at [401, 232] on div at bounding box center [591, 279] width 1182 height 558
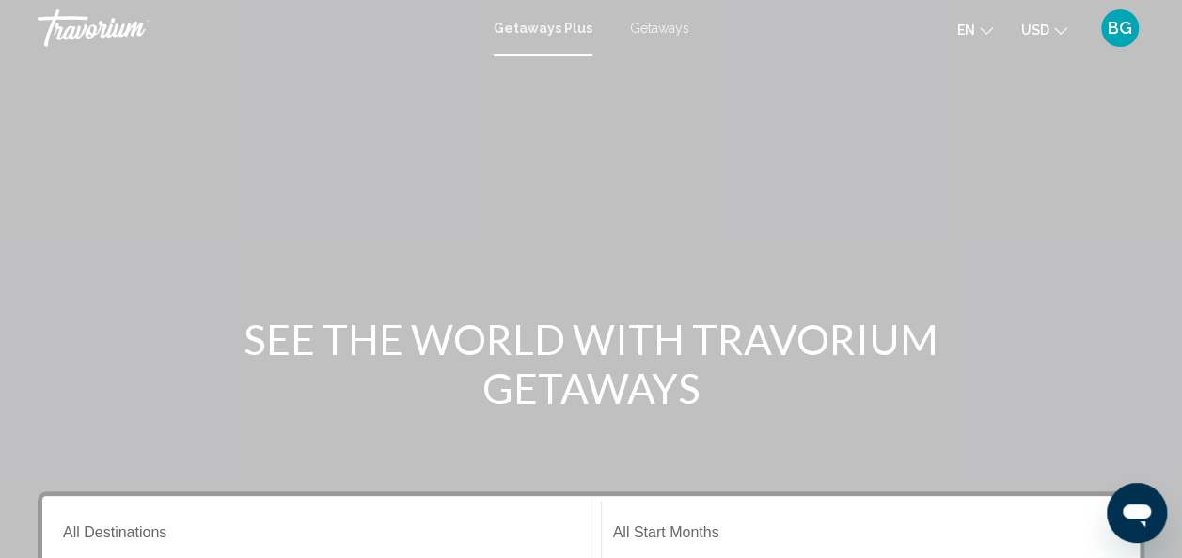
scroll to position [495, 0]
